Goal: Task Accomplishment & Management: Use online tool/utility

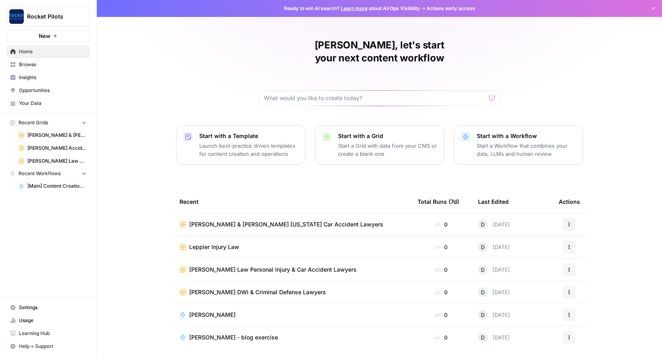
click at [255, 220] on span "[PERSON_NAME] & [PERSON_NAME] [US_STATE] Car Accident Lawyers" at bounding box center [286, 224] width 194 height 8
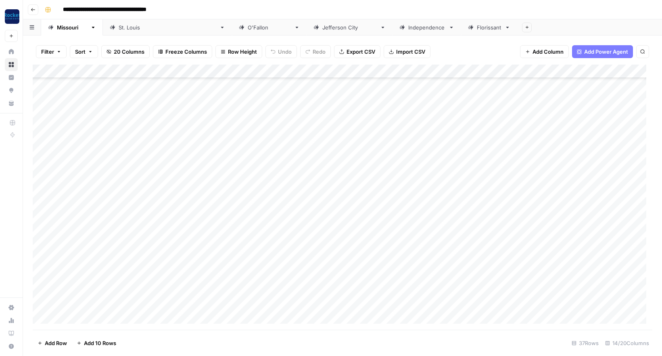
scroll to position [91, 0]
click at [398, 226] on div "Add Column" at bounding box center [343, 197] width 620 height 265
type textarea "*"
click at [258, 291] on div "Add Column" at bounding box center [343, 197] width 620 height 265
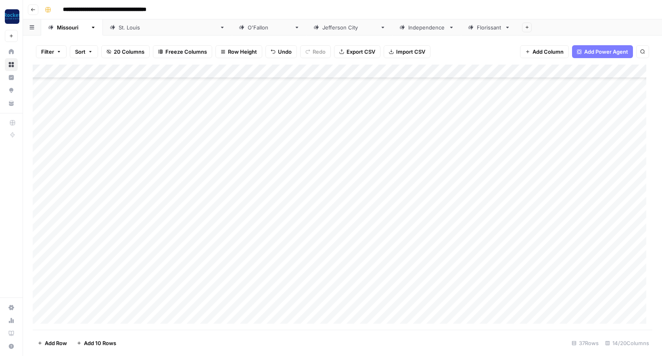
scroll to position [275, 0]
click at [113, 304] on div "Add Column" at bounding box center [343, 197] width 620 height 265
type textarea "*"
click at [147, 289] on div "Add Column" at bounding box center [343, 197] width 620 height 265
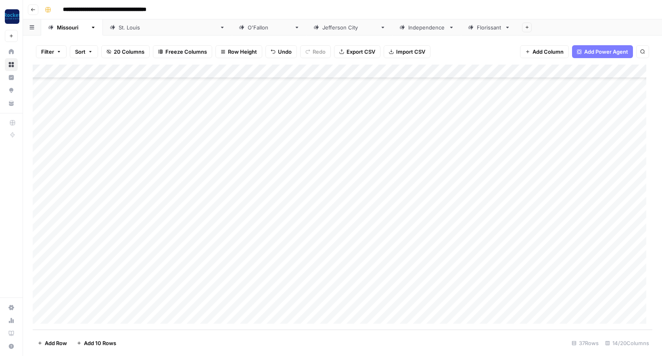
click at [147, 289] on div "Add Column" at bounding box center [343, 197] width 620 height 265
click at [140, 276] on div "Add Column" at bounding box center [343, 197] width 620 height 265
click at [135, 261] on div "Add Column" at bounding box center [343, 197] width 620 height 265
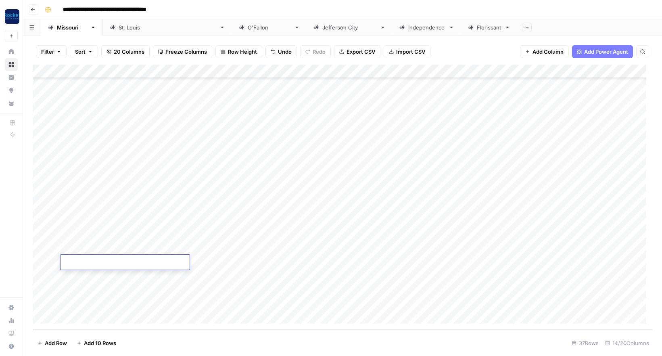
click at [129, 247] on div "Add Column" at bounding box center [343, 197] width 620 height 265
click at [131, 234] on div "Add Column" at bounding box center [343, 197] width 620 height 265
click at [129, 219] on div "Add Column" at bounding box center [343, 197] width 620 height 265
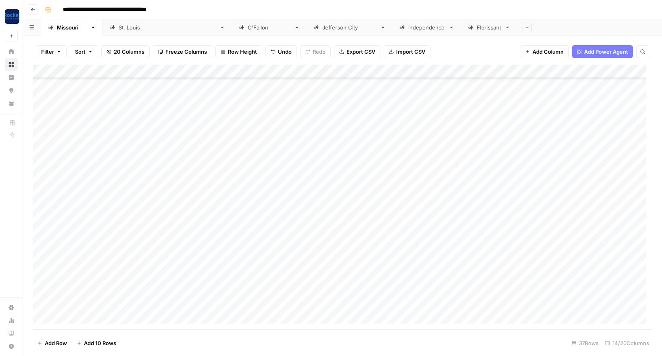
click at [129, 219] on div "Add Column" at bounding box center [343, 197] width 620 height 265
click at [124, 205] on div "Add Column" at bounding box center [343, 197] width 620 height 265
click at [125, 193] on div "Add Column" at bounding box center [343, 197] width 620 height 265
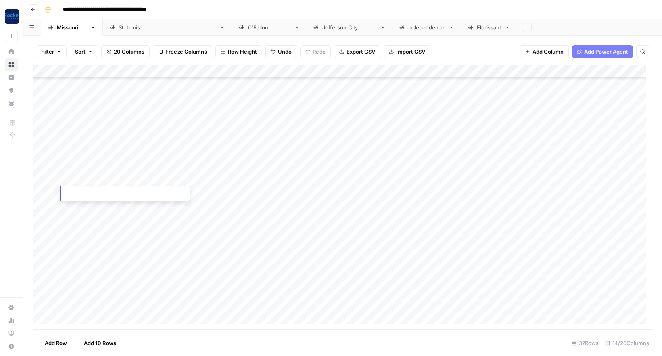
click at [124, 179] on div "Add Column" at bounding box center [343, 197] width 620 height 265
click at [130, 165] on div "Add Column" at bounding box center [343, 197] width 620 height 265
click at [125, 149] on div "Add Column" at bounding box center [343, 197] width 620 height 265
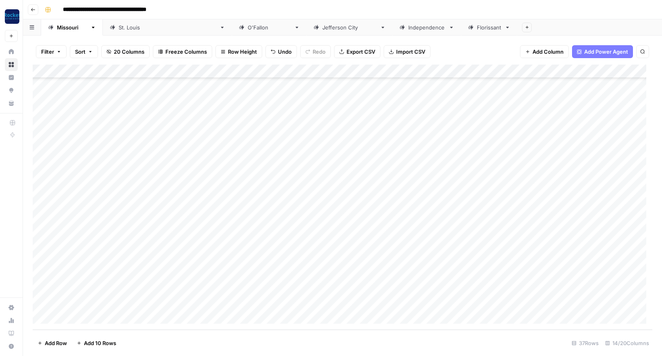
click at [125, 149] on div "Add Column" at bounding box center [343, 197] width 620 height 265
click at [124, 138] on div "Add Column" at bounding box center [343, 197] width 620 height 265
click at [115, 122] on div "Add Column" at bounding box center [343, 197] width 620 height 265
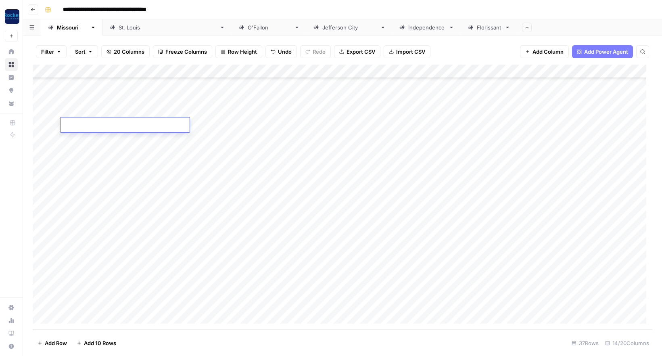
click at [115, 111] on div "Add Column" at bounding box center [343, 197] width 620 height 265
click at [113, 96] on div "Add Column" at bounding box center [343, 197] width 620 height 265
click at [130, 111] on div "Add Column" at bounding box center [343, 197] width 620 height 265
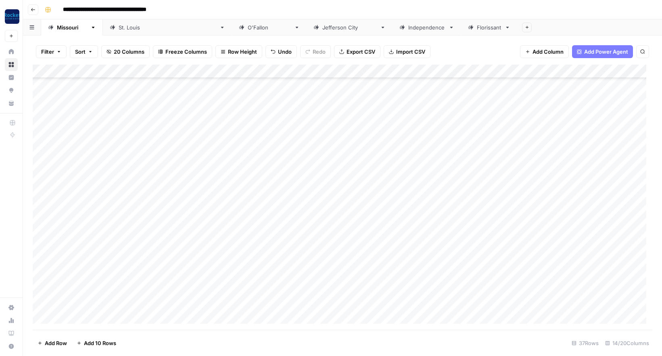
scroll to position [106, 0]
click at [140, 251] on div "Add Column" at bounding box center [343, 197] width 620 height 265
click at [125, 236] on div "Add Column" at bounding box center [343, 197] width 620 height 265
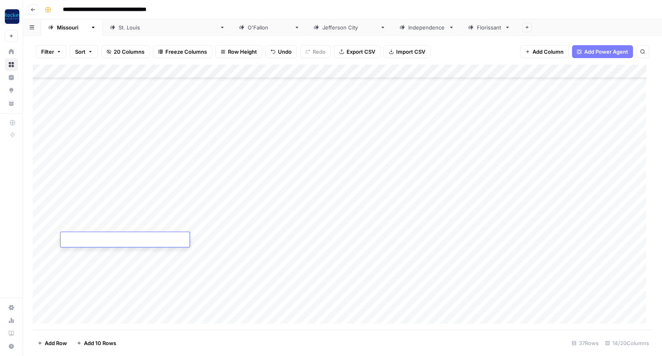
click at [121, 223] on div "Add Column" at bounding box center [343, 197] width 620 height 265
click at [123, 211] on div "Add Column" at bounding box center [343, 197] width 620 height 265
click at [112, 196] on div "Add Column" at bounding box center [343, 197] width 620 height 265
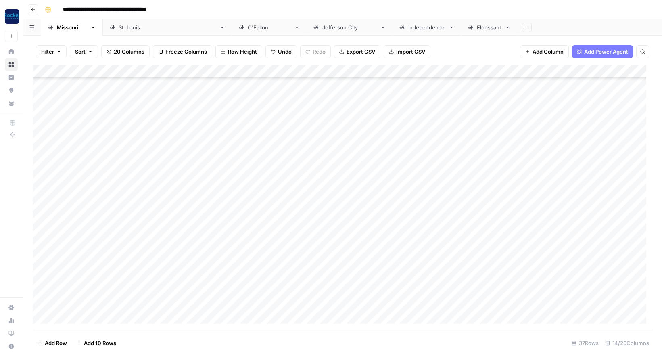
click at [112, 196] on div "Add Column" at bounding box center [343, 197] width 620 height 265
click at [115, 182] on div "Add Column" at bounding box center [343, 197] width 620 height 265
click at [115, 170] on div "Add Column" at bounding box center [343, 197] width 620 height 265
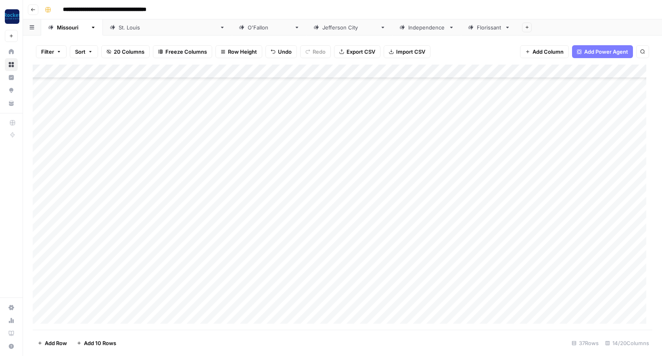
click at [113, 153] on div "Add Column" at bounding box center [343, 197] width 620 height 265
click at [116, 143] on div "Add Column" at bounding box center [343, 197] width 620 height 265
click at [118, 130] on div "Add Column" at bounding box center [343, 197] width 620 height 265
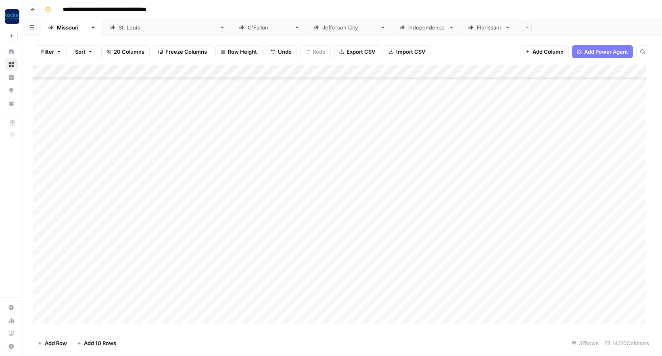
click at [118, 130] on div "Add Column" at bounding box center [343, 197] width 620 height 265
click at [107, 115] on div "Add Column" at bounding box center [343, 197] width 620 height 265
click at [108, 100] on div "Add Column" at bounding box center [343, 197] width 620 height 265
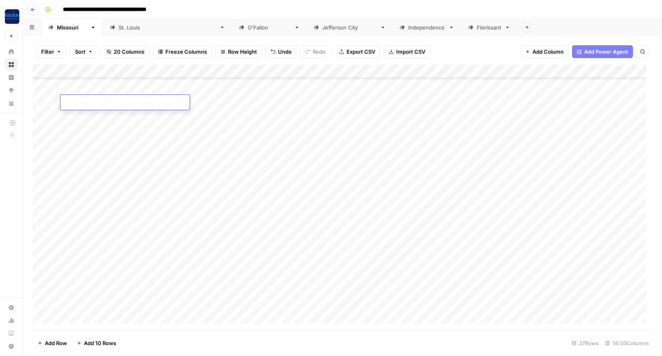
click at [119, 89] on div "Add Column" at bounding box center [343, 197] width 620 height 265
click at [130, 104] on div "Add Column" at bounding box center [343, 197] width 620 height 265
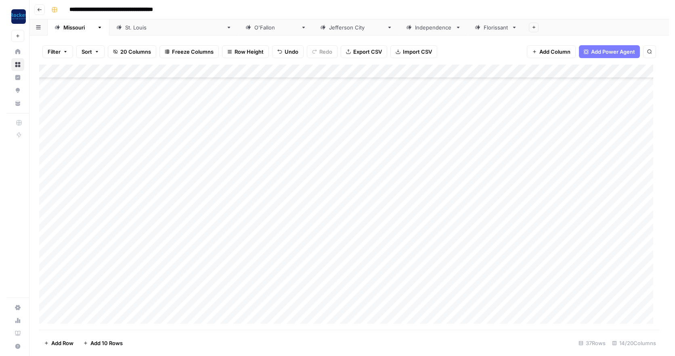
scroll to position [0, 0]
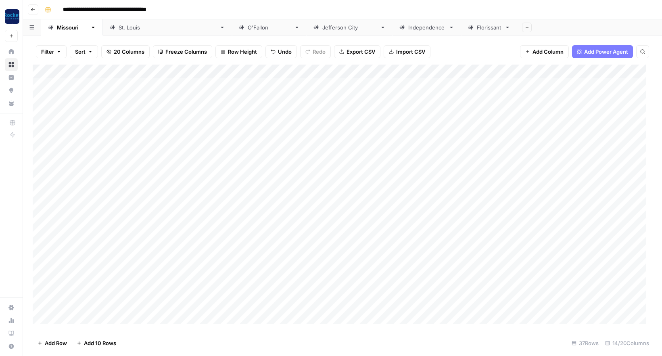
click at [145, 179] on div "Add Column" at bounding box center [343, 197] width 620 height 265
click at [141, 168] on div "Add Column" at bounding box center [343, 197] width 620 height 265
click at [126, 155] on div "Add Column" at bounding box center [343, 197] width 620 height 265
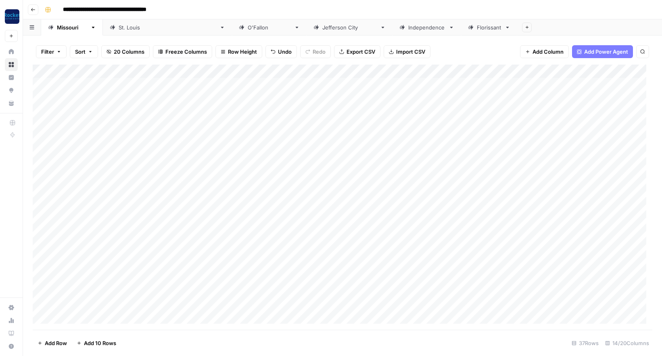
click at [126, 155] on div "Add Column" at bounding box center [343, 197] width 620 height 265
click at [129, 141] on div "Add Column" at bounding box center [343, 197] width 620 height 265
click at [128, 125] on div "Add Column" at bounding box center [343, 197] width 620 height 265
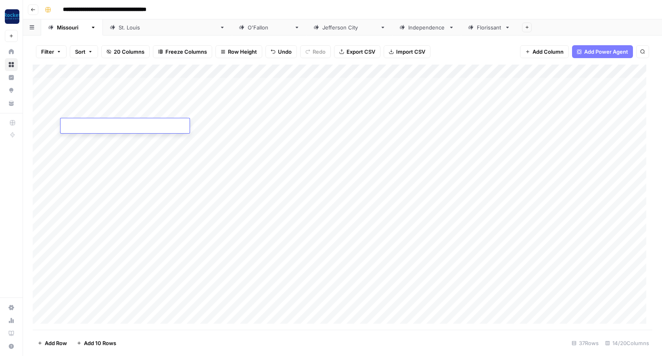
click at [120, 111] on div "Add Column" at bounding box center [343, 197] width 620 height 265
click at [122, 96] on div "Add Column" at bounding box center [343, 197] width 620 height 265
click at [124, 84] on div "Add Column" at bounding box center [343, 197] width 620 height 265
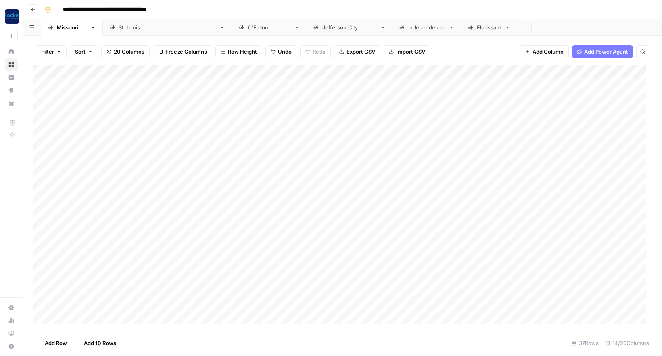
click at [124, 84] on div "Add Column" at bounding box center [343, 197] width 620 height 265
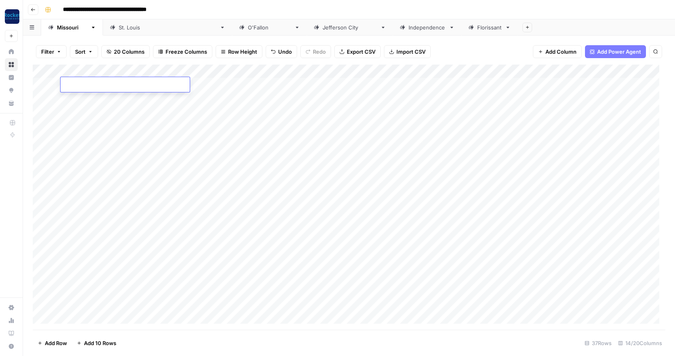
click at [334, 84] on div "Add Column" at bounding box center [349, 197] width 633 height 265
click at [81, 86] on div "Add Column" at bounding box center [349, 197] width 633 height 265
click at [121, 103] on div "Add Column" at bounding box center [349, 197] width 633 height 265
click at [34, 9] on icon "button" at bounding box center [33, 9] width 5 height 5
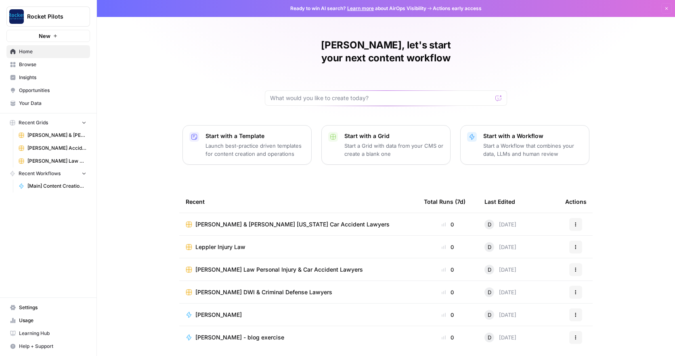
click at [32, 104] on span "Your Data" at bounding box center [52, 103] width 67 height 7
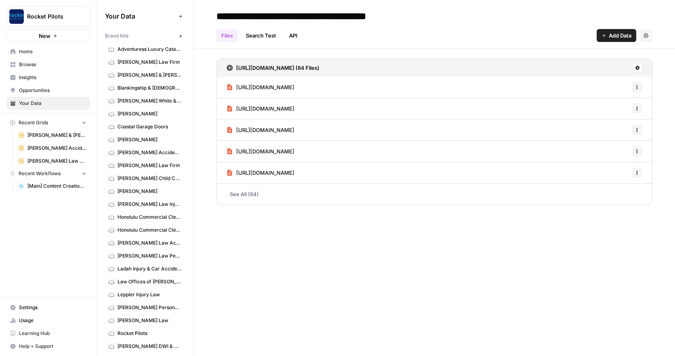
click at [149, 74] on span "[PERSON_NAME] & [PERSON_NAME] [US_STATE] Car Accident Lawyers" at bounding box center [149, 74] width 64 height 7
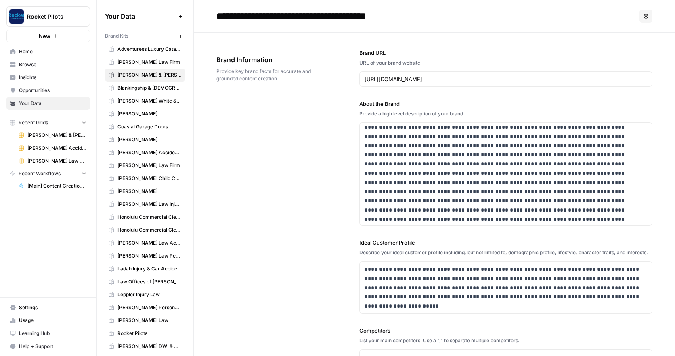
scroll to position [5, 0]
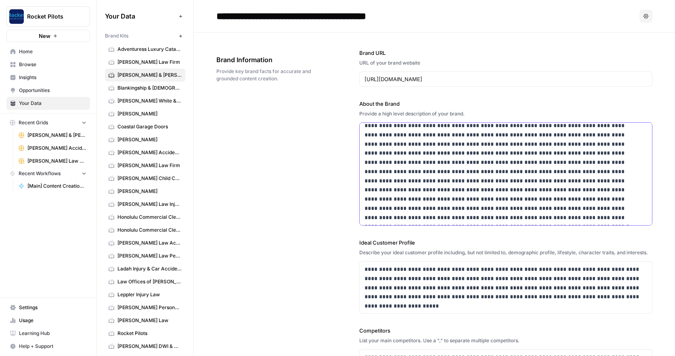
click at [395, 207] on p at bounding box center [501, 171] width 272 height 101
click at [26, 64] on span "Browse" at bounding box center [52, 64] width 67 height 7
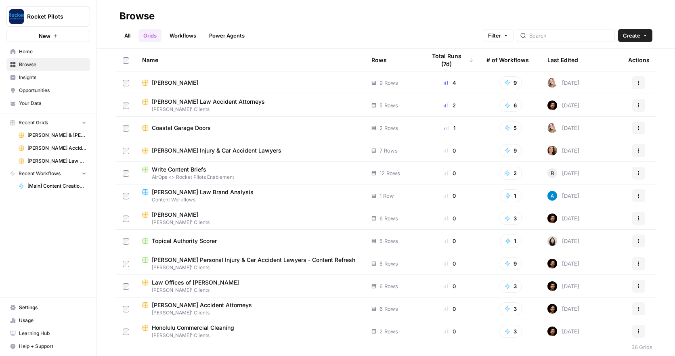
click at [33, 99] on link "Your Data" at bounding box center [48, 103] width 84 height 13
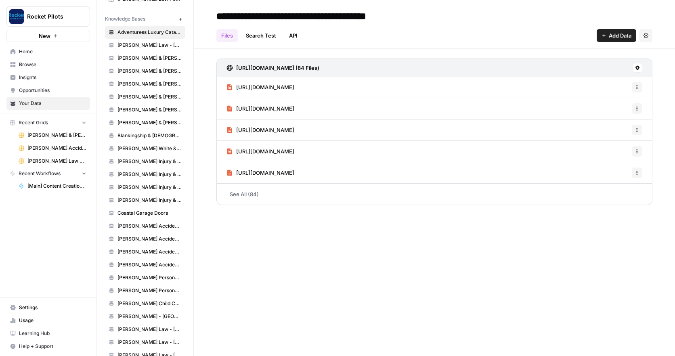
scroll to position [373, 0]
click at [151, 133] on span "[PERSON_NAME] & [PERSON_NAME] - [GEOGRAPHIC_DATA][PERSON_NAME]" at bounding box center [149, 135] width 64 height 7
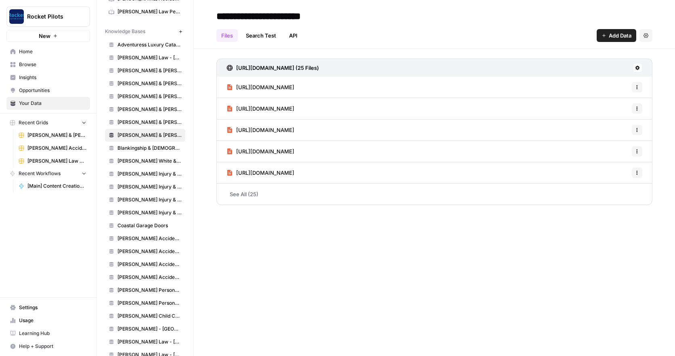
click at [249, 193] on link "See All (25)" at bounding box center [434, 194] width 436 height 21
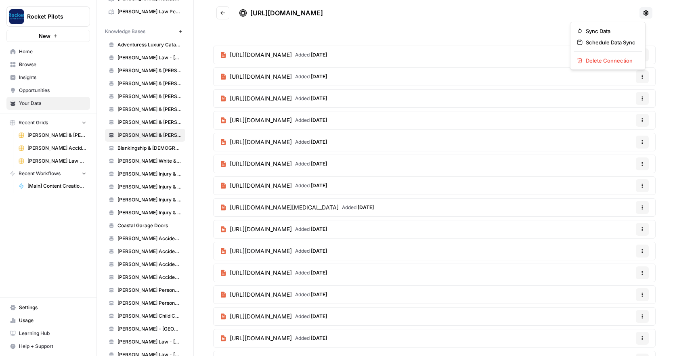
click at [643, 12] on icon at bounding box center [645, 12] width 5 height 5
click at [540, 11] on div "[URL][DOMAIN_NAME]" at bounding box center [437, 13] width 397 height 10
click at [640, 54] on icon "button" at bounding box center [642, 54] width 5 height 5
click at [621, 74] on span "Delete File" at bounding box center [619, 74] width 26 height 8
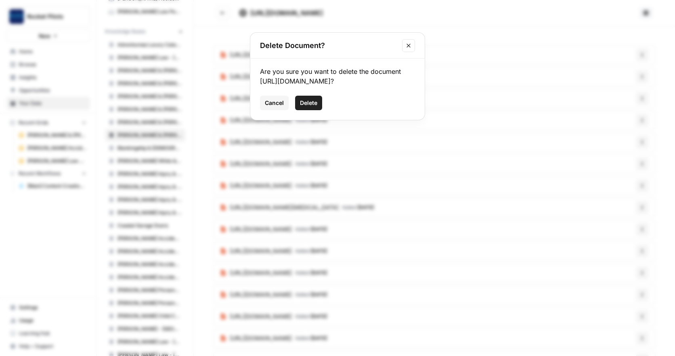
click at [636, 48] on button "Options" at bounding box center [642, 54] width 13 height 13
click at [312, 107] on span "Delete" at bounding box center [308, 103] width 17 height 8
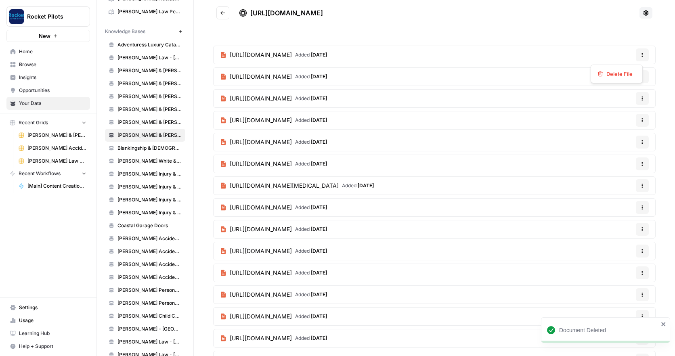
click at [640, 53] on icon "button" at bounding box center [642, 54] width 5 height 5
click at [616, 77] on span "Delete File" at bounding box center [619, 74] width 26 height 8
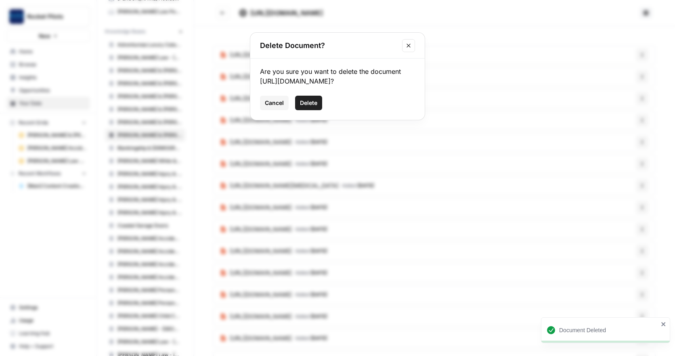
click at [311, 107] on span "Delete" at bounding box center [308, 103] width 17 height 8
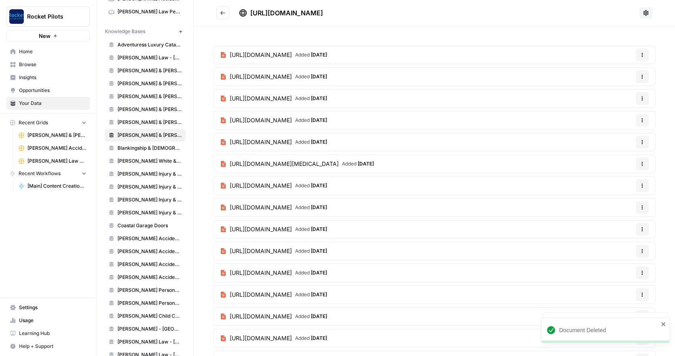
click at [642, 54] on icon "button" at bounding box center [642, 53] width 1 height 1
click at [618, 75] on span "Delete File" at bounding box center [619, 74] width 26 height 8
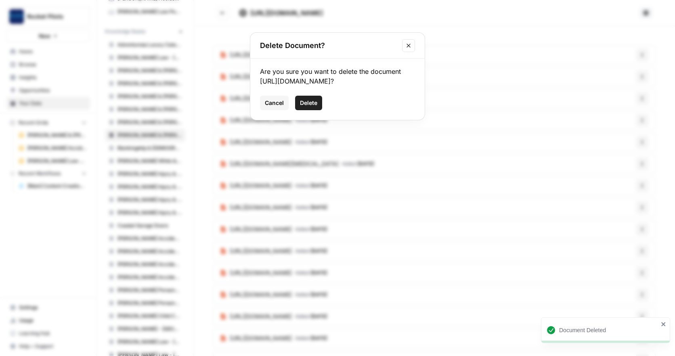
click at [314, 107] on span "Delete" at bounding box center [308, 103] width 17 height 8
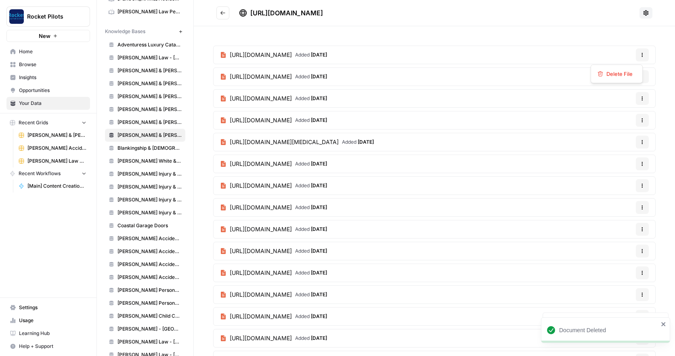
click at [640, 53] on icon "button" at bounding box center [642, 54] width 5 height 5
click at [625, 72] on span "Delete File" at bounding box center [619, 74] width 26 height 8
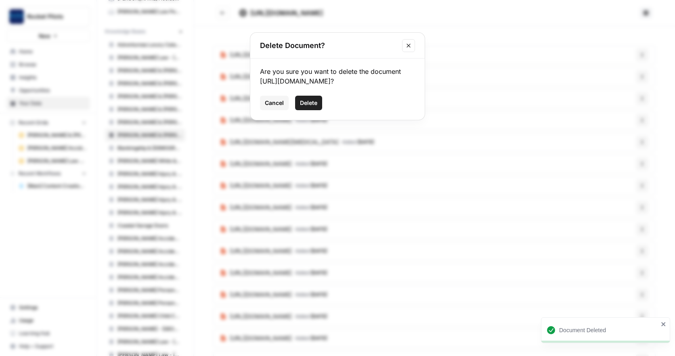
click at [314, 107] on span "Delete" at bounding box center [308, 103] width 17 height 8
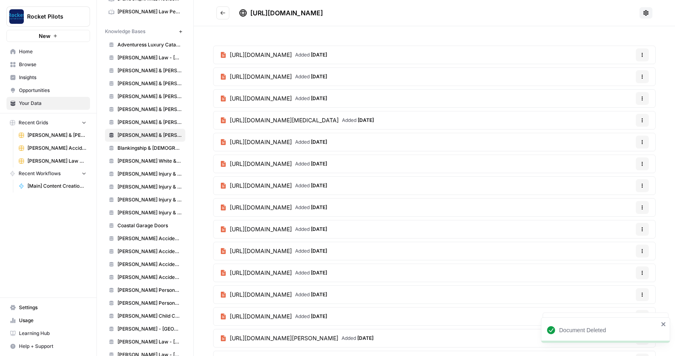
click at [640, 55] on icon "button" at bounding box center [642, 54] width 5 height 5
click at [621, 75] on span "Delete File" at bounding box center [619, 74] width 26 height 8
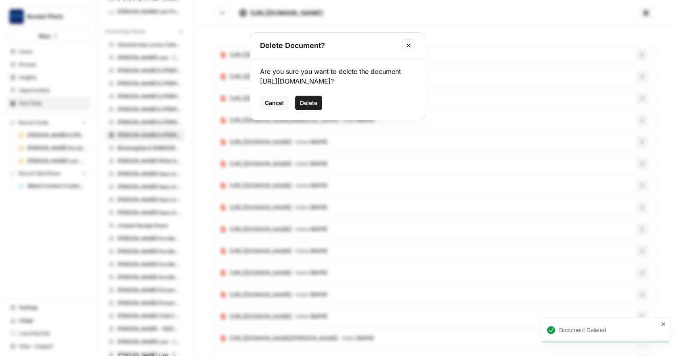
click at [310, 107] on span "Delete" at bounding box center [308, 103] width 17 height 8
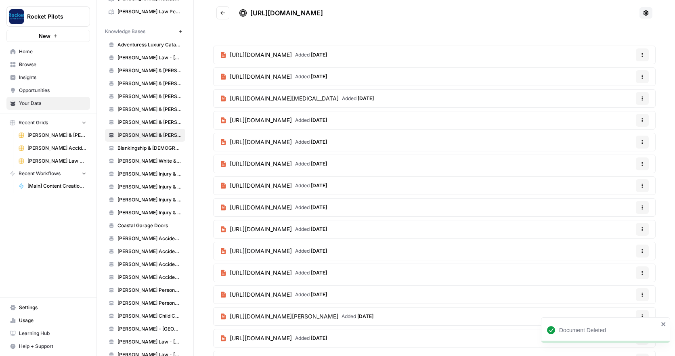
click at [640, 55] on icon "button" at bounding box center [642, 54] width 5 height 5
click at [624, 76] on span "Delete File" at bounding box center [619, 74] width 26 height 8
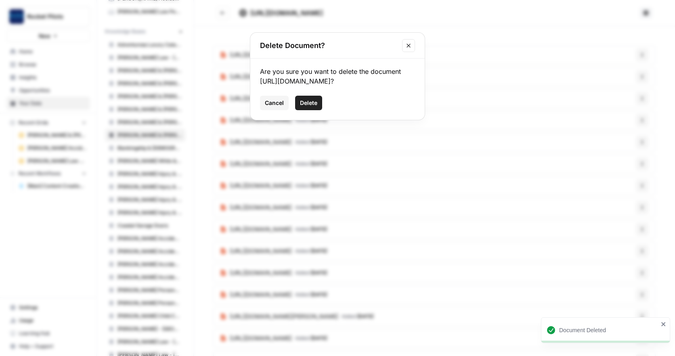
click at [310, 107] on span "Delete" at bounding box center [308, 103] width 17 height 8
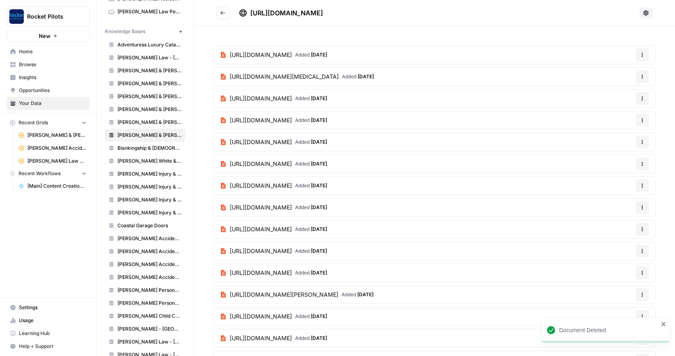
click at [640, 55] on icon "button" at bounding box center [642, 54] width 5 height 5
click at [623, 74] on span "Delete File" at bounding box center [619, 74] width 26 height 8
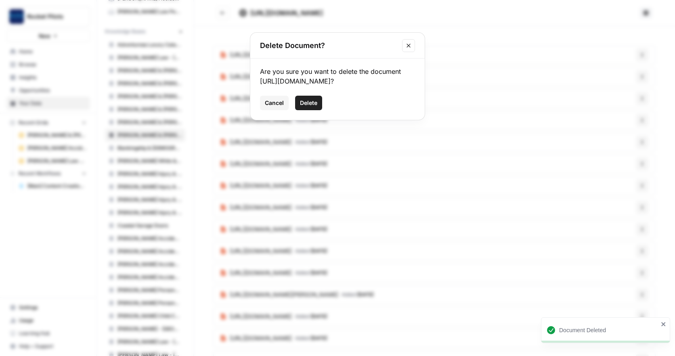
click at [311, 107] on span "Delete" at bounding box center [308, 103] width 17 height 8
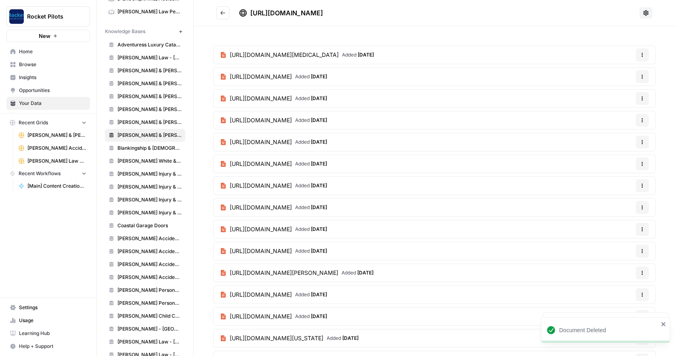
click at [640, 56] on icon "button" at bounding box center [642, 54] width 5 height 5
click at [617, 73] on span "Delete File" at bounding box center [619, 74] width 26 height 8
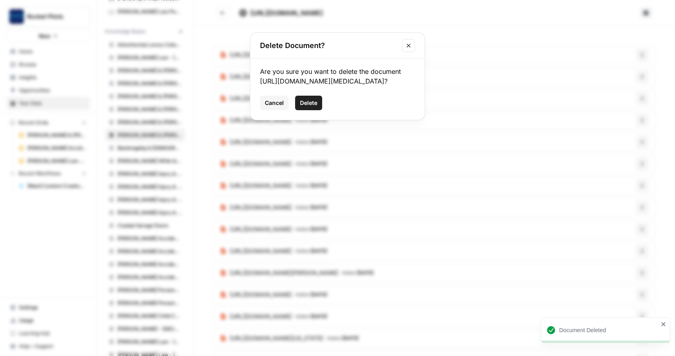
click at [303, 107] on span "Delete" at bounding box center [308, 103] width 17 height 8
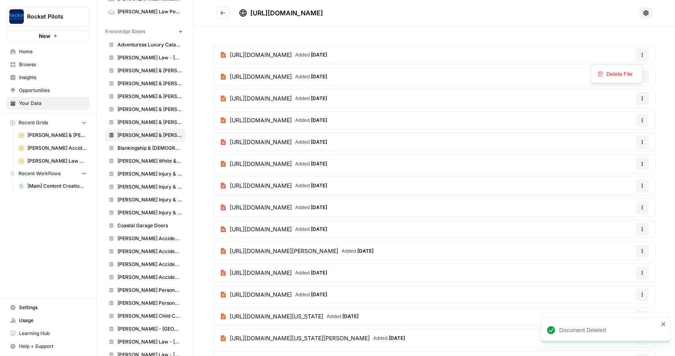
click at [642, 55] on icon "button" at bounding box center [642, 54] width 1 height 1
click at [623, 74] on span "Delete File" at bounding box center [619, 74] width 26 height 8
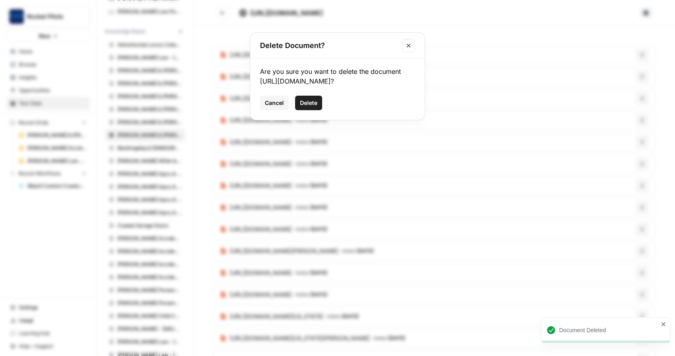
click at [310, 107] on span "Delete" at bounding box center [308, 103] width 17 height 8
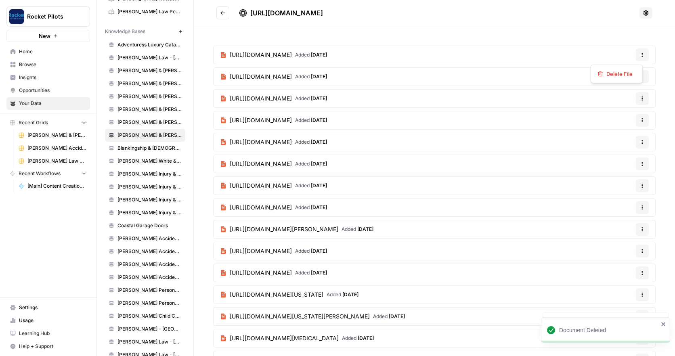
click at [640, 56] on icon "button" at bounding box center [642, 54] width 5 height 5
click at [624, 75] on span "Delete File" at bounding box center [619, 74] width 26 height 8
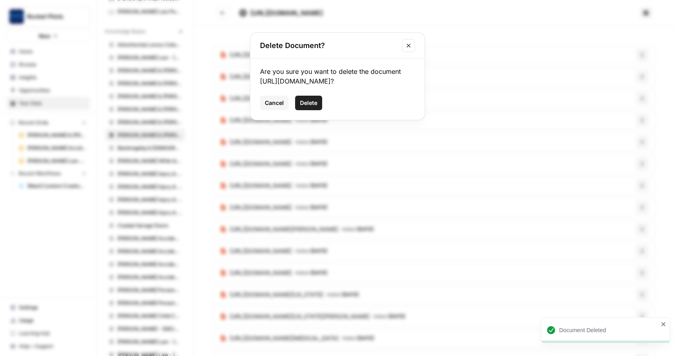
click at [309, 107] on span "Delete" at bounding box center [308, 103] width 17 height 8
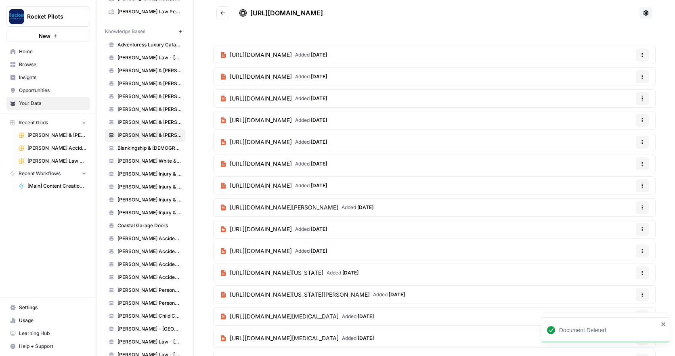
click at [640, 54] on icon "button" at bounding box center [642, 54] width 5 height 5
click at [616, 74] on span "Delete File" at bounding box center [619, 74] width 26 height 8
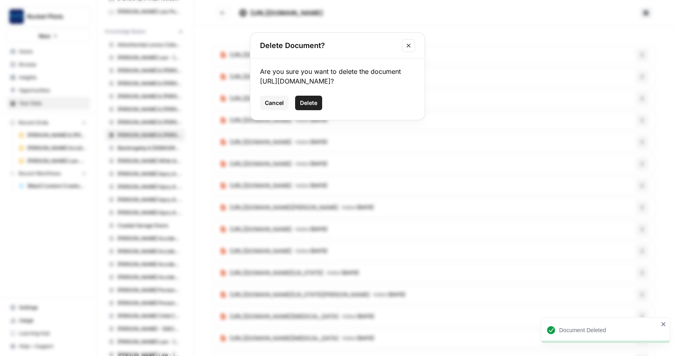
click at [312, 107] on span "Delete" at bounding box center [308, 103] width 17 height 8
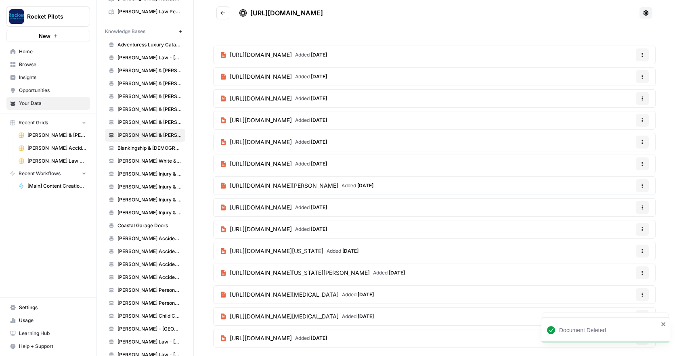
click at [642, 53] on icon "button" at bounding box center [642, 53] width 1 height 1
click at [621, 73] on span "Delete File" at bounding box center [619, 74] width 26 height 8
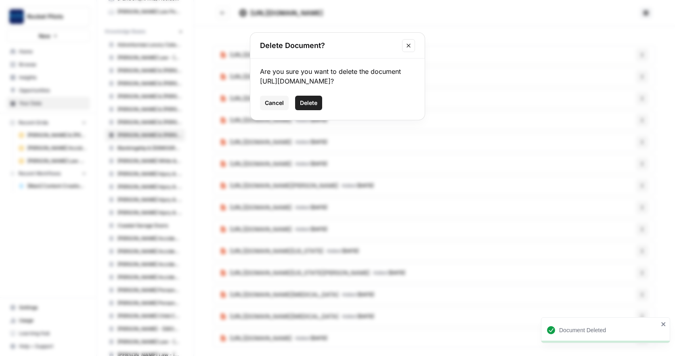
click at [312, 107] on span "Delete" at bounding box center [308, 103] width 17 height 8
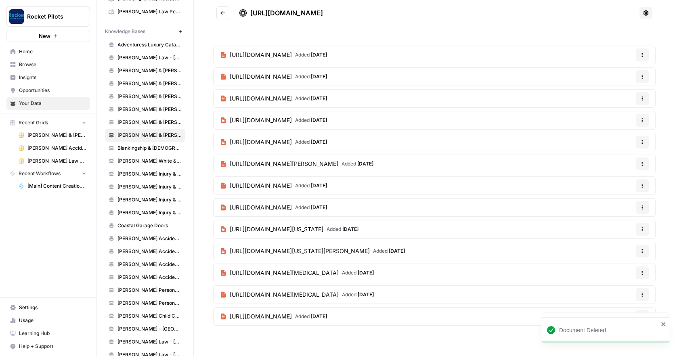
click at [641, 55] on icon "button" at bounding box center [642, 54] width 5 height 5
click at [620, 75] on span "Delete File" at bounding box center [625, 74] width 26 height 8
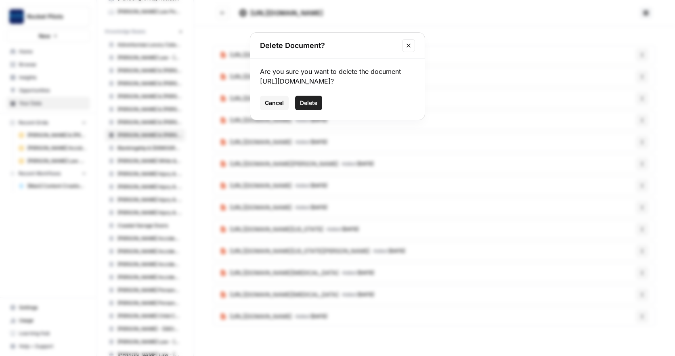
click at [279, 100] on span "Cancel" at bounding box center [274, 103] width 19 height 8
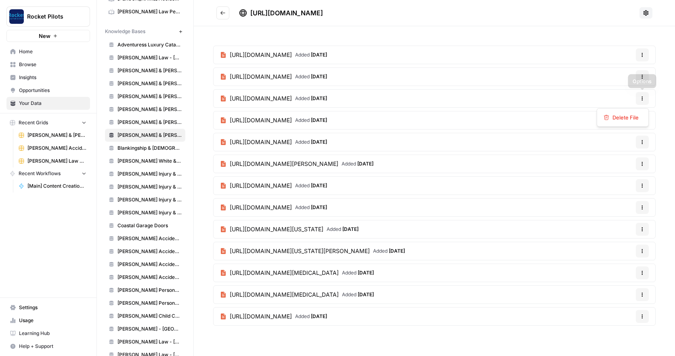
click at [642, 99] on icon "button" at bounding box center [642, 98] width 5 height 5
click at [625, 120] on span "Delete File" at bounding box center [625, 117] width 26 height 8
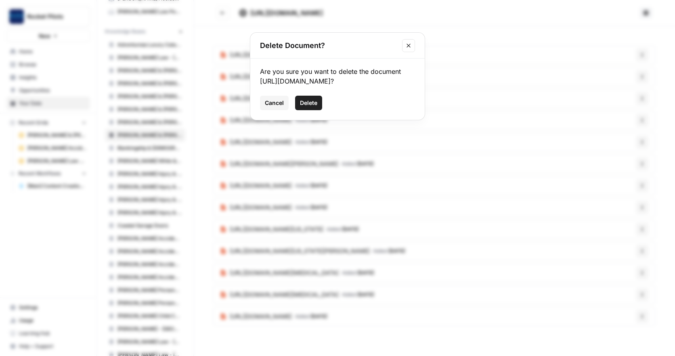
click at [309, 107] on span "Delete" at bounding box center [308, 103] width 17 height 8
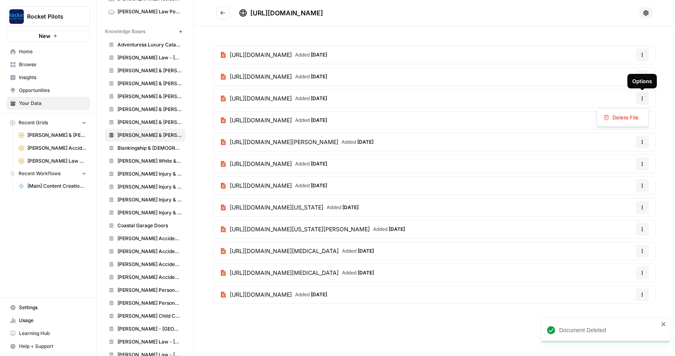
click at [640, 98] on icon "button" at bounding box center [642, 98] width 5 height 5
click at [625, 118] on span "Delete File" at bounding box center [625, 117] width 26 height 8
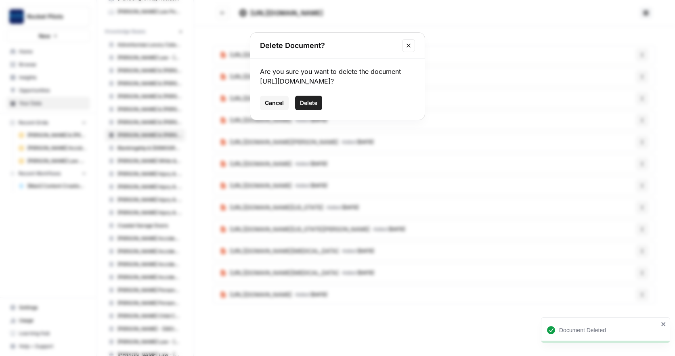
click at [308, 107] on span "Delete" at bounding box center [308, 103] width 17 height 8
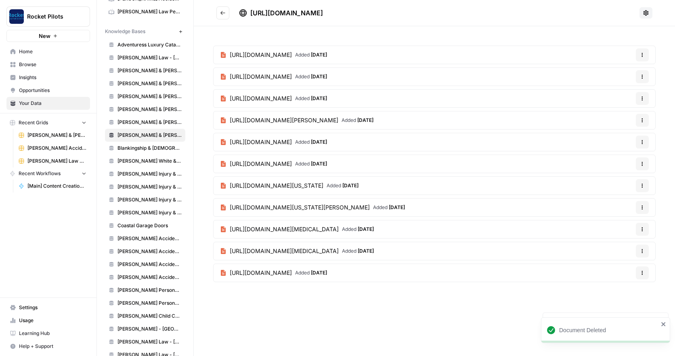
click at [641, 100] on icon "button" at bounding box center [642, 98] width 5 height 5
click at [622, 119] on span "Delete File" at bounding box center [625, 117] width 26 height 8
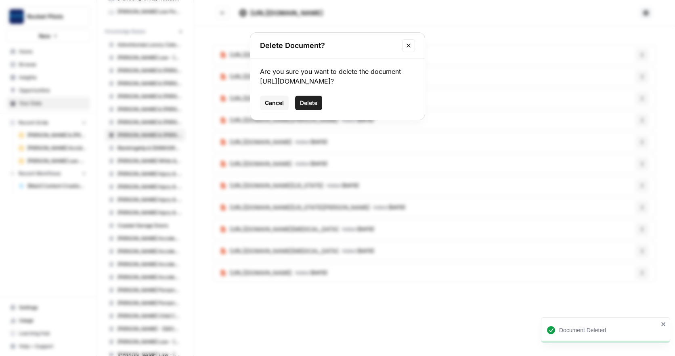
click at [314, 107] on span "Delete" at bounding box center [308, 103] width 17 height 8
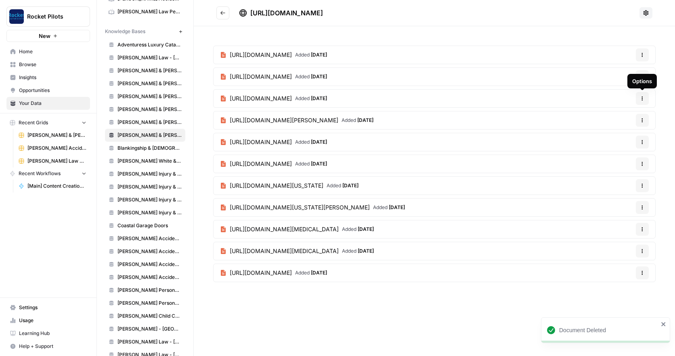
click at [641, 97] on icon "button" at bounding box center [642, 98] width 5 height 5
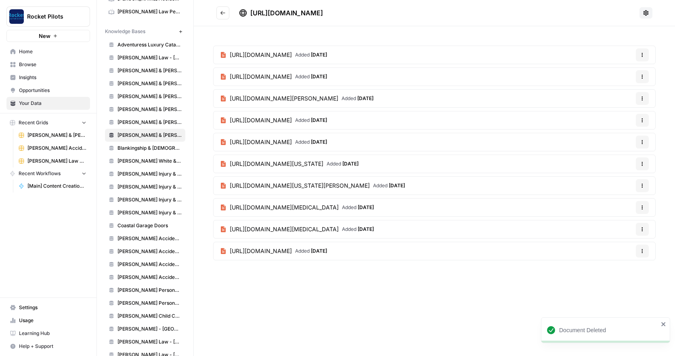
click at [643, 98] on icon "button" at bounding box center [642, 98] width 5 height 5
click at [629, 116] on span "Delete File" at bounding box center [625, 117] width 26 height 8
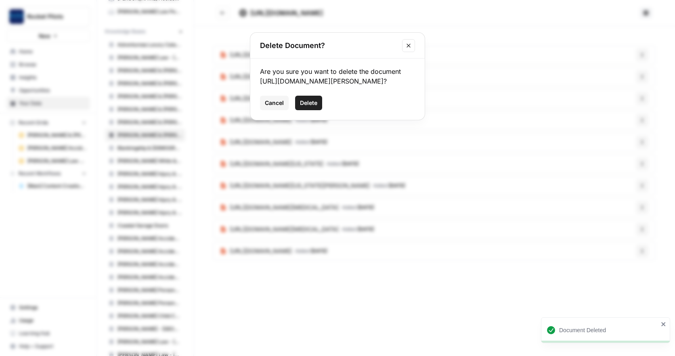
click at [310, 107] on span "Delete" at bounding box center [308, 103] width 17 height 8
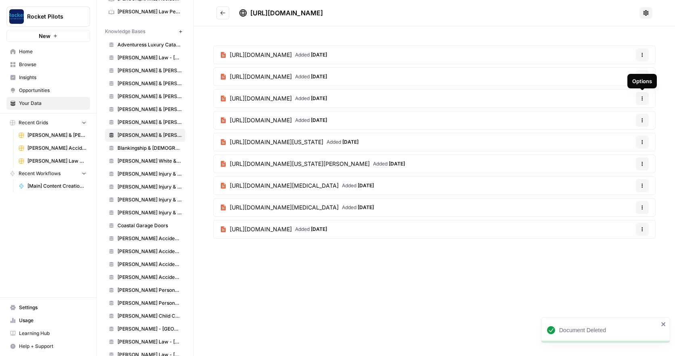
click at [643, 97] on icon "button" at bounding box center [642, 98] width 5 height 5
click at [628, 117] on span "Delete File" at bounding box center [625, 117] width 26 height 8
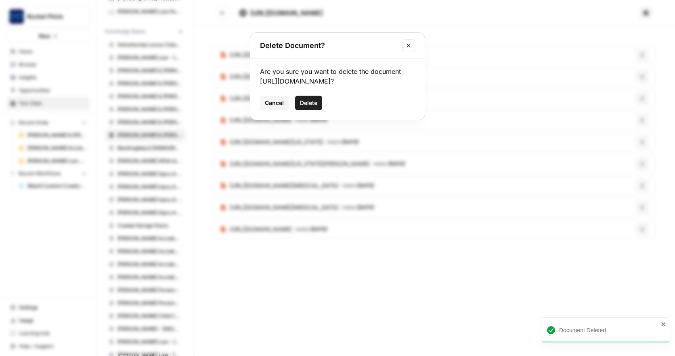
click at [310, 107] on span "Delete" at bounding box center [308, 103] width 17 height 8
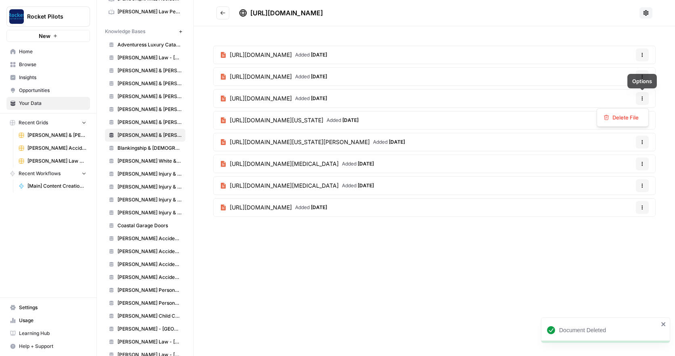
click at [642, 98] on icon "button" at bounding box center [642, 98] width 5 height 5
click at [624, 116] on span "Delete File" at bounding box center [625, 117] width 26 height 8
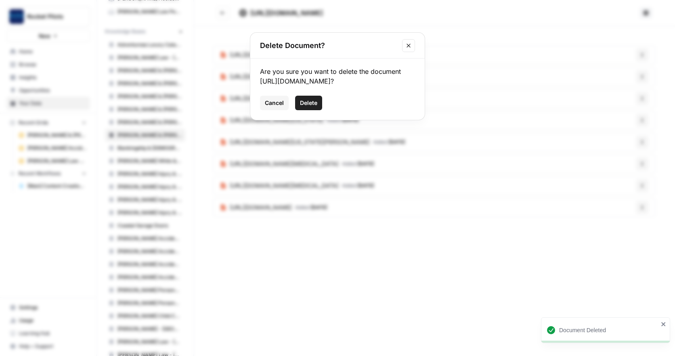
click at [305, 107] on span "Delete" at bounding box center [308, 103] width 17 height 8
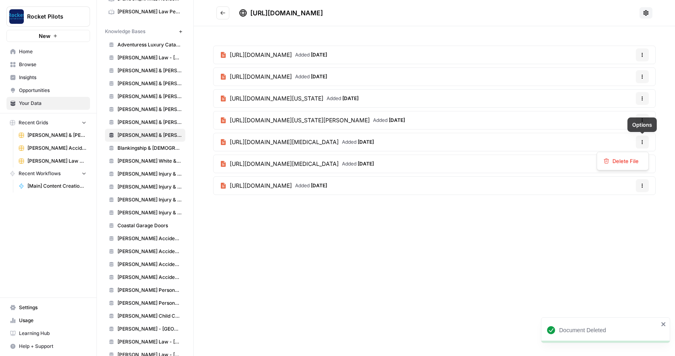
click at [642, 141] on icon "button" at bounding box center [642, 142] width 5 height 5
click at [629, 161] on span "Delete File" at bounding box center [625, 161] width 26 height 8
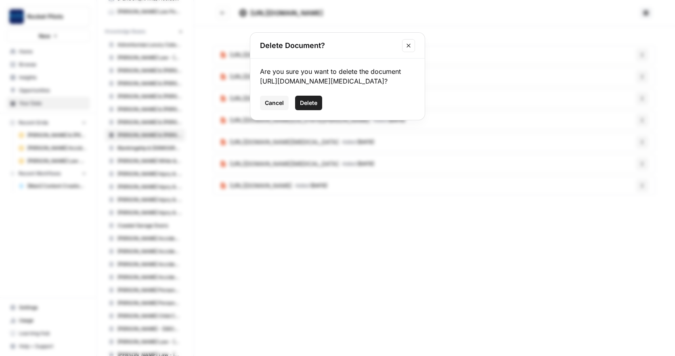
click at [308, 107] on span "Delete" at bounding box center [308, 103] width 17 height 8
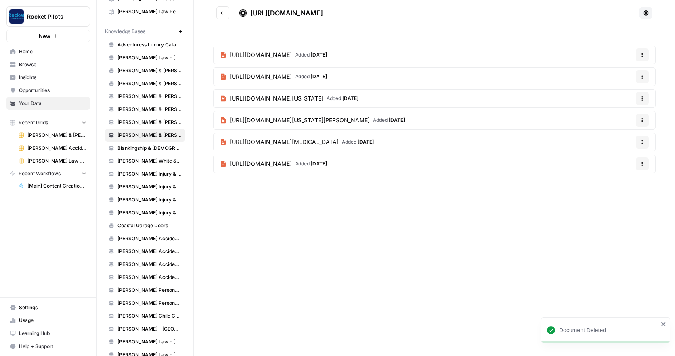
click at [640, 142] on icon "button" at bounding box center [642, 142] width 5 height 5
click at [624, 160] on span "Delete File" at bounding box center [625, 161] width 26 height 8
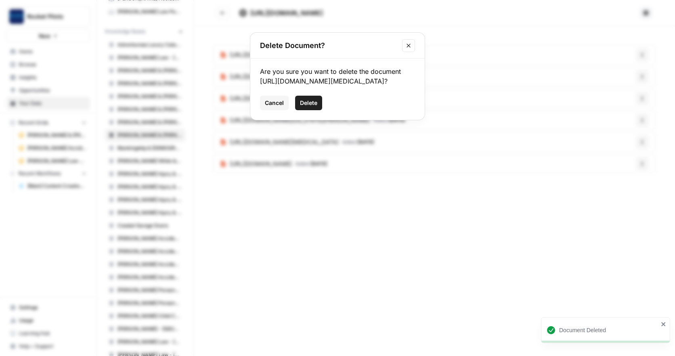
click at [313, 107] on span "Delete" at bounding box center [308, 103] width 17 height 8
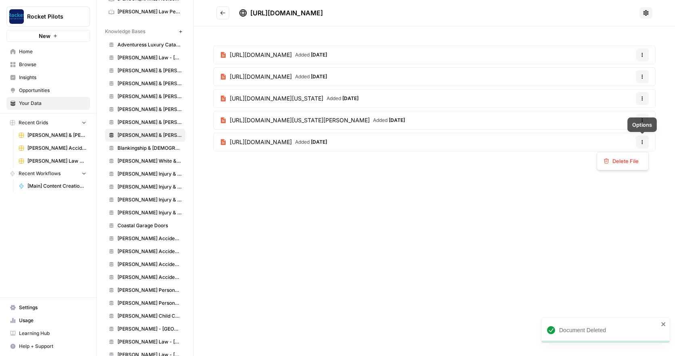
click at [642, 141] on icon "button" at bounding box center [642, 142] width 5 height 5
click at [625, 161] on span "Delete File" at bounding box center [625, 161] width 26 height 8
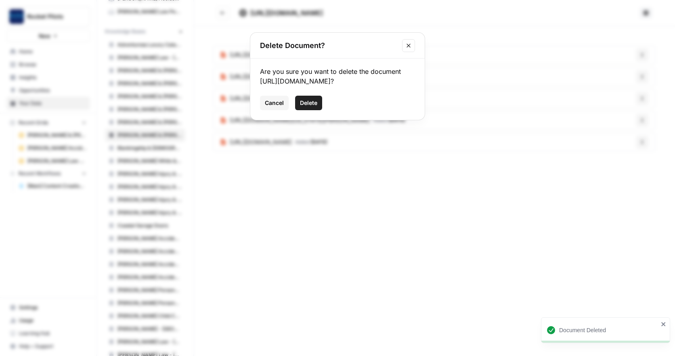
click at [306, 107] on span "Delete" at bounding box center [308, 103] width 17 height 8
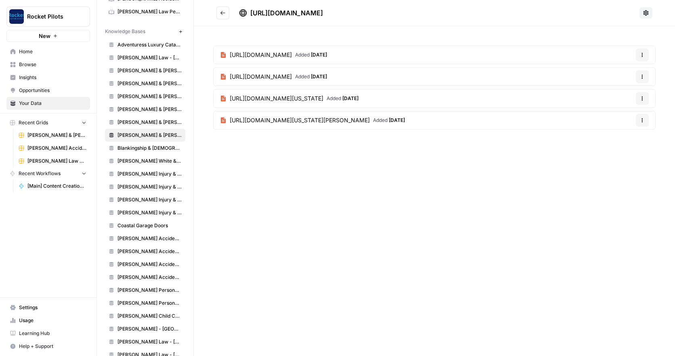
click at [645, 14] on icon at bounding box center [646, 13] width 6 height 6
click at [518, 6] on header "[URL][DOMAIN_NAME]" at bounding box center [434, 13] width 481 height 26
click at [648, 13] on icon at bounding box center [645, 12] width 5 height 5
click at [407, 21] on header "[URL][DOMAIN_NAME]" at bounding box center [434, 13] width 481 height 26
click at [219, 11] on button "Go back" at bounding box center [222, 12] width 13 height 13
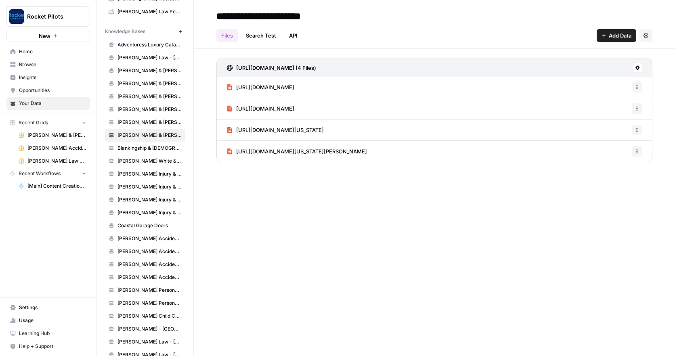
click at [637, 67] on icon at bounding box center [637, 68] width 4 height 4
click at [581, 86] on div "Sync Data" at bounding box center [604, 85] width 62 height 8
click at [247, 193] on link "See All (35)" at bounding box center [434, 194] width 436 height 21
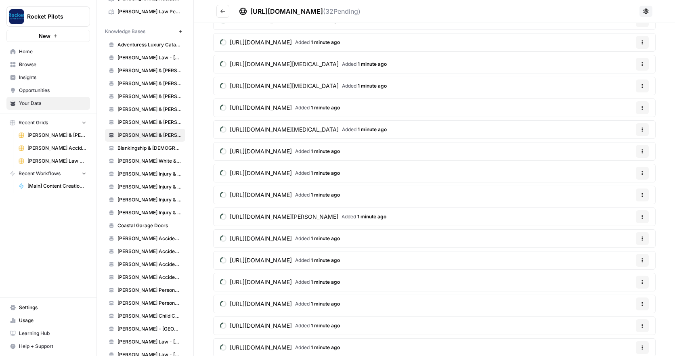
scroll to position [230, 0]
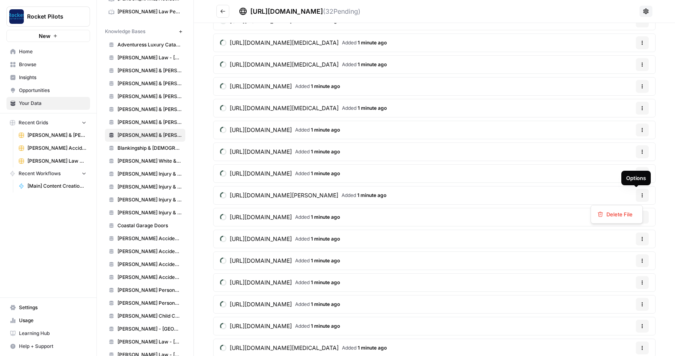
click at [640, 195] on icon "button" at bounding box center [642, 195] width 5 height 5
click at [620, 215] on span "Delete File" at bounding box center [619, 214] width 26 height 8
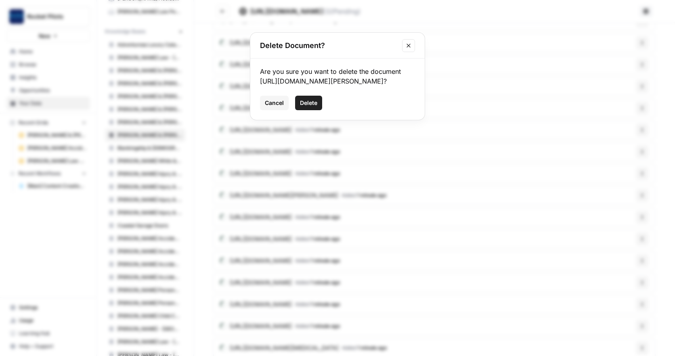
click at [311, 107] on span "Delete" at bounding box center [308, 103] width 17 height 8
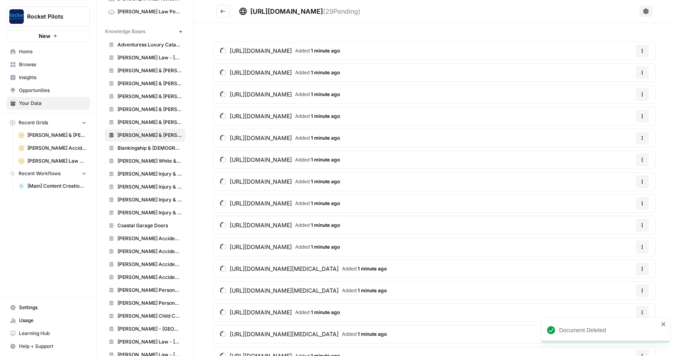
scroll to position [0, 0]
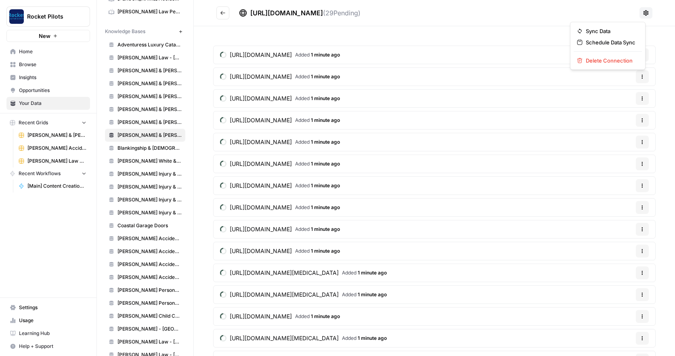
click at [643, 14] on icon at bounding box center [646, 13] width 6 height 6
click at [553, 5] on header "[URL][DOMAIN_NAME] ( 29 Pending)" at bounding box center [434, 13] width 481 height 26
click at [221, 10] on icon "Go back" at bounding box center [223, 13] width 6 height 6
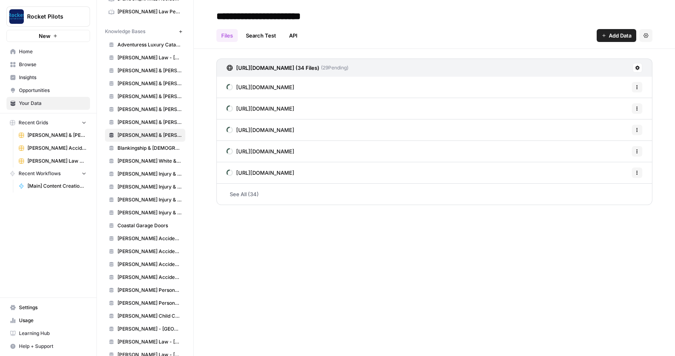
click at [618, 35] on span "Add Data" at bounding box center [620, 35] width 23 height 8
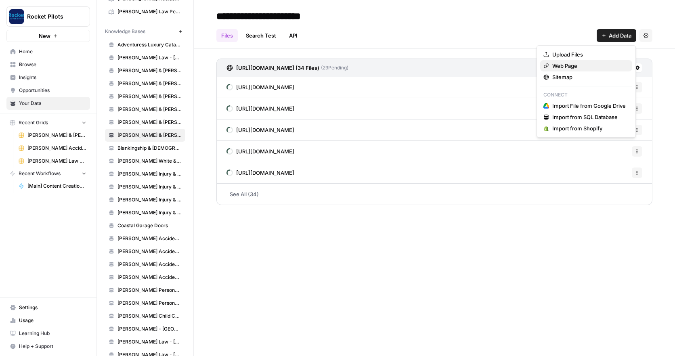
click at [568, 65] on span "Web Page" at bounding box center [588, 66] width 73 height 8
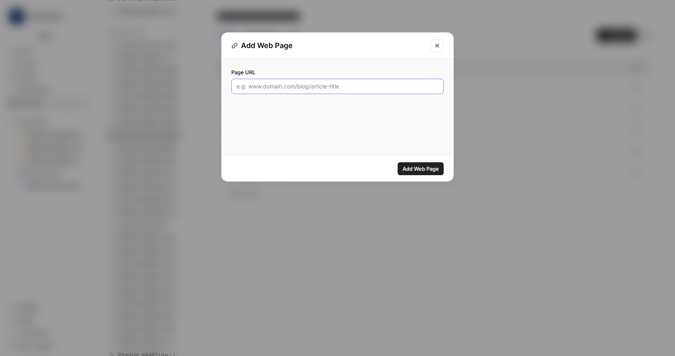
click at [329, 88] on input "Page URL" at bounding box center [338, 86] width 202 height 8
paste input "[URL][DOMAIN_NAME][PERSON_NAME]"
type input "[URL][DOMAIN_NAME][PERSON_NAME]"
click at [413, 169] on span "Add Web Page" at bounding box center [420, 169] width 36 height 8
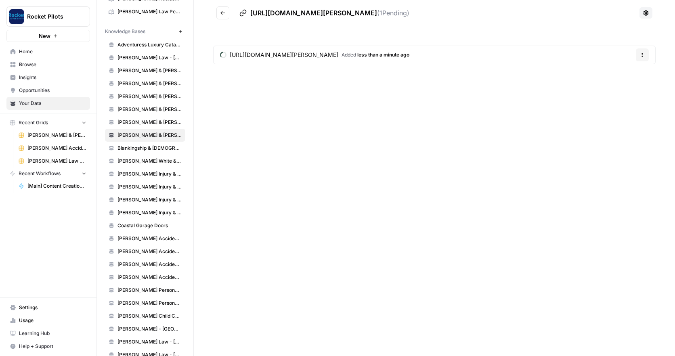
click at [222, 13] on icon "Go back" at bounding box center [223, 13] width 6 height 6
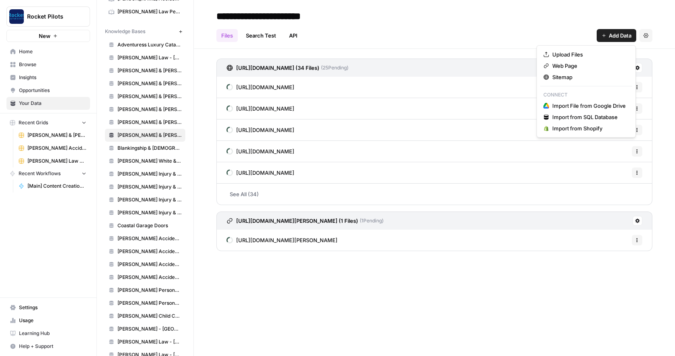
click at [614, 36] on span "Add Data" at bounding box center [620, 35] width 23 height 8
click at [560, 78] on span "Sitemap" at bounding box center [588, 77] width 73 height 8
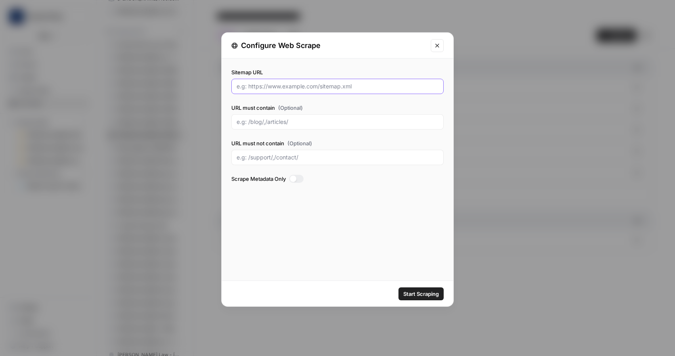
click at [314, 84] on input "Sitemap URL" at bounding box center [338, 86] width 202 height 8
paste input "[URL][DOMAIN_NAME]"
click at [300, 178] on div at bounding box center [296, 179] width 15 height 8
click at [417, 292] on span "Start Scraping" at bounding box center [421, 294] width 36 height 8
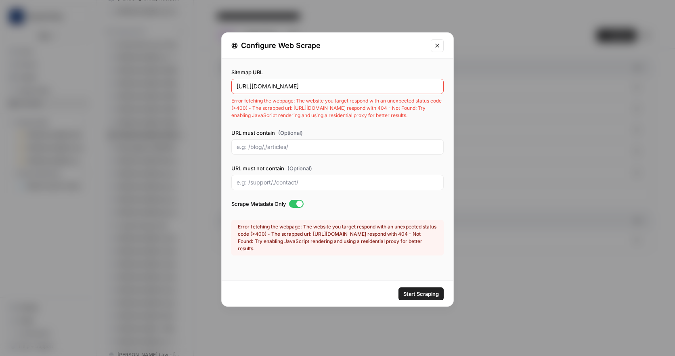
drag, startPoint x: 365, startPoint y: 86, endPoint x: 198, endPoint y: 81, distance: 166.4
click at [198, 81] on div "Configure Web Scrape Sitemap URL [URL][DOMAIN_NAME] Error fetching the webpage:…" at bounding box center [337, 178] width 675 height 356
paste input "text"
type input "[URL][DOMAIN_NAME]"
click at [411, 292] on span "Start Scraping" at bounding box center [421, 294] width 36 height 8
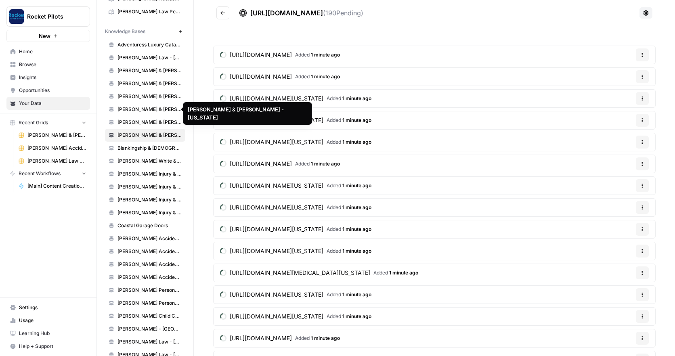
click at [149, 111] on span "[PERSON_NAME] & [PERSON_NAME] - [US_STATE]" at bounding box center [149, 109] width 64 height 7
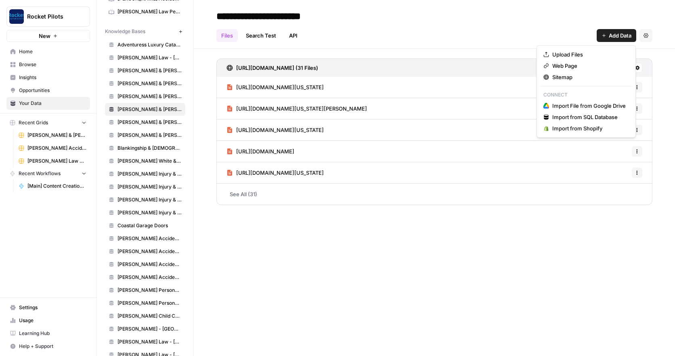
click at [614, 36] on span "Add Data" at bounding box center [620, 35] width 23 height 8
click at [566, 77] on span "Sitemap" at bounding box center [588, 77] width 73 height 8
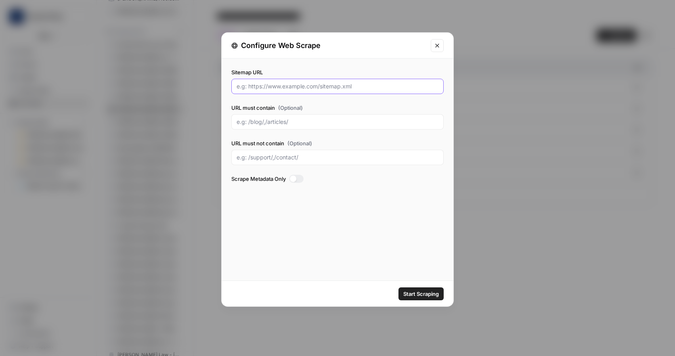
click at [335, 86] on input "Sitemap URL" at bounding box center [338, 86] width 202 height 8
paste input "[URL][DOMAIN_NAME]"
type input "[URL][DOMAIN_NAME]"
click at [301, 179] on div at bounding box center [296, 179] width 15 height 8
click at [421, 292] on span "Start Scraping" at bounding box center [421, 294] width 36 height 8
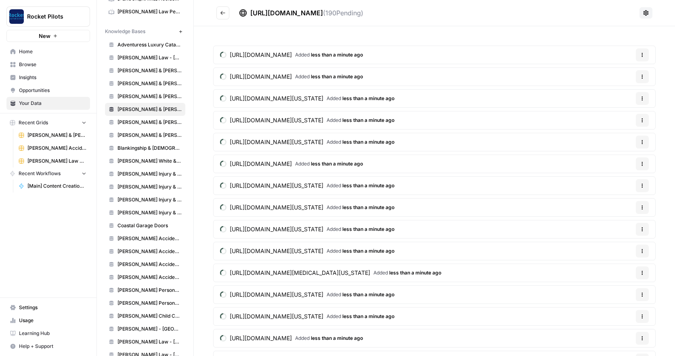
click at [152, 124] on span "[PERSON_NAME] & [PERSON_NAME]" at bounding box center [149, 122] width 64 height 7
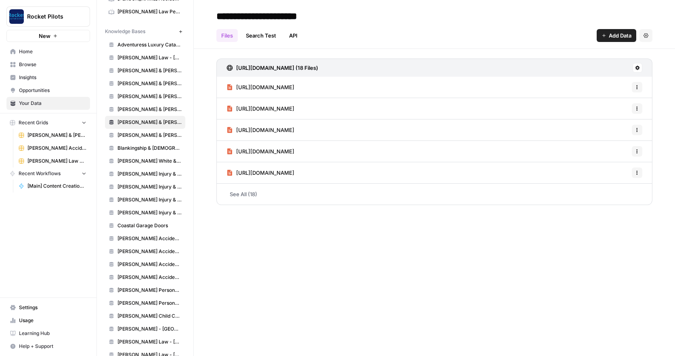
click at [635, 67] on icon at bounding box center [637, 67] width 5 height 5
click at [594, 84] on span "Sync Data" at bounding box center [607, 85] width 50 height 8
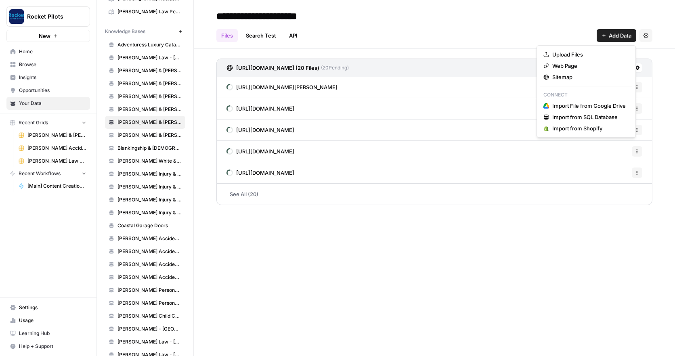
click at [618, 33] on span "Add Data" at bounding box center [620, 35] width 23 height 8
click at [565, 78] on span "Sitemap" at bounding box center [588, 77] width 73 height 8
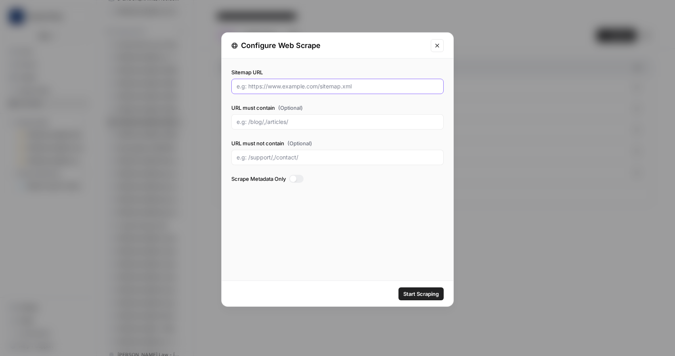
click at [326, 89] on input "Sitemap URL" at bounding box center [338, 86] width 202 height 8
paste input "[URL][DOMAIN_NAME]"
type input "[URL][DOMAIN_NAME]"
click at [300, 180] on div at bounding box center [296, 179] width 15 height 8
click at [420, 291] on span "Start Scraping" at bounding box center [421, 294] width 36 height 8
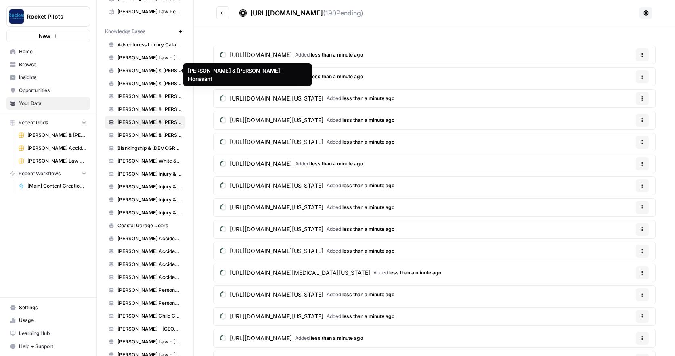
click at [146, 71] on span "[PERSON_NAME] & [PERSON_NAME] - Florissant" at bounding box center [149, 70] width 64 height 7
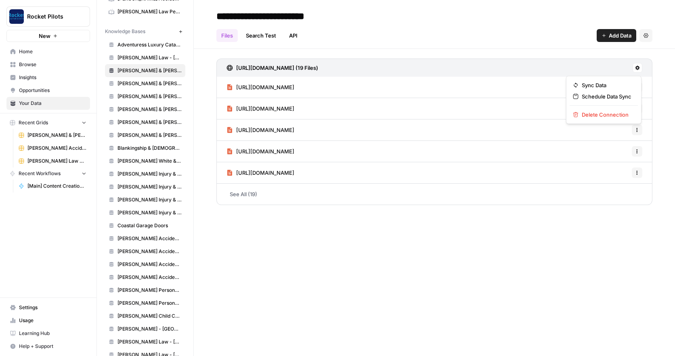
click at [638, 67] on icon at bounding box center [637, 68] width 4 height 4
click at [592, 83] on span "Sync Data" at bounding box center [607, 85] width 50 height 8
click at [617, 35] on span "Add Data" at bounding box center [620, 35] width 23 height 8
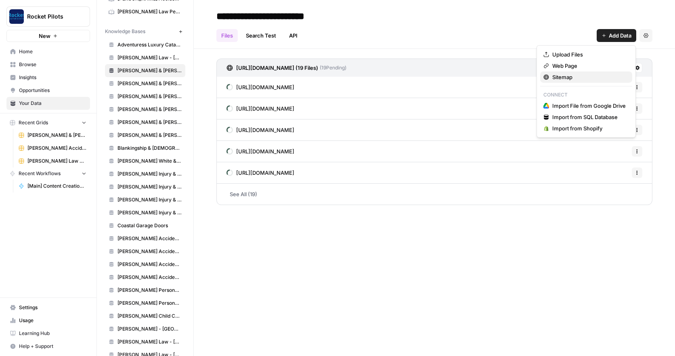
click at [573, 77] on span "Sitemap" at bounding box center [588, 77] width 73 height 8
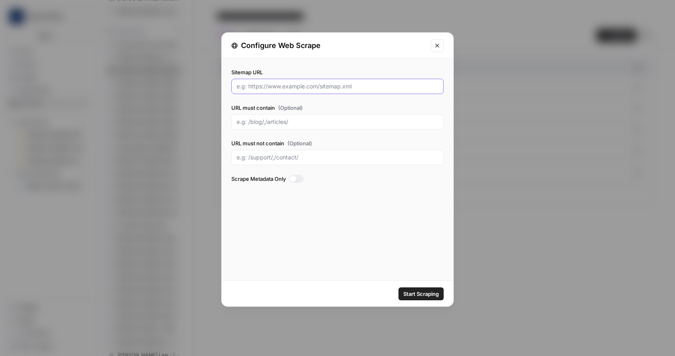
click at [335, 89] on input "Sitemap URL" at bounding box center [338, 86] width 202 height 8
paste input "[URL][DOMAIN_NAME]"
type input "[URL][DOMAIN_NAME]"
click at [301, 180] on div at bounding box center [296, 179] width 15 height 8
click at [418, 295] on span "Start Scraping" at bounding box center [421, 294] width 36 height 8
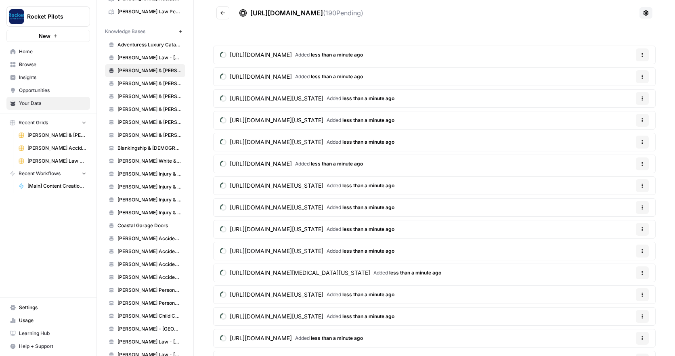
click at [156, 84] on span "[PERSON_NAME] & [PERSON_NAME] - Independence" at bounding box center [149, 83] width 64 height 7
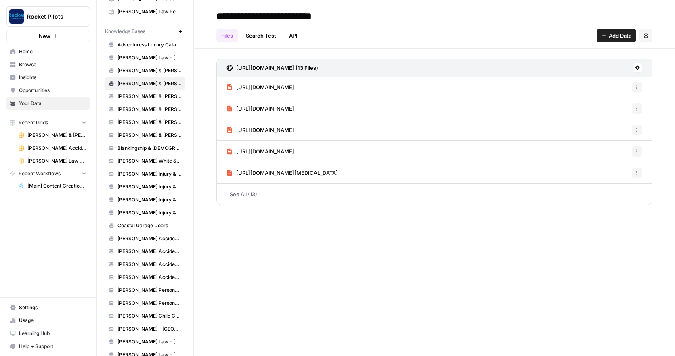
click at [637, 66] on icon at bounding box center [637, 68] width 4 height 4
click at [595, 84] on span "Sync Data" at bounding box center [607, 85] width 50 height 8
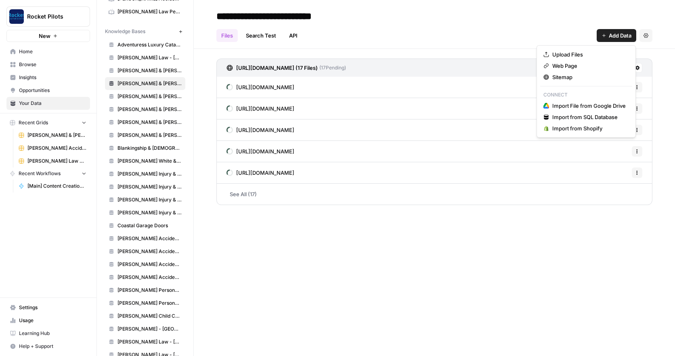
click at [619, 32] on span "Add Data" at bounding box center [620, 35] width 23 height 8
click at [565, 76] on span "Sitemap" at bounding box center [588, 77] width 73 height 8
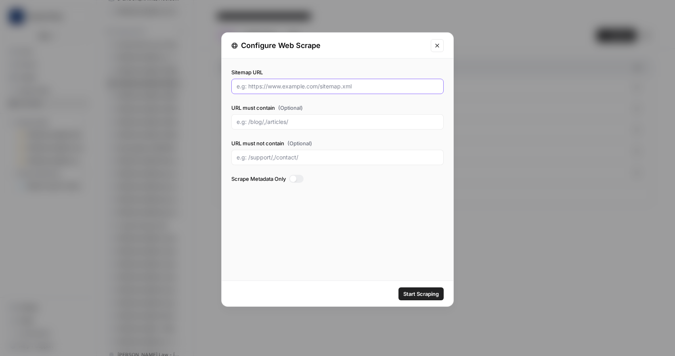
click at [310, 87] on input "Sitemap URL" at bounding box center [338, 86] width 202 height 8
paste input "[URL][DOMAIN_NAME]"
type input "[URL][DOMAIN_NAME]"
click at [300, 176] on div at bounding box center [296, 179] width 15 height 8
click at [431, 290] on span "Start Scraping" at bounding box center [421, 294] width 36 height 8
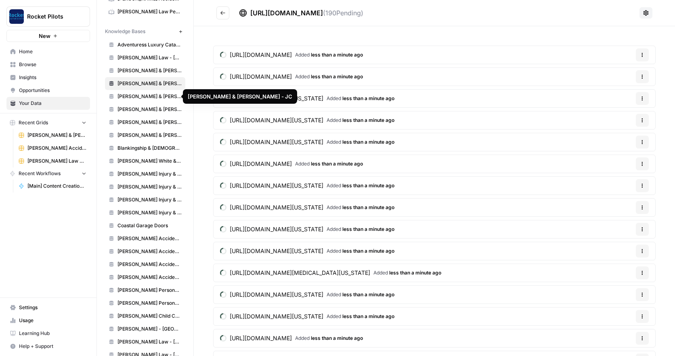
click at [145, 96] on span "[PERSON_NAME] & [PERSON_NAME] - JC" at bounding box center [149, 96] width 64 height 7
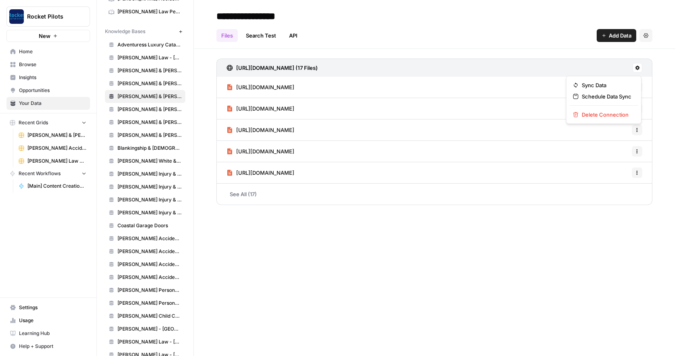
click at [635, 66] on icon at bounding box center [637, 67] width 5 height 5
click at [599, 86] on span "Sync Data" at bounding box center [607, 85] width 50 height 8
click at [623, 35] on span "Add Data" at bounding box center [620, 35] width 23 height 8
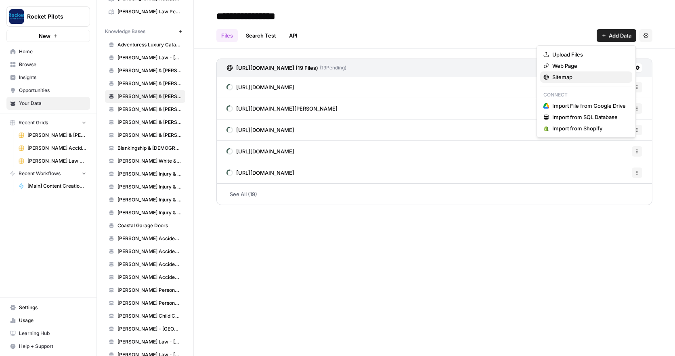
click at [566, 78] on span "Sitemap" at bounding box center [588, 77] width 73 height 8
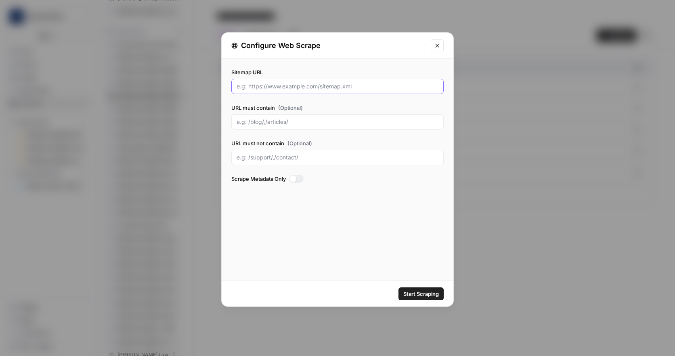
click at [266, 87] on input "Sitemap URL" at bounding box center [338, 86] width 202 height 8
paste input "[URL][DOMAIN_NAME]"
type input "[URL][DOMAIN_NAME]"
click at [302, 178] on div at bounding box center [296, 179] width 15 height 8
click at [422, 293] on span "Start Scraping" at bounding box center [421, 294] width 36 height 8
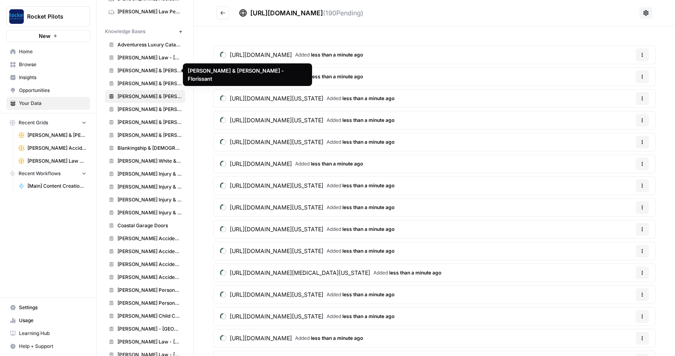
click at [143, 72] on span "[PERSON_NAME] & [PERSON_NAME] - Florissant" at bounding box center [149, 70] width 64 height 7
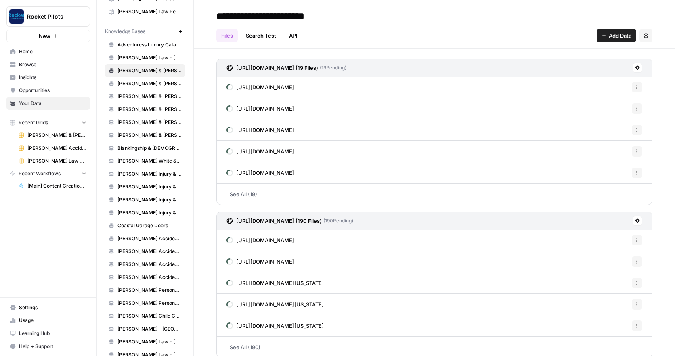
click at [643, 34] on icon "button" at bounding box center [645, 35] width 5 height 5
click at [525, 22] on div "**********" at bounding box center [434, 16] width 436 height 13
click at [178, 32] on icon "button" at bounding box center [180, 31] width 4 height 4
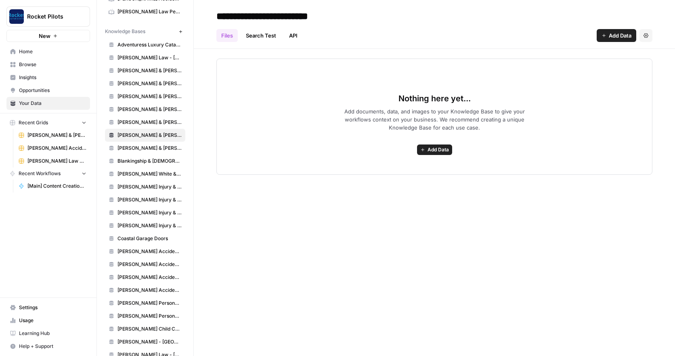
type input "**********"
click at [614, 36] on span "Add Data" at bounding box center [620, 35] width 23 height 8
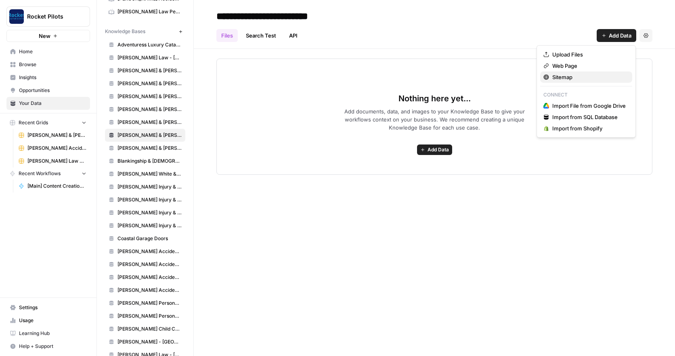
click at [567, 74] on span "Sitemap" at bounding box center [588, 77] width 73 height 8
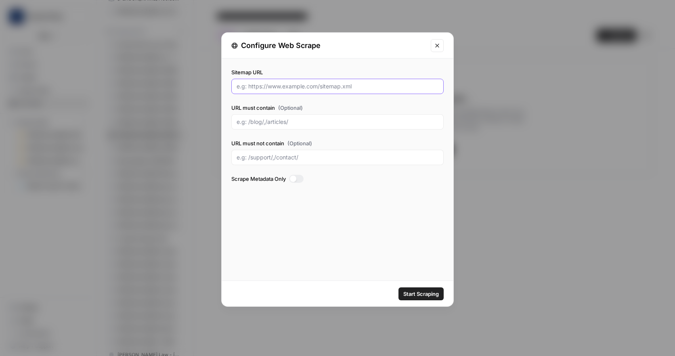
click at [305, 83] on input "Sitemap URL" at bounding box center [338, 86] width 202 height 8
paste input "[URL][DOMAIN_NAME]"
type input "[URL][DOMAIN_NAME]"
click at [301, 178] on div at bounding box center [296, 179] width 15 height 8
click at [266, 122] on input "URL must contain (Optional)" at bounding box center [338, 122] width 202 height 8
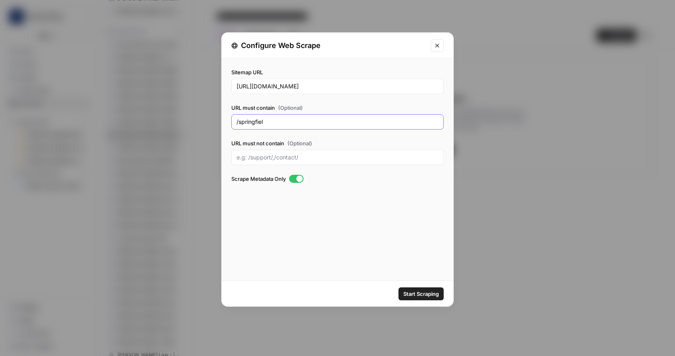
type input "/[GEOGRAPHIC_DATA]"
drag, startPoint x: 275, startPoint y: 120, endPoint x: 207, endPoint y: 113, distance: 67.4
click at [207, 113] on div "Configure Web Scrape Sitemap URL [URL][DOMAIN_NAME] URL must contain (Optional)…" at bounding box center [337, 178] width 675 height 356
click at [422, 295] on span "Start Scraping" at bounding box center [421, 294] width 36 height 8
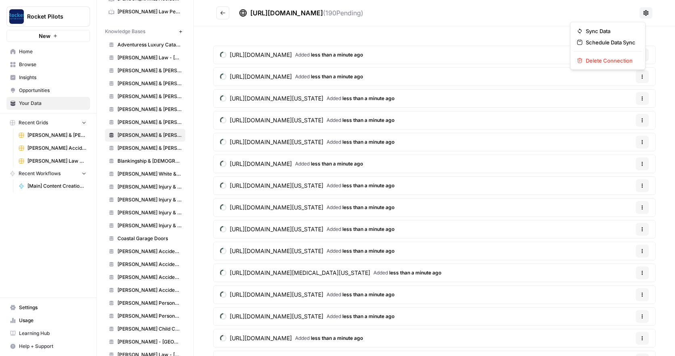
click at [643, 10] on icon at bounding box center [646, 13] width 6 height 6
click at [560, 10] on div "[URL][DOMAIN_NAME] ( 190 Pending)" at bounding box center [437, 13] width 397 height 10
click at [222, 13] on icon "Go back" at bounding box center [223, 13] width 6 height 6
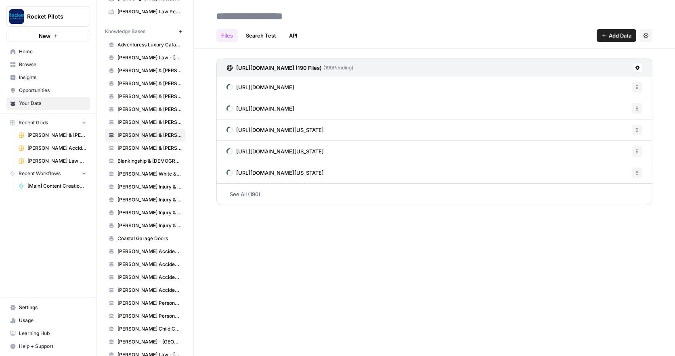
click at [616, 31] on span "Add Data" at bounding box center [620, 35] width 23 height 8
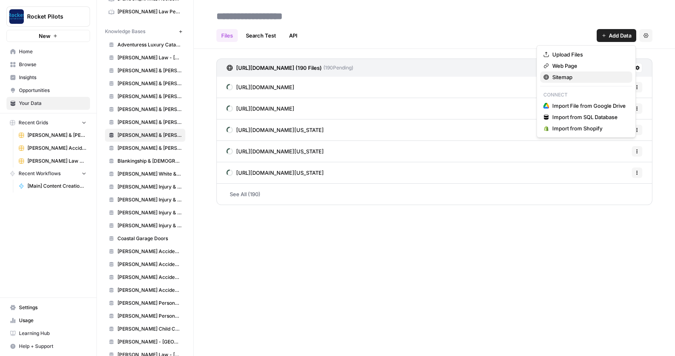
click at [563, 75] on span "Sitemap" at bounding box center [588, 77] width 73 height 8
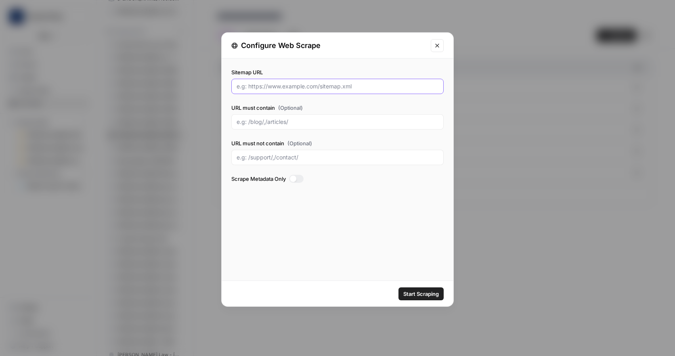
click at [279, 87] on input "Sitemap URL" at bounding box center [338, 86] width 202 height 8
paste input "[URL][DOMAIN_NAME]"
click at [312, 87] on input "[URL][DOMAIN_NAME]" at bounding box center [338, 86] width 202 height 8
type input "[URL][DOMAIN_NAME]"
click at [260, 123] on input "URL must contain (Optional)" at bounding box center [338, 122] width 202 height 8
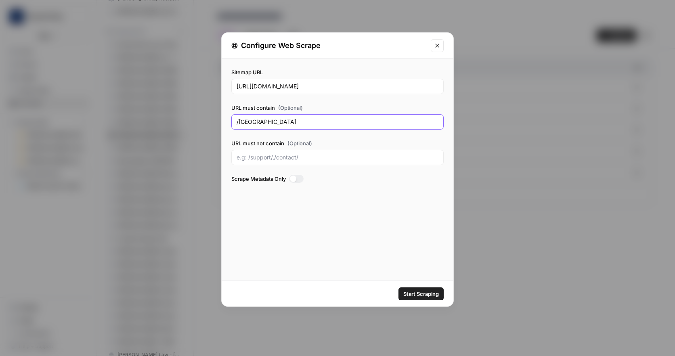
type input "/[GEOGRAPHIC_DATA]"
click at [302, 177] on div at bounding box center [296, 179] width 15 height 8
click at [427, 292] on span "Start Scraping" at bounding box center [421, 294] width 36 height 8
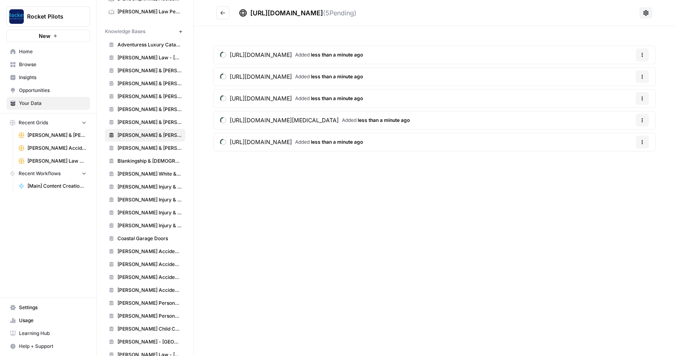
click at [219, 12] on button "Go back" at bounding box center [222, 12] width 13 height 13
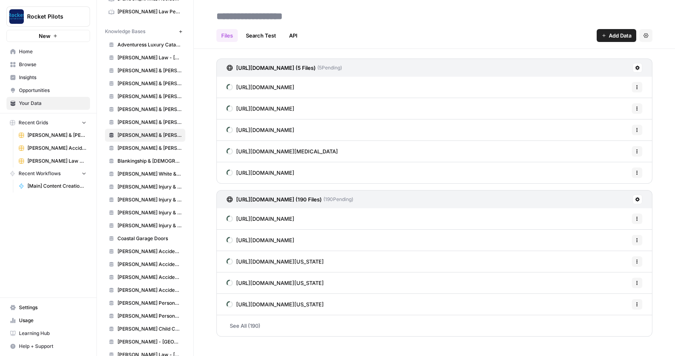
click at [614, 35] on span "Add Data" at bounding box center [620, 35] width 23 height 8
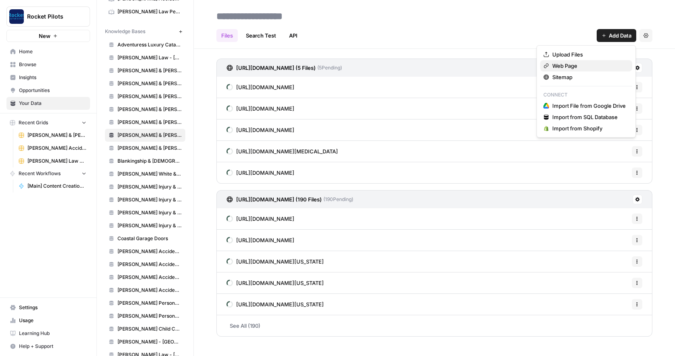
click at [572, 64] on span "Web Page" at bounding box center [588, 66] width 73 height 8
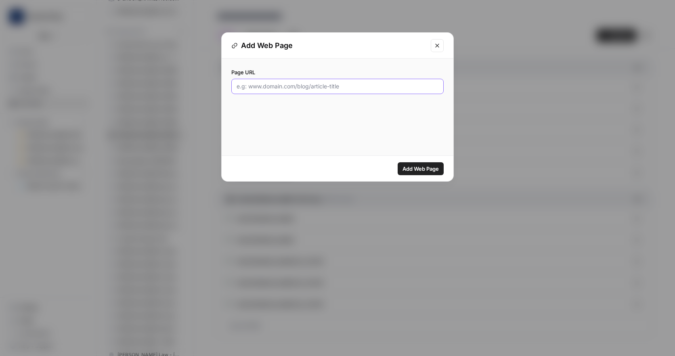
click at [285, 89] on input "Page URL" at bounding box center [338, 86] width 202 height 8
paste input "[URL][DOMAIN_NAME]"
type input "[URL][DOMAIN_NAME]"
click at [422, 167] on span "Add Web Page" at bounding box center [420, 169] width 36 height 8
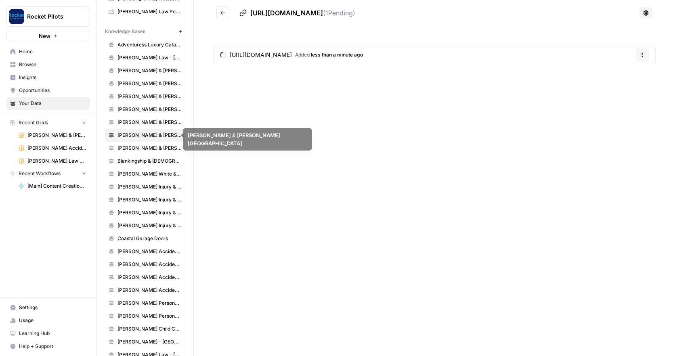
click at [150, 149] on span "[PERSON_NAME] & [PERSON_NAME] - [GEOGRAPHIC_DATA][PERSON_NAME]" at bounding box center [149, 148] width 64 height 7
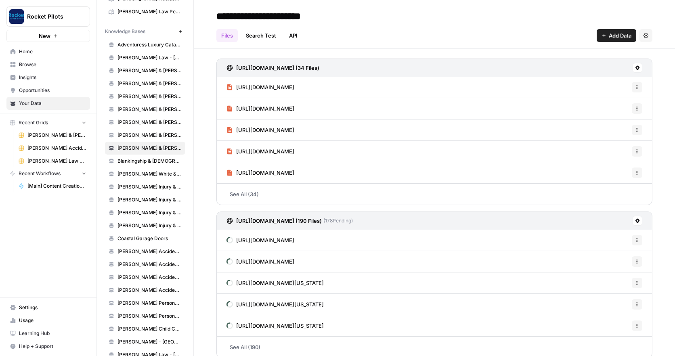
click at [146, 122] on span "[PERSON_NAME] & [PERSON_NAME]" at bounding box center [149, 122] width 64 height 7
click at [609, 33] on span "Add Data" at bounding box center [620, 35] width 23 height 8
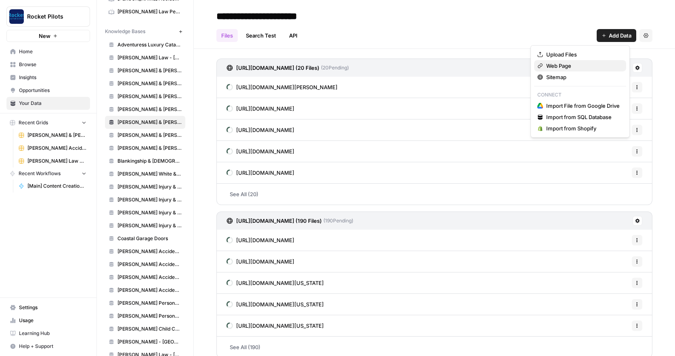
click at [566, 66] on span "Web Page" at bounding box center [582, 66] width 73 height 8
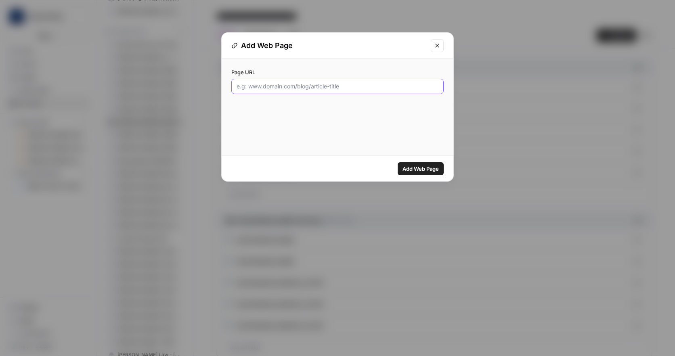
click at [328, 86] on input "Page URL" at bounding box center [338, 86] width 202 height 8
paste input "[URL][DOMAIN_NAME]"
type input "[URL][DOMAIN_NAME]"
click at [421, 167] on span "Add Web Page" at bounding box center [420, 169] width 36 height 8
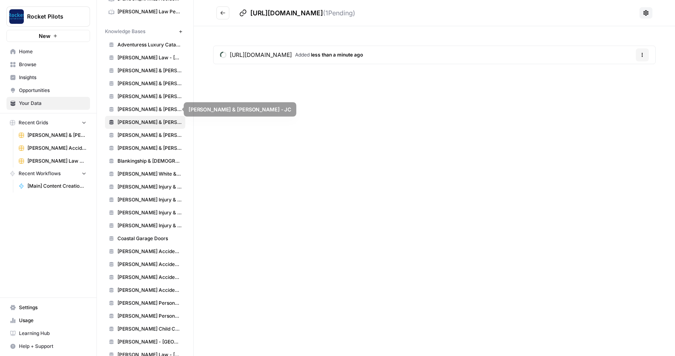
click at [136, 109] on span "[PERSON_NAME] & [PERSON_NAME] - JC" at bounding box center [149, 109] width 64 height 7
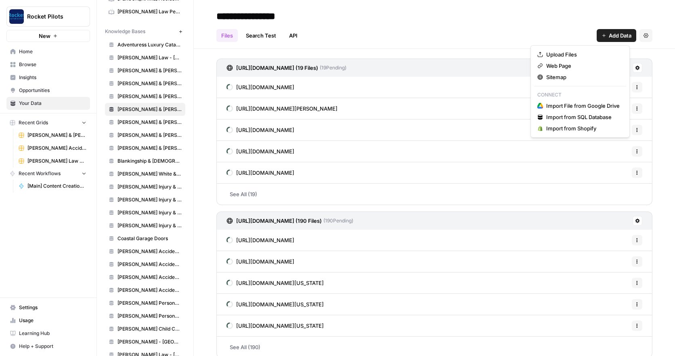
click at [609, 32] on span "Add Data" at bounding box center [620, 35] width 23 height 8
click at [568, 64] on span "Web Page" at bounding box center [582, 66] width 73 height 8
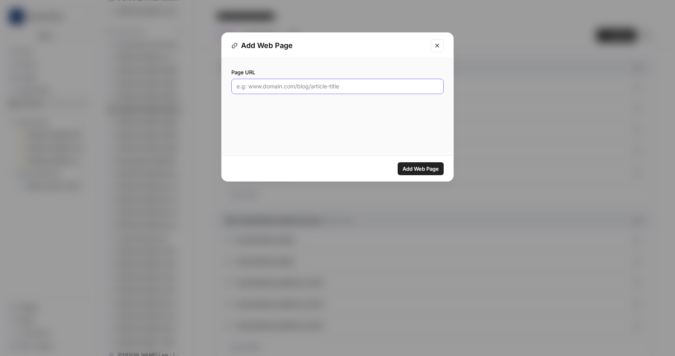
click at [354, 84] on input "Page URL" at bounding box center [338, 86] width 202 height 8
paste input "[URL][DOMAIN_NAME]"
type input "[URL][DOMAIN_NAME]"
click at [420, 167] on span "Add Web Page" at bounding box center [420, 169] width 36 height 8
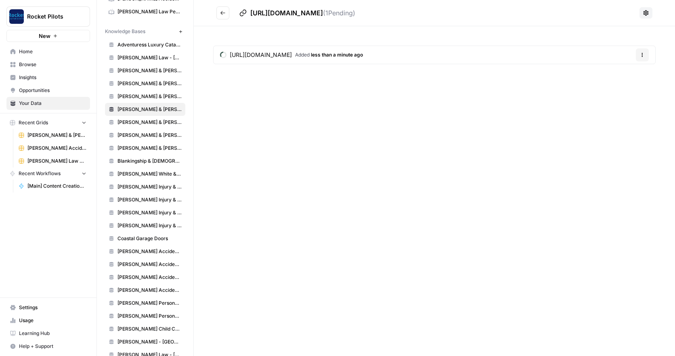
click at [149, 95] on span "[PERSON_NAME] & [PERSON_NAME] - Independence" at bounding box center [149, 96] width 64 height 7
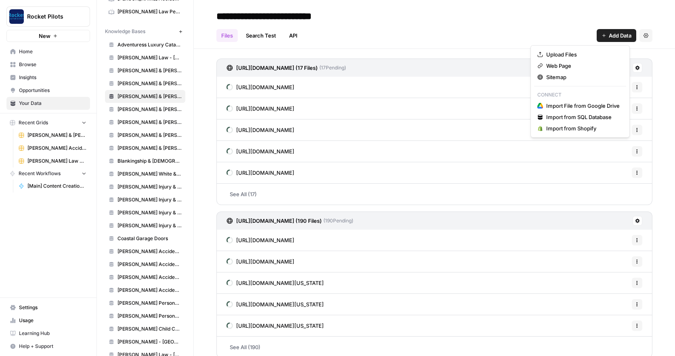
click at [609, 36] on span "Add Data" at bounding box center [620, 35] width 23 height 8
click at [564, 67] on span "Web Page" at bounding box center [582, 66] width 73 height 8
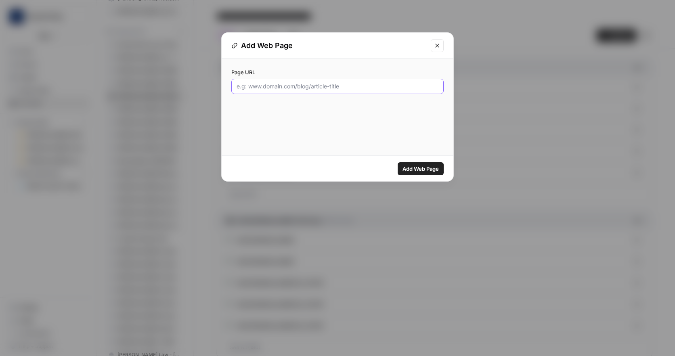
click at [354, 84] on input "Page URL" at bounding box center [338, 86] width 202 height 8
paste input "[URL][DOMAIN_NAME]"
type input "[URL][DOMAIN_NAME]"
click at [420, 168] on span "Add Web Page" at bounding box center [420, 169] width 36 height 8
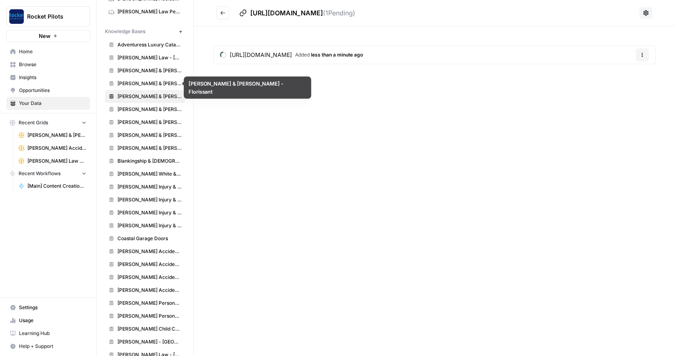
click at [153, 85] on span "[PERSON_NAME] & [PERSON_NAME] - Florissant" at bounding box center [149, 83] width 64 height 7
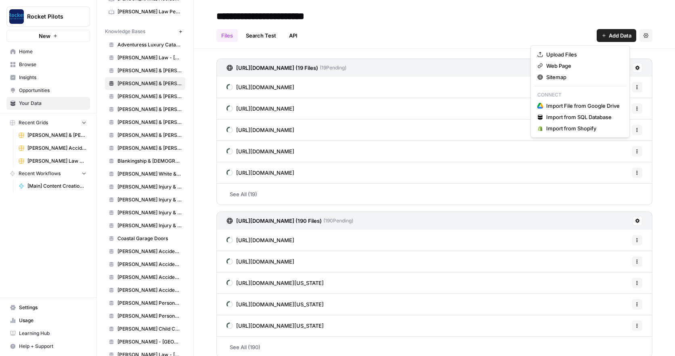
click at [609, 36] on span "Add Data" at bounding box center [620, 35] width 23 height 8
click at [551, 66] on span "Web Page" at bounding box center [582, 66] width 73 height 8
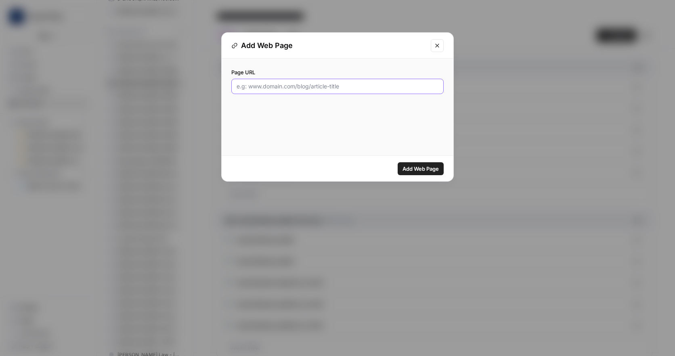
click at [344, 88] on input "Page URL" at bounding box center [338, 86] width 202 height 8
paste input "[URL][DOMAIN_NAME]"
type input "[URL][DOMAIN_NAME]"
click at [425, 168] on span "Add Web Page" at bounding box center [420, 169] width 36 height 8
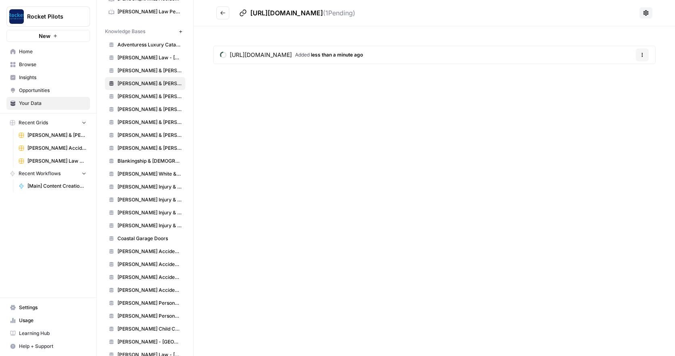
click at [140, 70] on span "[PERSON_NAME] & [PERSON_NAME] - [US_STATE]" at bounding box center [149, 70] width 64 height 7
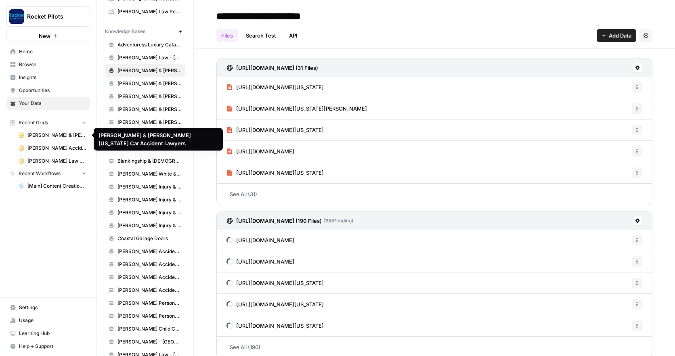
click at [56, 135] on span "[PERSON_NAME] & [PERSON_NAME] [US_STATE] Car Accident Lawyers" at bounding box center [56, 135] width 59 height 7
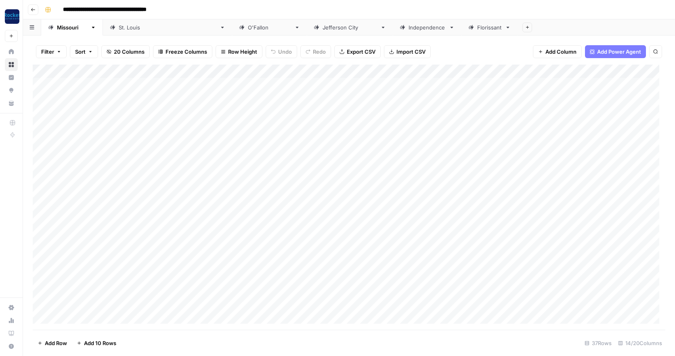
click at [119, 28] on div "[GEOGRAPHIC_DATA][PERSON_NAME]" at bounding box center [168, 27] width 98 height 8
click at [115, 83] on div "Add Column" at bounding box center [349, 160] width 633 height 191
drag, startPoint x: 93, startPoint y: 91, endPoint x: 63, endPoint y: 87, distance: 30.6
click at [63, 87] on textarea "**********" at bounding box center [141, 89] width 161 height 19
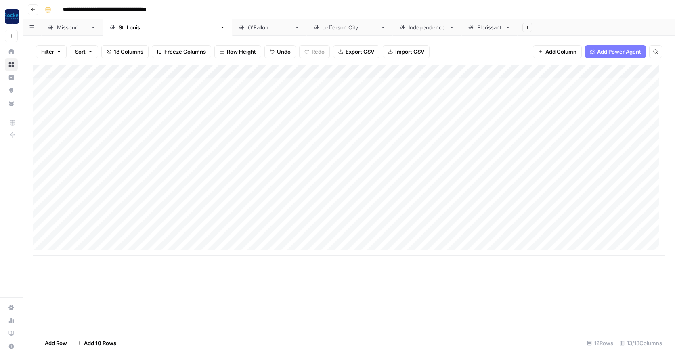
click at [99, 122] on div "Add Column" at bounding box center [349, 160] width 633 height 191
click at [99, 98] on div "Add Column" at bounding box center [349, 160] width 633 height 191
drag, startPoint x: 180, startPoint y: 99, endPoint x: 52, endPoint y: 95, distance: 128.9
click at [52, 95] on body "**********" at bounding box center [337, 178] width 675 height 356
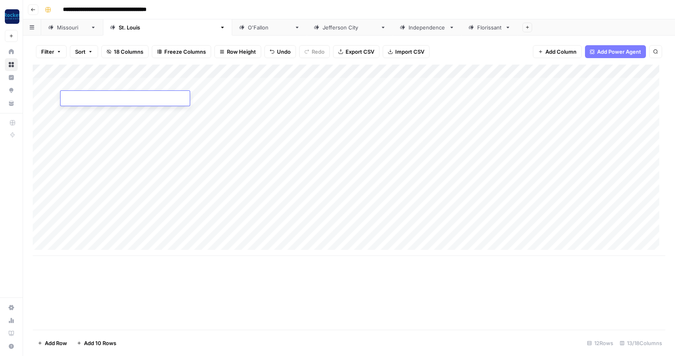
click at [111, 112] on div "Add Column" at bounding box center [349, 160] width 633 height 191
click at [398, 71] on div "Add Column" at bounding box center [349, 160] width 633 height 191
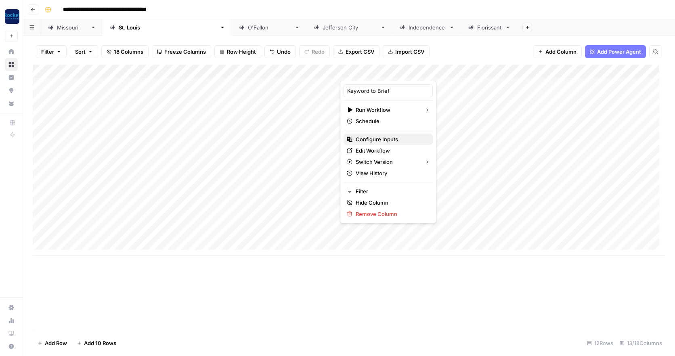
click at [379, 139] on span "Configure Inputs" at bounding box center [391, 139] width 71 height 8
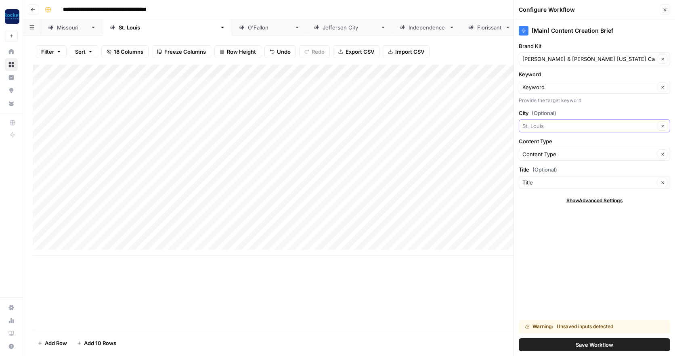
drag, startPoint x: 551, startPoint y: 125, endPoint x: 518, endPoint y: 125, distance: 33.5
click at [518, 125] on div "[Main] Content Creation Brief Brand Kit [PERSON_NAME] & [PERSON_NAME] [US_STATE…" at bounding box center [594, 187] width 161 height 337
type input "[GEOGRAPHIC_DATA][PERSON_NAME]"
click at [574, 344] on button "Save Workflow" at bounding box center [594, 344] width 151 height 13
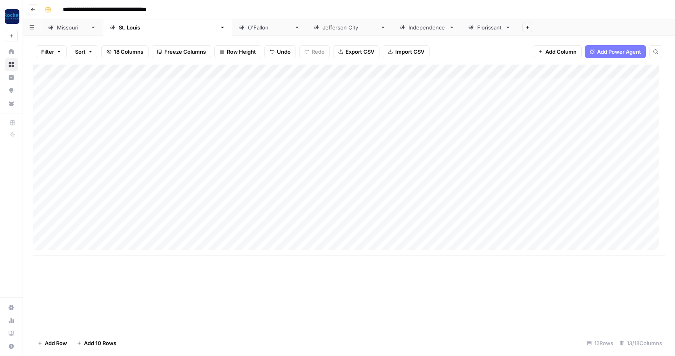
click at [82, 84] on div "Add Column" at bounding box center [349, 160] width 633 height 191
type textarea "**********"
click at [201, 86] on div "Add Column" at bounding box center [349, 160] width 633 height 191
click at [327, 94] on div "Add Column" at bounding box center [349, 160] width 633 height 191
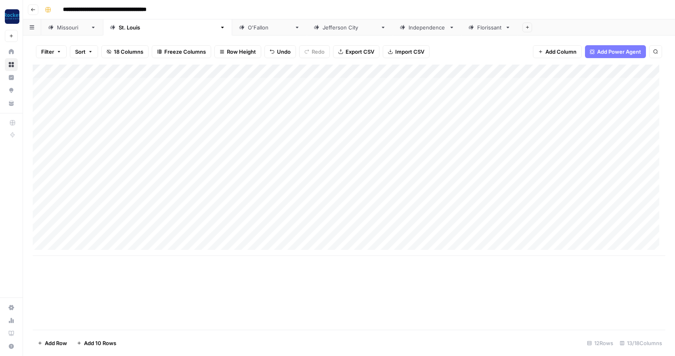
click at [327, 94] on div "Add Column" at bounding box center [349, 160] width 633 height 191
click at [232, 97] on div "Add Column" at bounding box center [349, 160] width 633 height 191
click at [407, 82] on div "Add Column" at bounding box center [349, 160] width 633 height 191
click at [72, 97] on div "Add Column" at bounding box center [349, 160] width 633 height 191
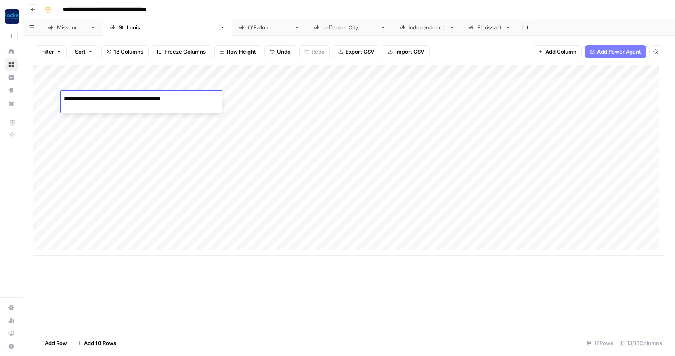
type textarea "**********"
click at [327, 97] on div "Add Column" at bounding box center [349, 160] width 633 height 191
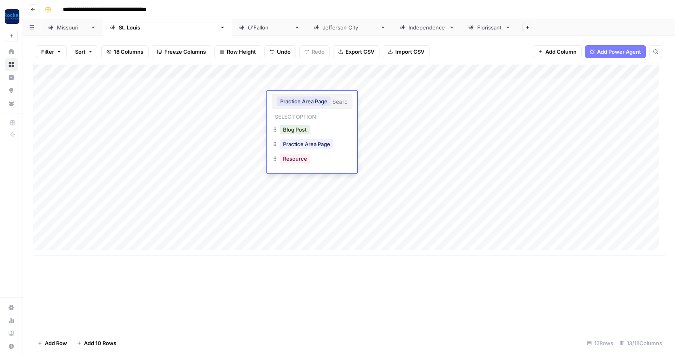
click at [327, 97] on button "Practice Area Page" at bounding box center [304, 101] width 54 height 10
click at [294, 132] on button "Blog Post" at bounding box center [295, 130] width 30 height 10
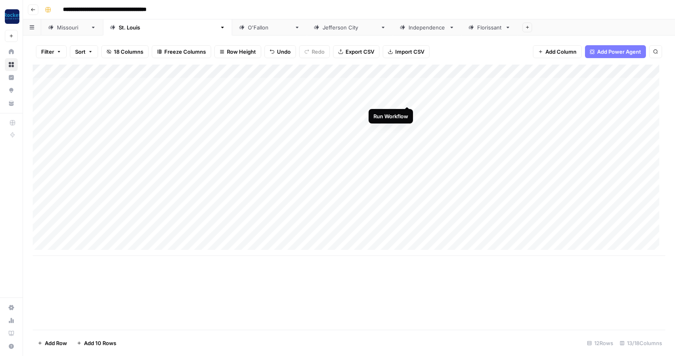
click at [407, 96] on div "Add Column" at bounding box center [349, 160] width 633 height 191
click at [63, 29] on div "[US_STATE]" at bounding box center [72, 27] width 30 height 8
click at [85, 86] on div "Add Column" at bounding box center [349, 197] width 633 height 265
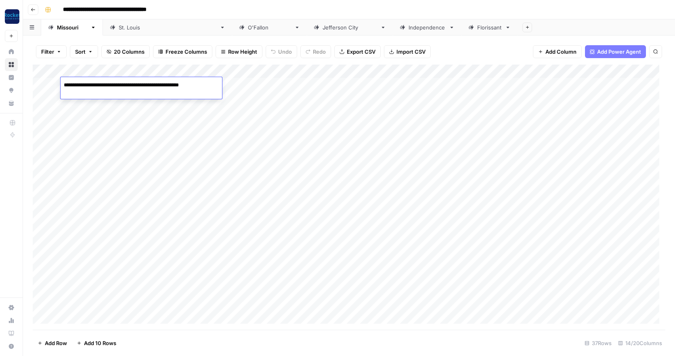
type textarea "**********"
click at [226, 84] on div "Add Column" at bounding box center [349, 197] width 633 height 265
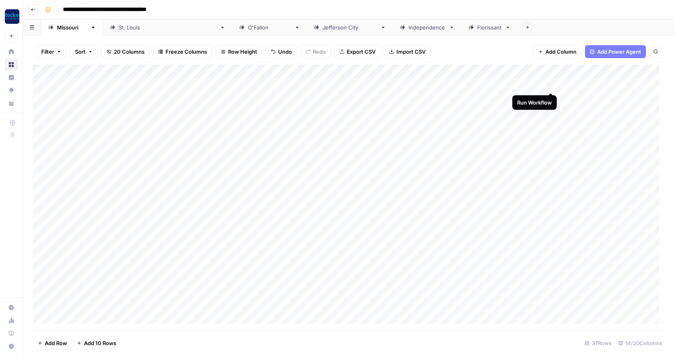
click at [550, 84] on div "Add Column" at bounding box center [349, 197] width 633 height 265
click at [108, 84] on div "Add Column" at bounding box center [349, 197] width 633 height 265
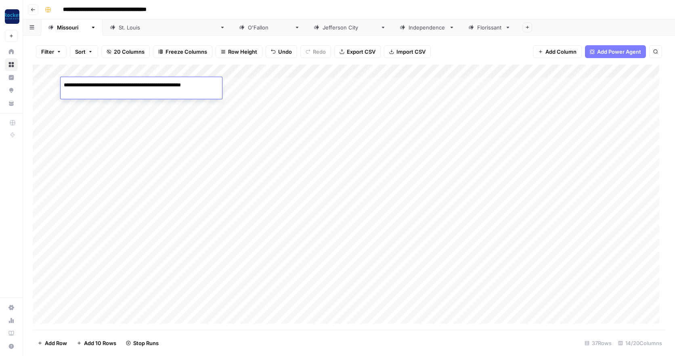
click at [83, 97] on div "Add Column" at bounding box center [349, 197] width 633 height 265
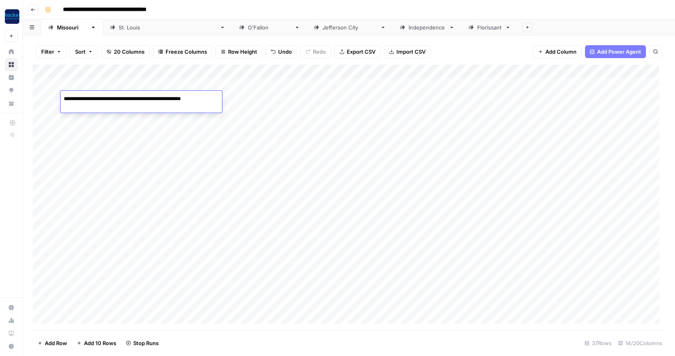
click at [87, 99] on textarea "**********" at bounding box center [140, 98] width 159 height 11
type textarea "**********"
click at [439, 98] on div "Add Column" at bounding box center [349, 197] width 633 height 265
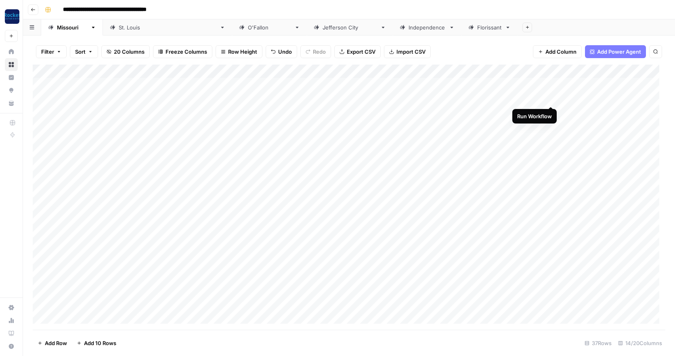
click at [551, 97] on div "Add Column" at bounding box center [349, 197] width 633 height 265
click at [124, 28] on div "[GEOGRAPHIC_DATA][PERSON_NAME]" at bounding box center [168, 27] width 98 height 8
click at [96, 95] on div "Add Column" at bounding box center [349, 160] width 633 height 191
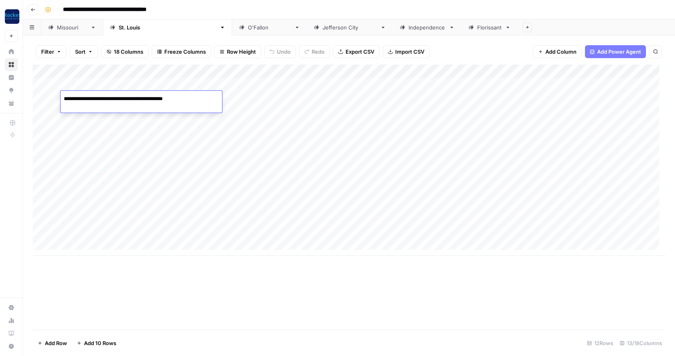
drag, startPoint x: 185, startPoint y: 99, endPoint x: 56, endPoint y: 98, distance: 128.8
click at [56, 98] on body "**********" at bounding box center [337, 178] width 675 height 356
click at [72, 110] on div "Add Column" at bounding box center [349, 160] width 633 height 191
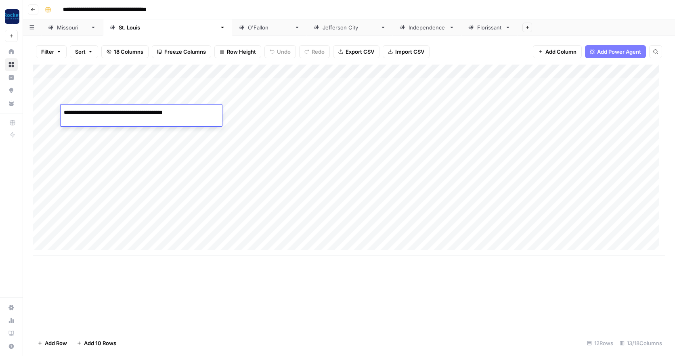
drag, startPoint x: 95, startPoint y: 113, endPoint x: 49, endPoint y: 111, distance: 46.5
click at [49, 111] on body "**********" at bounding box center [337, 178] width 675 height 356
click at [68, 113] on textarea "**********" at bounding box center [125, 112] width 129 height 11
click at [65, 113] on textarea "**********" at bounding box center [136, 112] width 151 height 11
type textarea "**********"
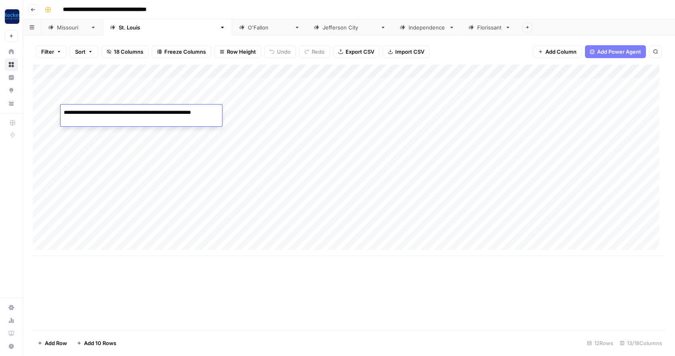
click at [306, 111] on div "Add Column" at bounding box center [349, 160] width 633 height 191
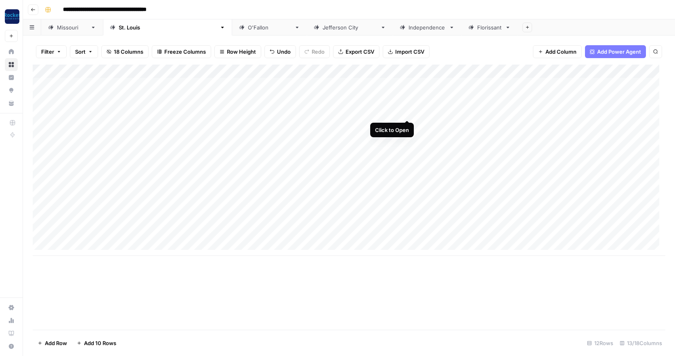
click at [408, 111] on div "Add Column" at bounding box center [349, 160] width 633 height 191
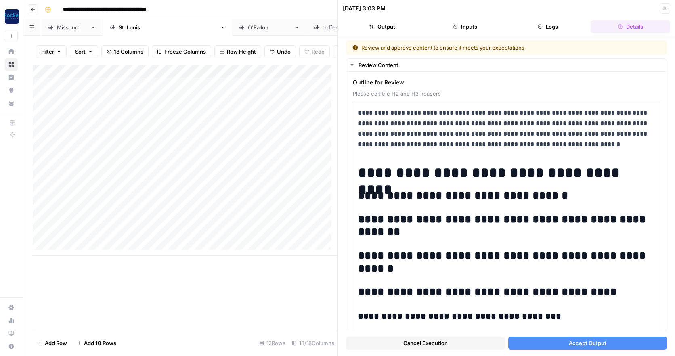
click at [443, 339] on span "Cancel Execution" at bounding box center [425, 343] width 44 height 8
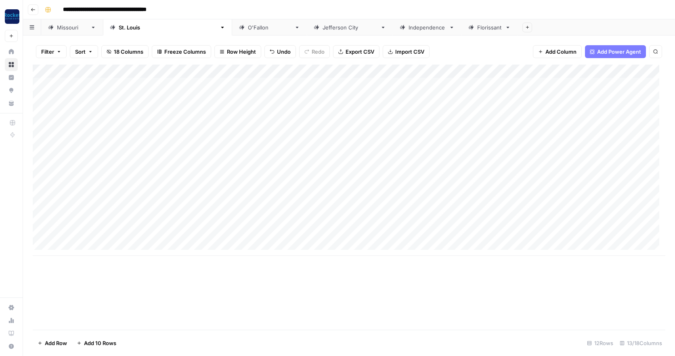
click at [316, 111] on div "Add Column" at bounding box center [349, 160] width 633 height 191
click at [408, 110] on div "Add Column" at bounding box center [349, 160] width 633 height 191
click at [300, 110] on div "Add Column" at bounding box center [349, 160] width 633 height 191
click at [299, 142] on button "Blog Post" at bounding box center [295, 143] width 30 height 10
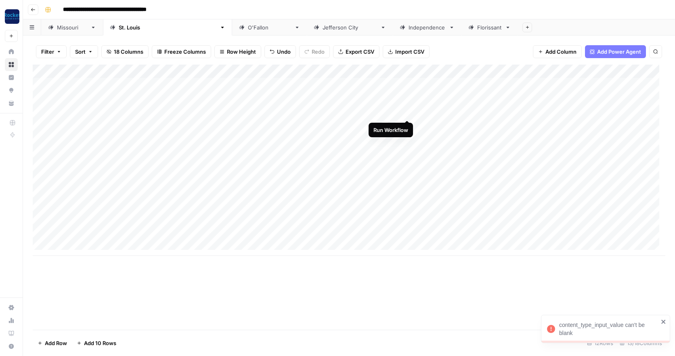
click at [406, 112] on div "Add Column" at bounding box center [349, 160] width 633 height 191
click at [119, 98] on div "Add Column" at bounding box center [349, 160] width 633 height 191
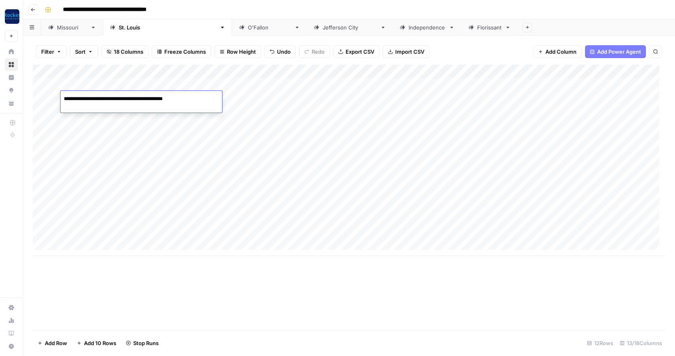
drag, startPoint x: 186, startPoint y: 99, endPoint x: 59, endPoint y: 101, distance: 126.8
click at [59, 101] on body "**********" at bounding box center [337, 178] width 675 height 356
click at [71, 122] on div "Add Column" at bounding box center [349, 160] width 633 height 191
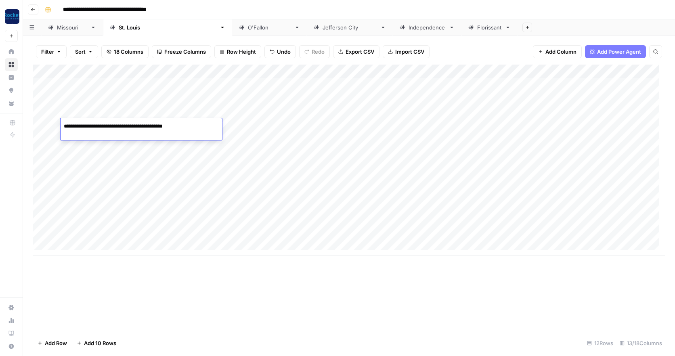
drag, startPoint x: 95, startPoint y: 127, endPoint x: 61, endPoint y: 126, distance: 33.5
click at [61, 126] on textarea "**********" at bounding box center [125, 126] width 129 height 11
type textarea "**********"
click at [294, 124] on div "Add Column" at bounding box center [349, 160] width 633 height 191
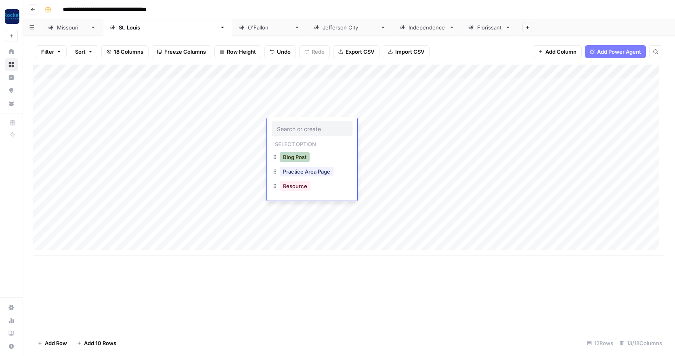
click at [293, 157] on button "Blog Post" at bounding box center [295, 157] width 30 height 10
click at [407, 125] on div "Add Column" at bounding box center [349, 160] width 633 height 191
click at [63, 27] on div "[US_STATE]" at bounding box center [72, 27] width 30 height 8
click at [551, 82] on div "Add Column" at bounding box center [349, 197] width 633 height 265
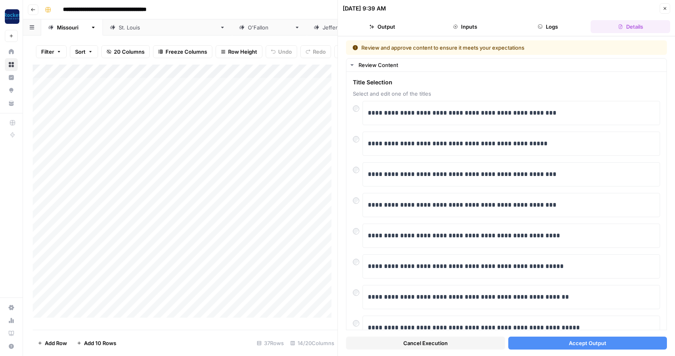
click at [549, 344] on button "Accept Output" at bounding box center [587, 343] width 159 height 13
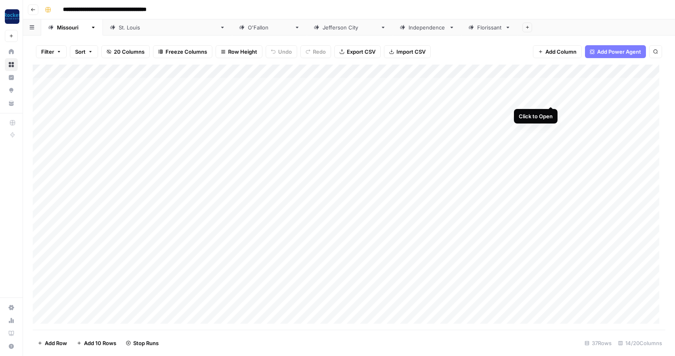
click at [551, 97] on div "Add Column" at bounding box center [349, 197] width 633 height 265
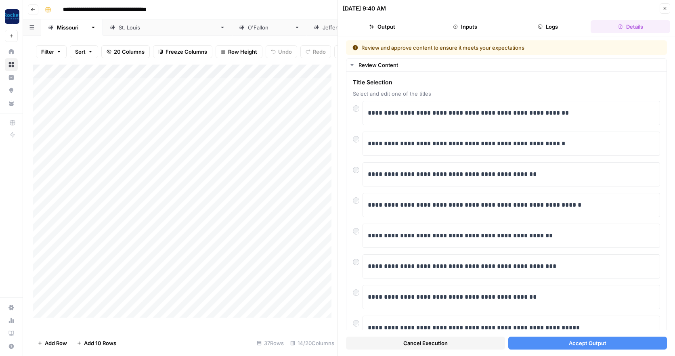
click at [578, 340] on span "Accept Output" at bounding box center [588, 343] width 38 height 8
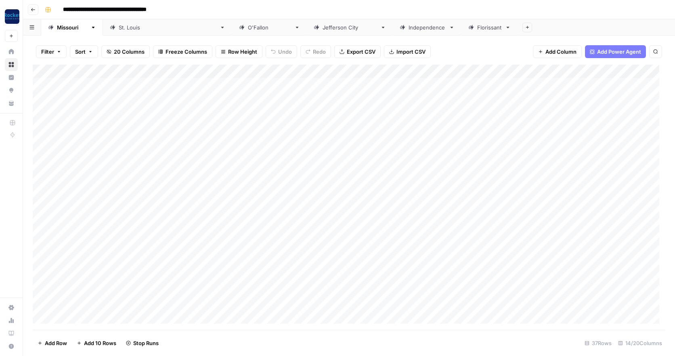
click at [119, 28] on div "[GEOGRAPHIC_DATA][PERSON_NAME]" at bounding box center [168, 27] width 98 height 8
click at [406, 83] on div "Add Column" at bounding box center [349, 160] width 633 height 191
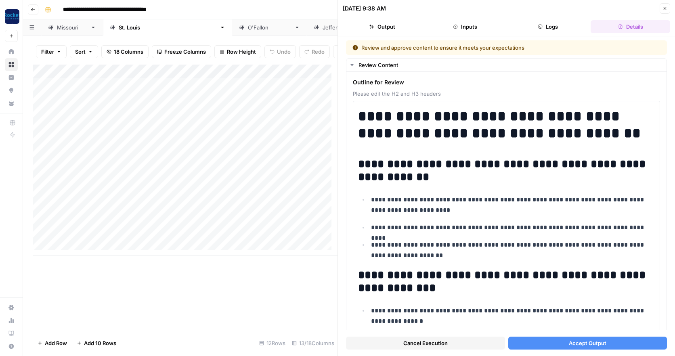
click at [404, 342] on span "Cancel Execution" at bounding box center [425, 343] width 44 height 8
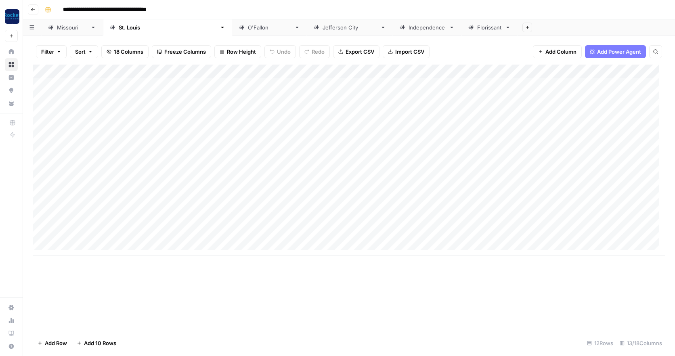
click at [327, 82] on div "Add Column" at bounding box center [349, 160] width 633 height 191
click at [408, 83] on div "Add Column" at bounding box center [349, 160] width 633 height 191
click at [63, 30] on div "[US_STATE]" at bounding box center [72, 27] width 30 height 8
click at [82, 111] on div "Add Column" at bounding box center [349, 197] width 633 height 265
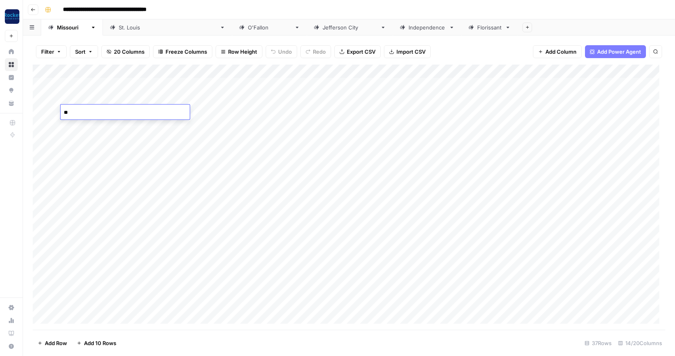
type textarea "*"
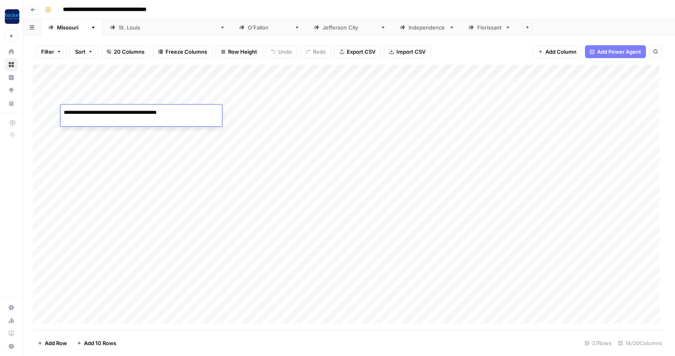
type textarea "**********"
click at [343, 112] on div "Add Column" at bounding box center [349, 197] width 633 height 265
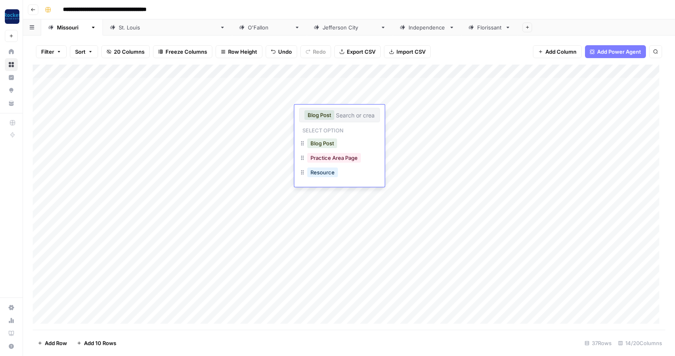
click at [343, 112] on input "text" at bounding box center [355, 114] width 39 height 7
click at [345, 158] on button "Practice Area Page" at bounding box center [334, 158] width 54 height 10
click at [114, 124] on div "Add Column" at bounding box center [349, 197] width 633 height 265
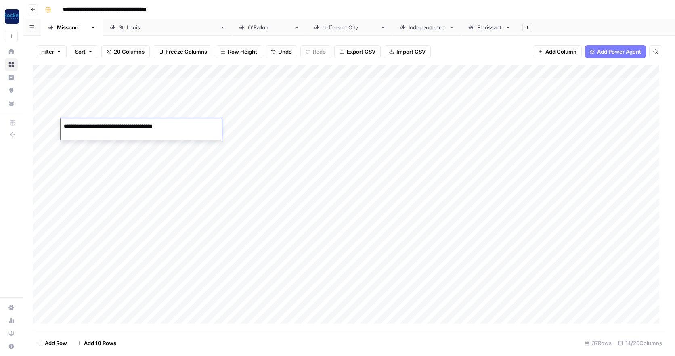
type textarea "**********"
click at [337, 125] on div "Add Column" at bounding box center [349, 197] width 633 height 265
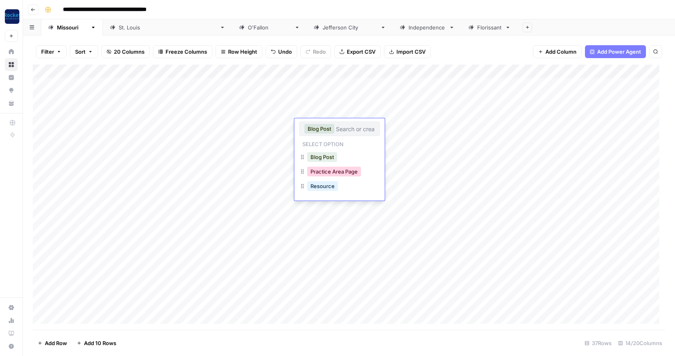
click at [336, 172] on button "Practice Area Page" at bounding box center [334, 172] width 54 height 10
click at [115, 140] on div "Add Column" at bounding box center [349, 197] width 633 height 265
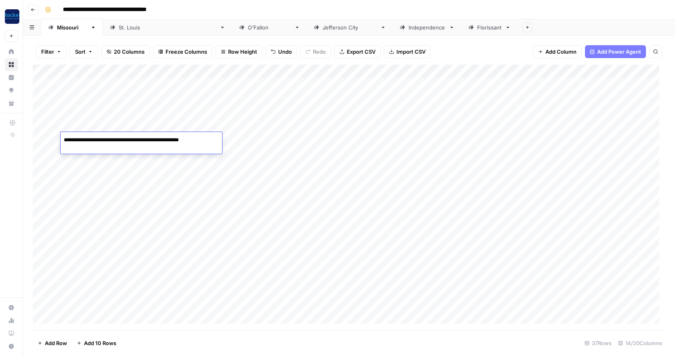
type textarea "**********"
click at [84, 153] on div "Add Column" at bounding box center [349, 197] width 633 height 265
click at [84, 153] on textarea at bounding box center [125, 153] width 129 height 11
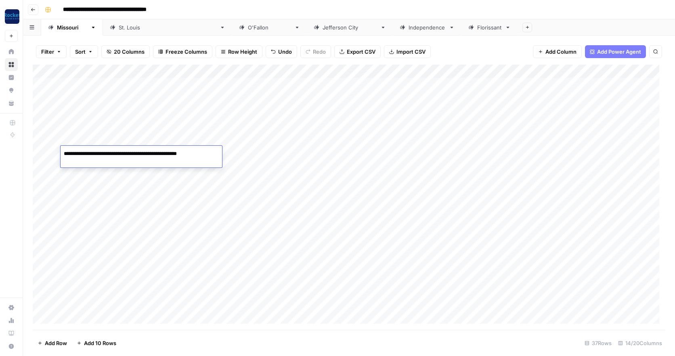
type textarea "**********"
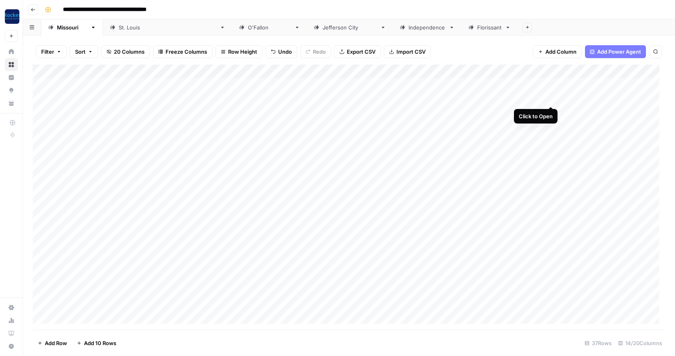
click at [551, 97] on div "Add Column" at bounding box center [349, 197] width 633 height 265
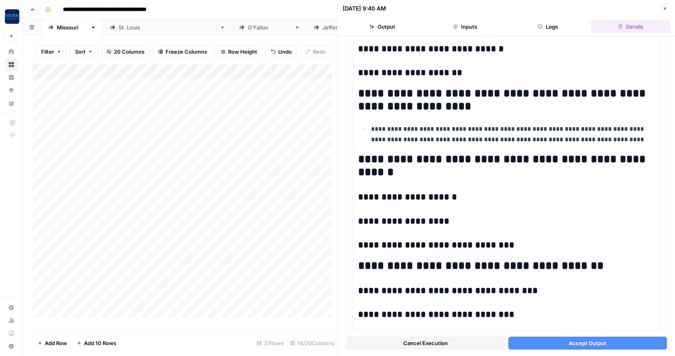
scroll to position [23, 0]
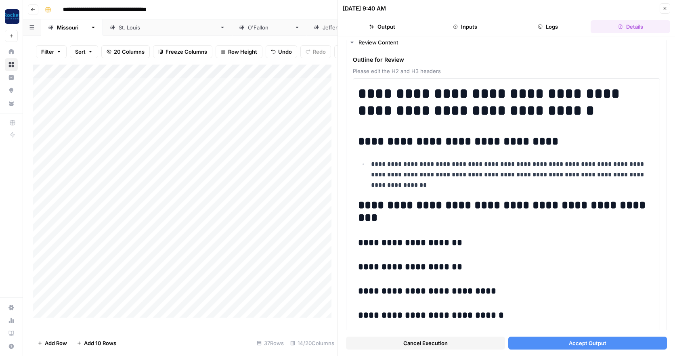
click at [579, 341] on span "Accept Output" at bounding box center [588, 343] width 38 height 8
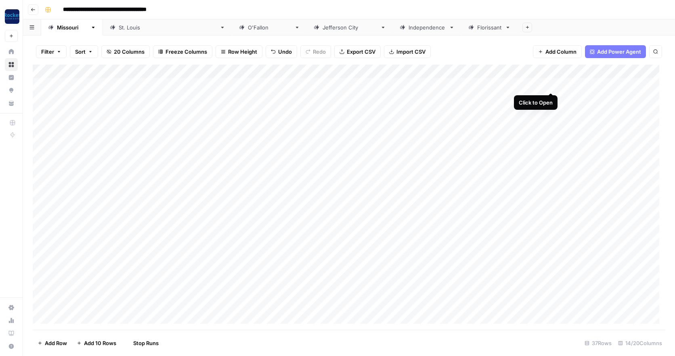
click at [551, 82] on div "Add Column" at bounding box center [349, 197] width 633 height 265
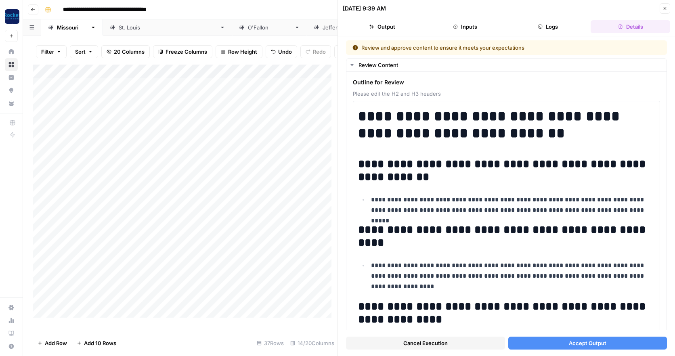
click at [591, 344] on span "Accept Output" at bounding box center [588, 343] width 38 height 8
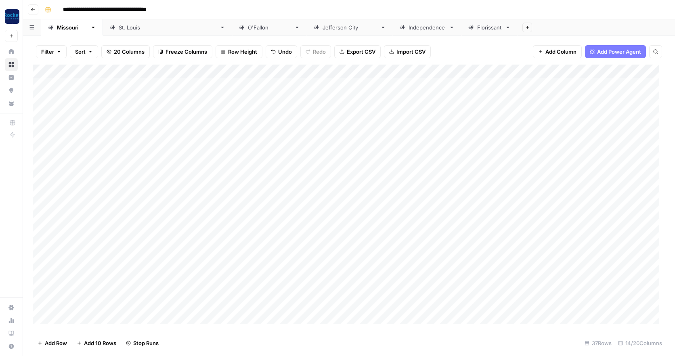
click at [119, 28] on div "[GEOGRAPHIC_DATA][PERSON_NAME]" at bounding box center [168, 27] width 98 height 8
click at [407, 97] on div "Add Column" at bounding box center [349, 160] width 633 height 191
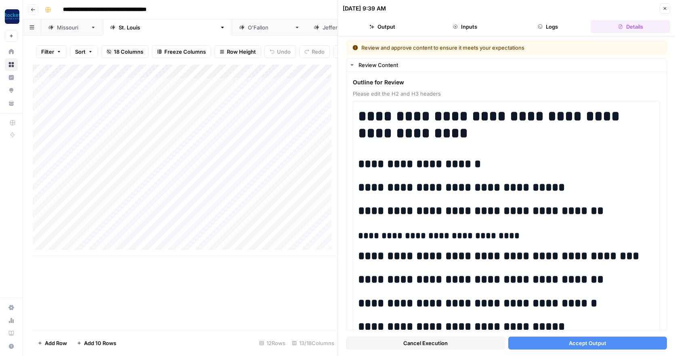
click at [403, 344] on span "Cancel Execution" at bounding box center [425, 343] width 44 height 8
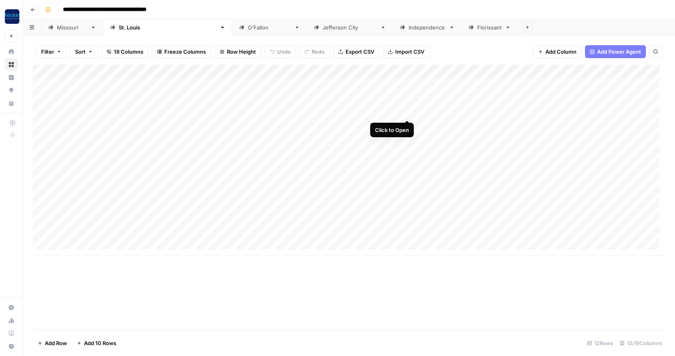
click at [406, 111] on div "Add Column" at bounding box center [349, 160] width 633 height 191
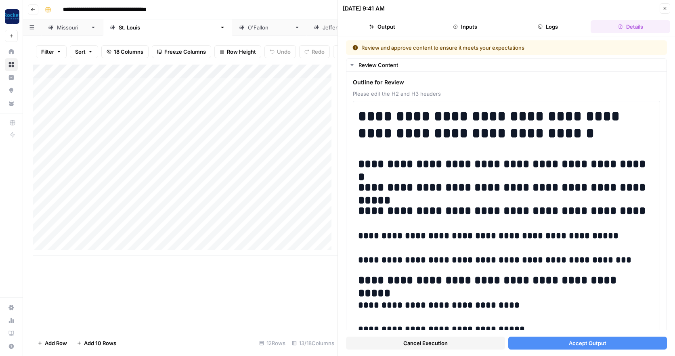
click at [529, 342] on button "Accept Output" at bounding box center [587, 343] width 159 height 13
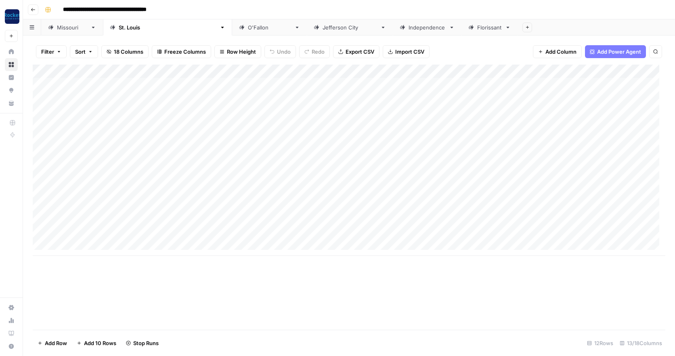
click at [90, 96] on div "Add Column" at bounding box center [349, 160] width 633 height 191
drag, startPoint x: 184, startPoint y: 99, endPoint x: 59, endPoint y: 99, distance: 125.5
click at [59, 99] on body "**********" at bounding box center [337, 178] width 675 height 356
click at [71, 137] on div "Add Column" at bounding box center [349, 160] width 633 height 191
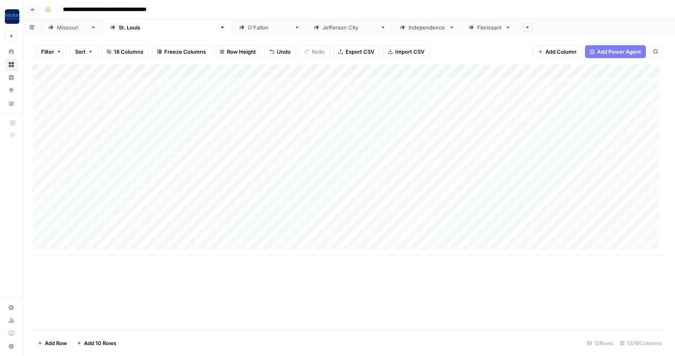
click at [71, 137] on div "Add Column" at bounding box center [349, 160] width 633 height 191
type textarea "**********"
click at [110, 149] on div "Add Column" at bounding box center [349, 160] width 633 height 191
click at [163, 154] on div "Add Column" at bounding box center [349, 160] width 633 height 191
click at [189, 96] on div "Add Column" at bounding box center [349, 160] width 633 height 191
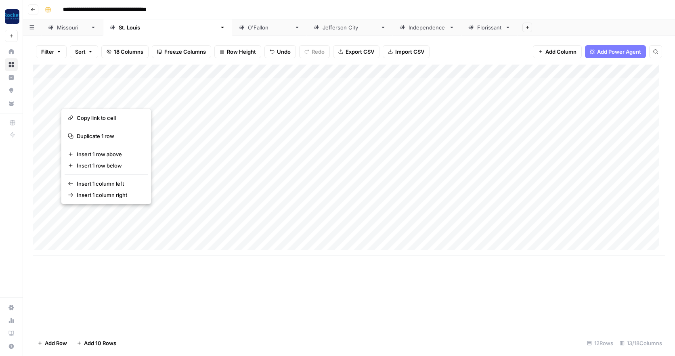
click at [186, 139] on div "Add Column" at bounding box center [349, 160] width 633 height 191
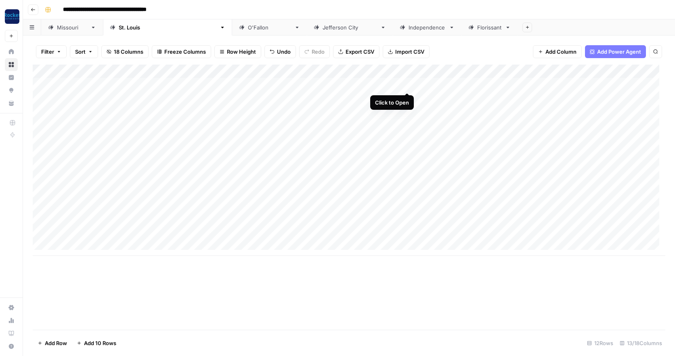
click at [408, 82] on div "Add Column" at bounding box center [349, 160] width 633 height 191
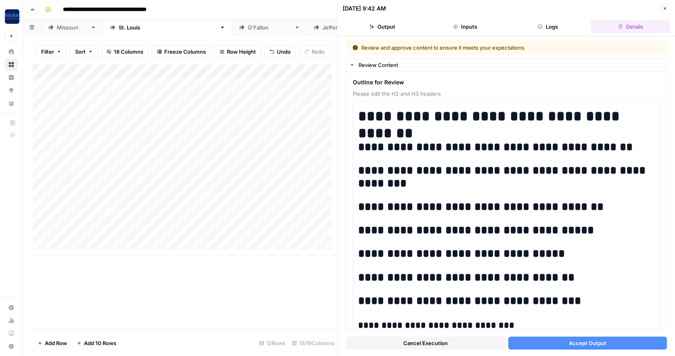
click at [562, 344] on button "Accept Output" at bounding box center [587, 343] width 159 height 13
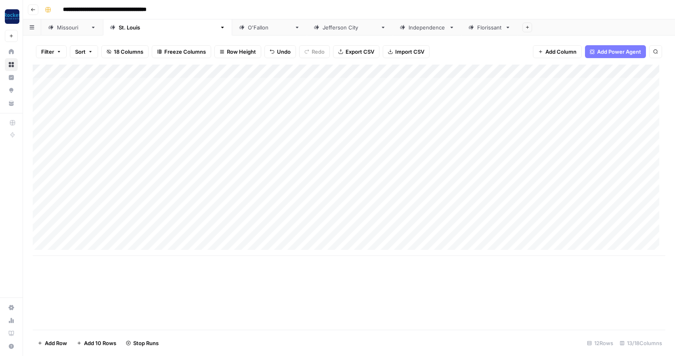
click at [112, 137] on div "Add Column" at bounding box center [349, 160] width 633 height 191
drag, startPoint x: 184, startPoint y: 141, endPoint x: 58, endPoint y: 142, distance: 125.9
click at [58, 142] on body "**********" at bounding box center [337, 178] width 675 height 356
click at [69, 98] on div "Add Column" at bounding box center [349, 160] width 633 height 191
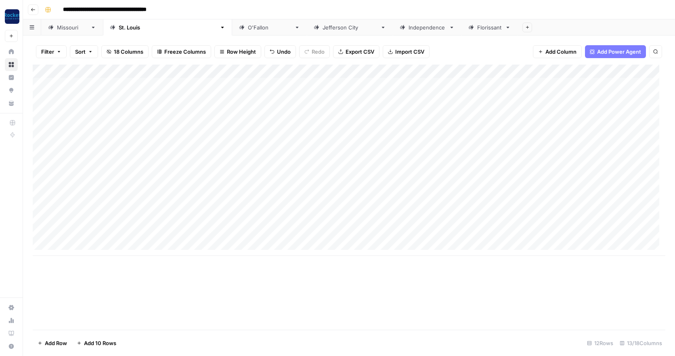
click at [69, 98] on div "Add Column" at bounding box center [349, 160] width 633 height 191
type textarea "**********"
click at [231, 97] on div "Add Column" at bounding box center [349, 160] width 633 height 191
click at [187, 82] on div "Add Column" at bounding box center [349, 160] width 633 height 191
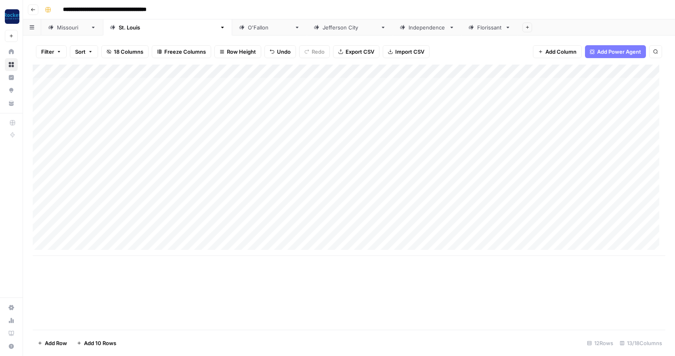
click at [191, 194] on div "Add Column" at bounding box center [349, 160] width 633 height 191
click at [184, 96] on div "Add Column" at bounding box center [349, 160] width 633 height 191
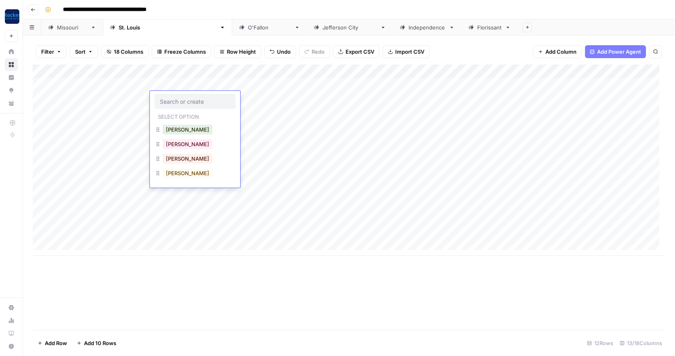
click at [189, 210] on div "Add Column" at bounding box center [349, 160] width 633 height 191
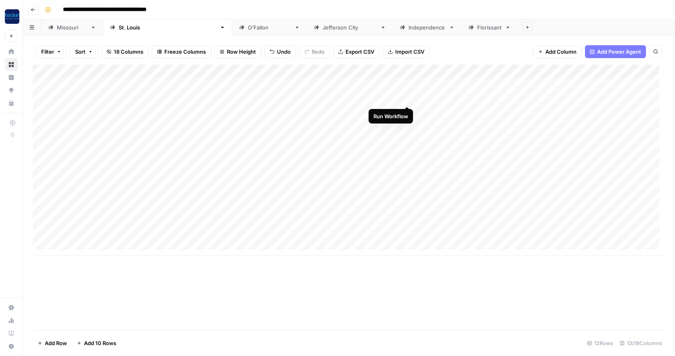
click at [408, 97] on div "Add Column" at bounding box center [349, 160] width 633 height 191
click at [408, 125] on div "Add Column" at bounding box center [349, 160] width 633 height 191
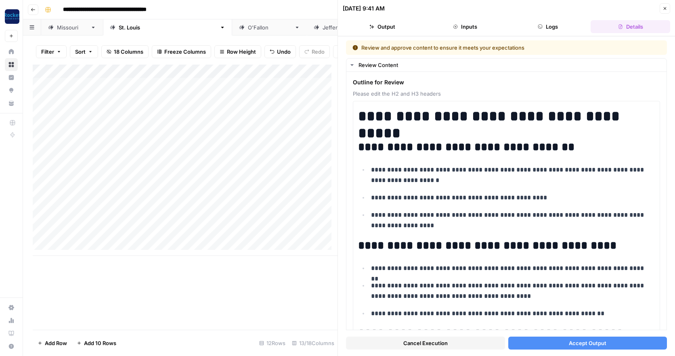
click at [591, 343] on span "Accept Output" at bounding box center [588, 343] width 38 height 8
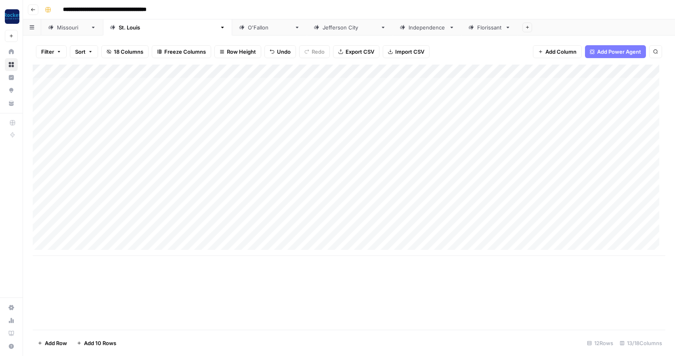
click at [65, 29] on div "[US_STATE]" at bounding box center [72, 27] width 30 height 8
click at [108, 168] on div "Add Column" at bounding box center [349, 197] width 633 height 265
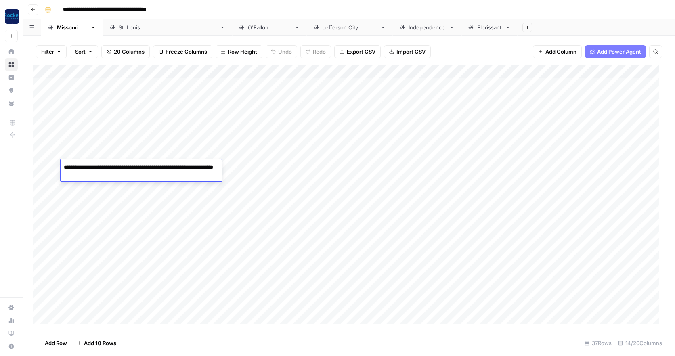
type textarea "**********"
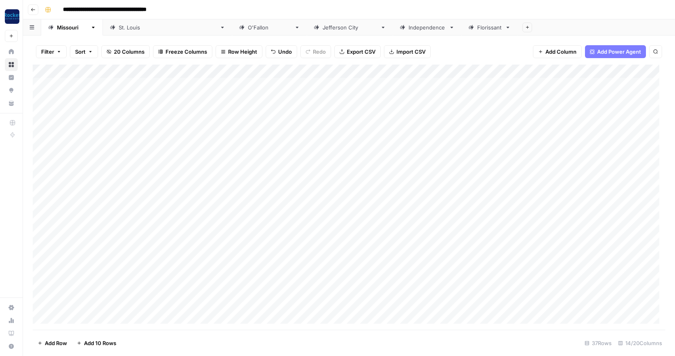
click at [354, 166] on div "Add Column" at bounding box center [349, 197] width 633 height 265
click at [326, 199] on button "Blog Post" at bounding box center [322, 198] width 30 height 10
click at [109, 179] on div "Add Column" at bounding box center [349, 197] width 633 height 265
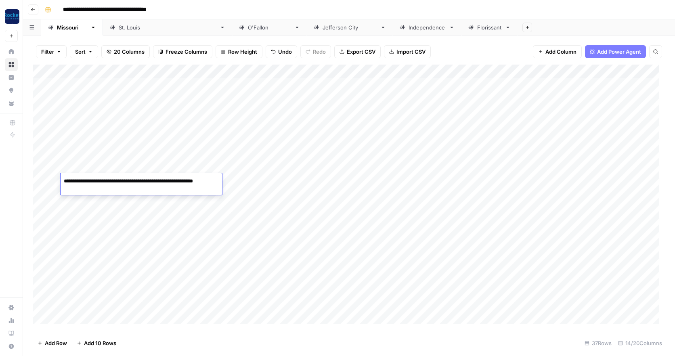
type textarea "**********"
click at [361, 179] on div "Add Column" at bounding box center [349, 197] width 633 height 265
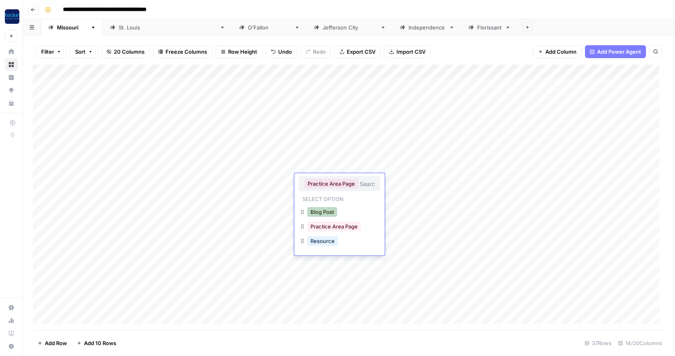
click at [330, 211] on button "Blog Post" at bounding box center [322, 212] width 30 height 10
click at [141, 180] on div "Add Column" at bounding box center [349, 197] width 633 height 265
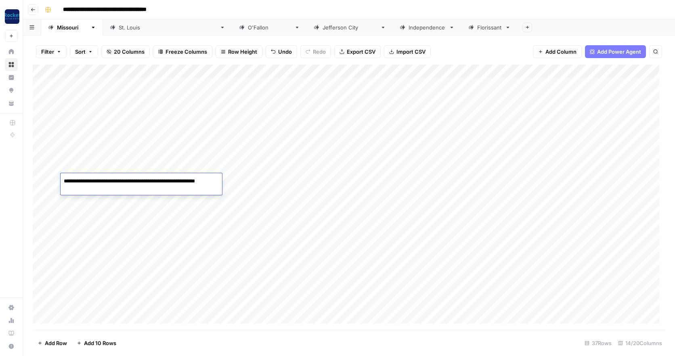
drag, startPoint x: 84, startPoint y: 182, endPoint x: 64, endPoint y: 180, distance: 19.8
click at [64, 180] on textarea "**********" at bounding box center [141, 185] width 161 height 19
click at [170, 181] on textarea "**********" at bounding box center [141, 185] width 161 height 19
drag, startPoint x: 185, startPoint y: 180, endPoint x: 224, endPoint y: 180, distance: 39.6
click at [224, 180] on body "**********" at bounding box center [337, 178] width 675 height 356
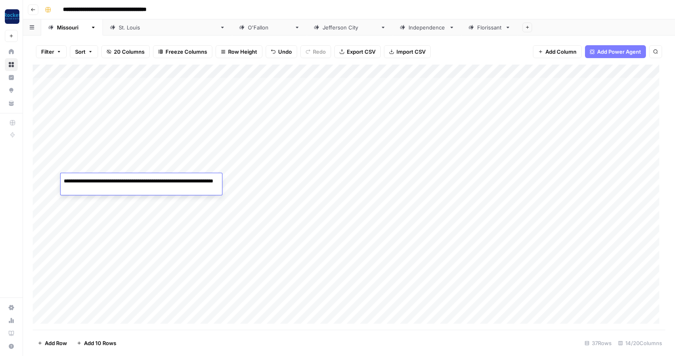
type textarea "**********"
click at [119, 28] on div "[GEOGRAPHIC_DATA][PERSON_NAME]" at bounding box center [168, 27] width 98 height 8
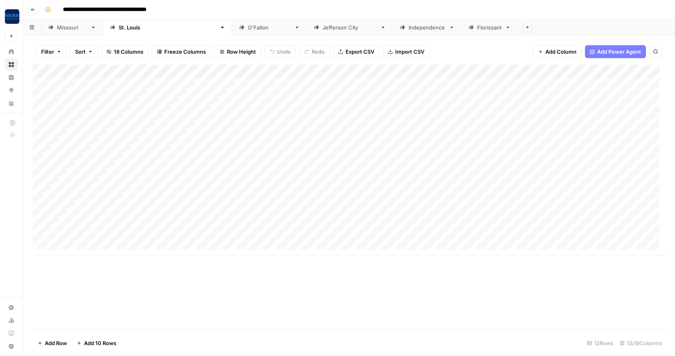
click at [81, 139] on div "Add Column" at bounding box center [349, 160] width 633 height 191
type textarea "**********"
click at [65, 33] on link "[US_STATE]" at bounding box center [72, 27] width 62 height 16
click at [75, 194] on div "Add Column" at bounding box center [349, 197] width 633 height 265
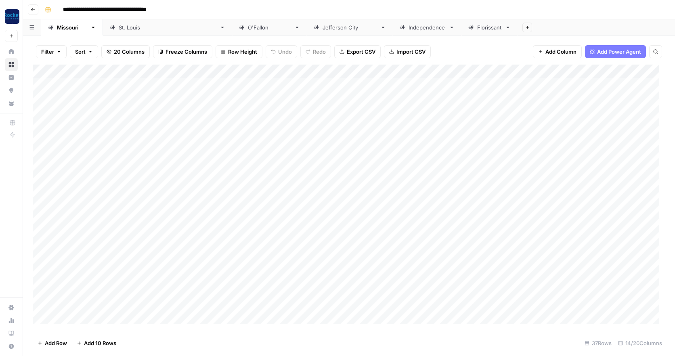
click at [75, 194] on div "Add Column" at bounding box center [349, 197] width 633 height 265
type textarea "**********"
click at [107, 208] on div "Add Column" at bounding box center [349, 197] width 633 height 265
click at [107, 208] on textarea at bounding box center [125, 208] width 129 height 11
type textarea "*"
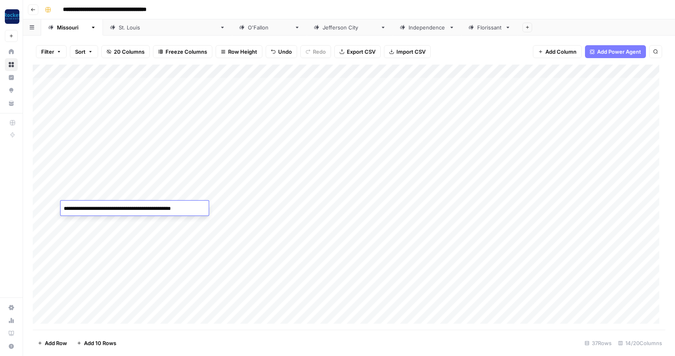
type textarea "**********"
click at [359, 206] on div "Add Column" at bounding box center [349, 197] width 633 height 265
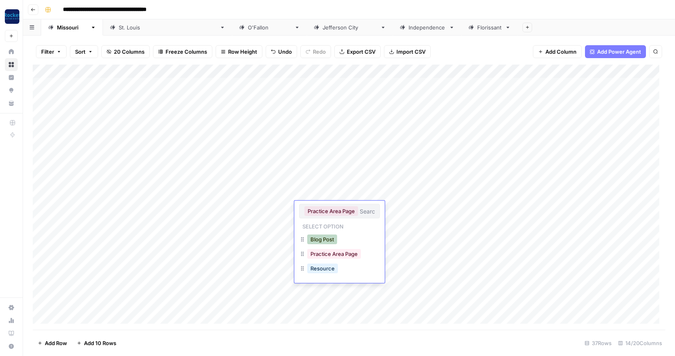
click at [330, 240] on button "Blog Post" at bounding box center [322, 240] width 30 height 10
click at [119, 30] on div "[GEOGRAPHIC_DATA][PERSON_NAME]" at bounding box center [168, 27] width 98 height 8
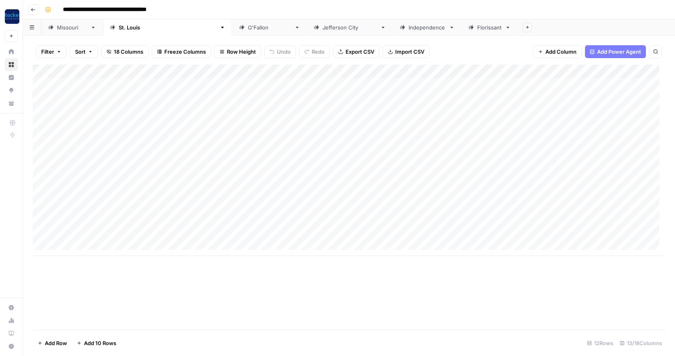
click at [73, 152] on div "Add Column" at bounding box center [349, 160] width 633 height 191
type textarea "**********"
click at [284, 142] on div "Add Column" at bounding box center [349, 160] width 633 height 191
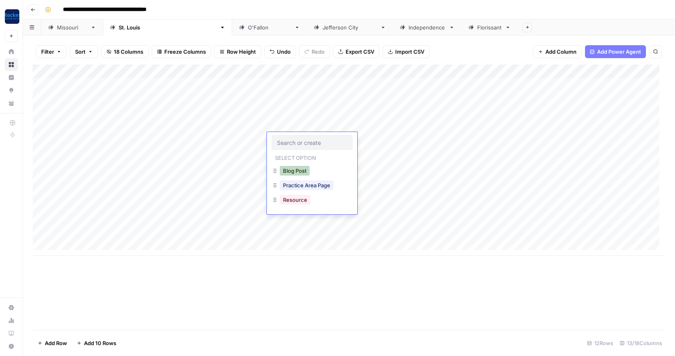
click at [293, 171] on button "Blog Post" at bounding box center [295, 171] width 30 height 10
click at [283, 154] on div "Add Column" at bounding box center [349, 160] width 633 height 191
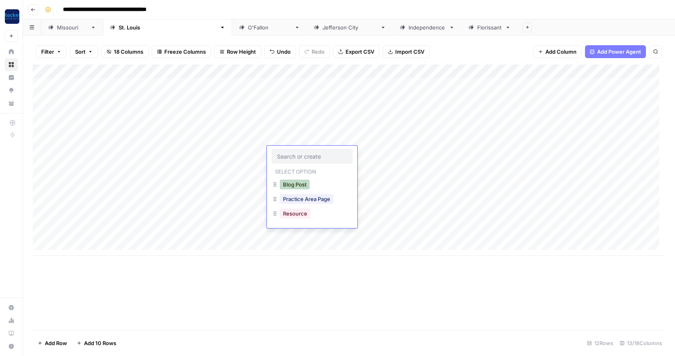
click at [294, 186] on button "Blog Post" at bounding box center [295, 185] width 30 height 10
click at [66, 29] on div "[US_STATE]" at bounding box center [72, 27] width 30 height 8
click at [75, 222] on div "Add Column" at bounding box center [349, 197] width 633 height 265
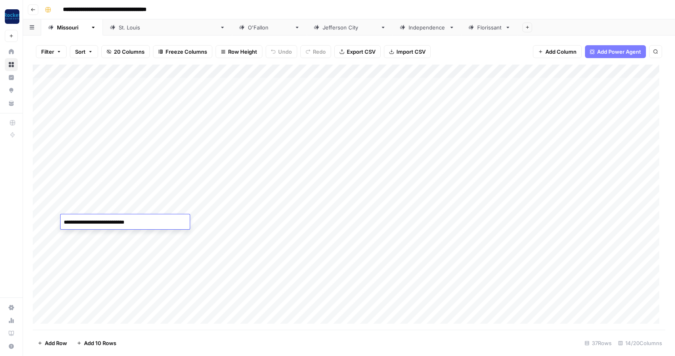
drag, startPoint x: 89, startPoint y: 223, endPoint x: 64, endPoint y: 221, distance: 24.7
click at [64, 221] on textarea "**********" at bounding box center [125, 222] width 129 height 11
click at [147, 221] on textarea "**********" at bounding box center [125, 222] width 129 height 11
type textarea "**********"
click at [127, 30] on div "[GEOGRAPHIC_DATA][PERSON_NAME]" at bounding box center [168, 27] width 98 height 8
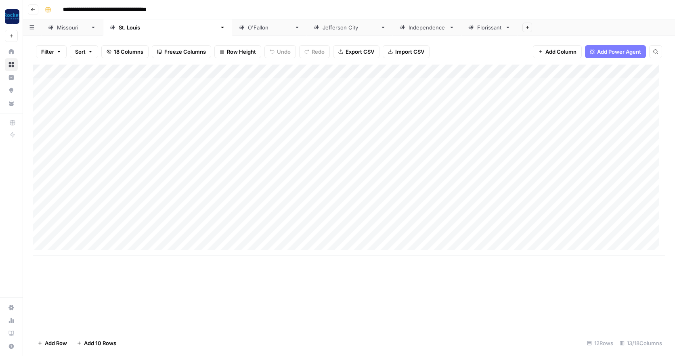
click at [78, 164] on div "Add Column" at bounding box center [349, 160] width 633 height 191
type textarea "**********"
click at [63, 27] on div "[US_STATE]" at bounding box center [72, 27] width 30 height 8
click at [85, 235] on div "Add Column" at bounding box center [349, 197] width 633 height 265
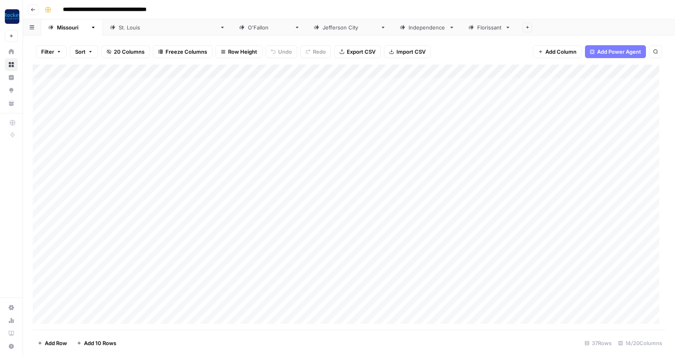
click at [85, 235] on div "Add Column" at bounding box center [349, 197] width 633 height 265
type textarea "**********"
click at [261, 236] on div "Add Column" at bounding box center [349, 197] width 633 height 265
click at [92, 247] on div "Add Column" at bounding box center [349, 197] width 633 height 265
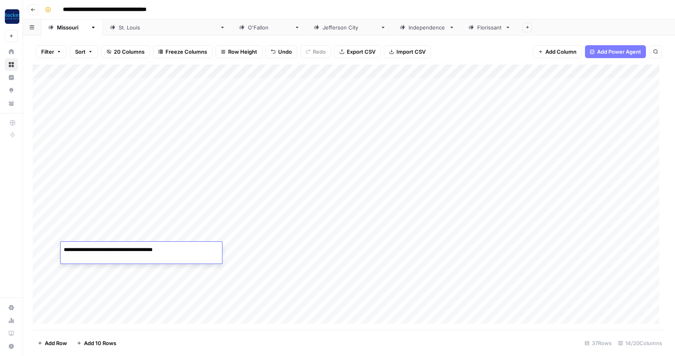
type textarea "**********"
click at [339, 249] on div "Add Column" at bounding box center [349, 197] width 633 height 265
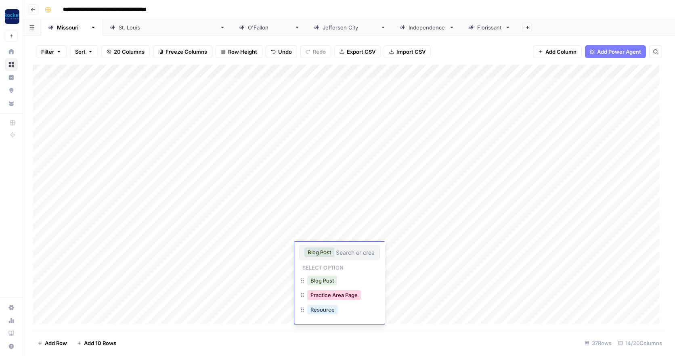
click at [333, 295] on button "Practice Area Page" at bounding box center [334, 295] width 54 height 10
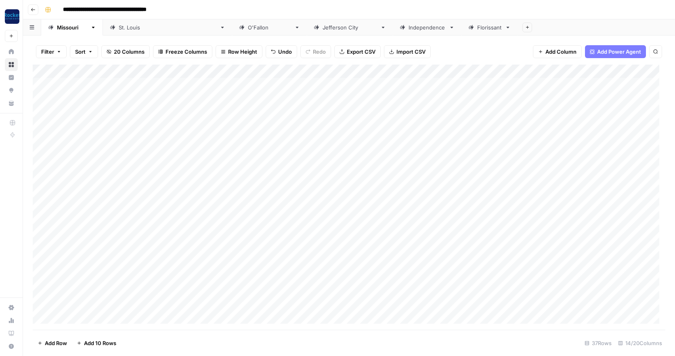
click at [94, 263] on div "Add Column" at bounding box center [349, 197] width 633 height 265
type textarea "**********"
click at [84, 276] on div "Add Column" at bounding box center [349, 197] width 633 height 265
type textarea "**********"
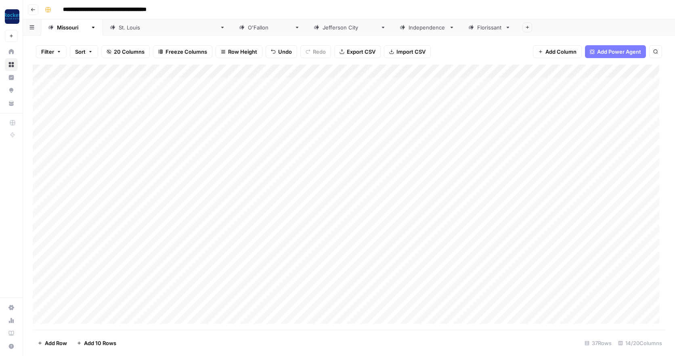
click at [106, 290] on div "Add Column" at bounding box center [349, 197] width 633 height 265
click at [106, 290] on textarea at bounding box center [125, 290] width 129 height 11
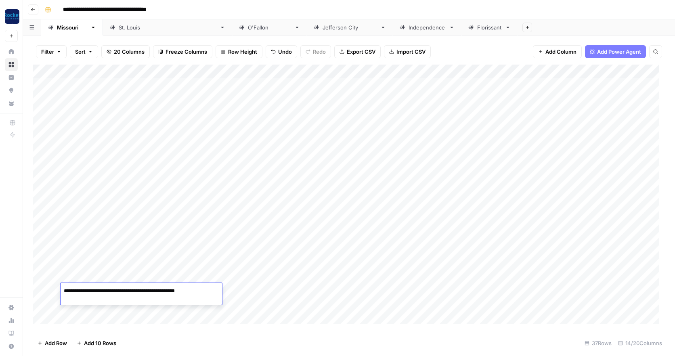
type textarea "**********"
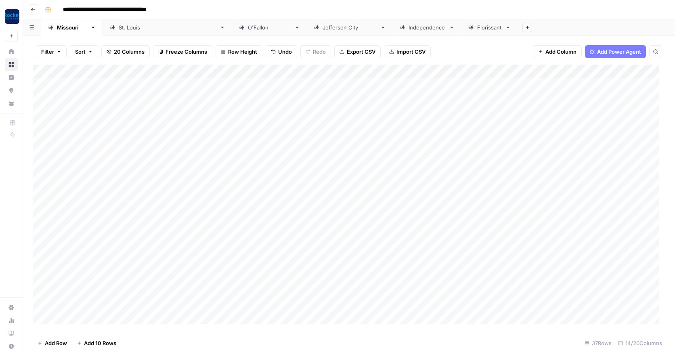
click at [85, 302] on div "Add Column" at bounding box center [349, 197] width 633 height 265
click at [113, 304] on textarea "**********" at bounding box center [125, 304] width 129 height 11
type textarea "**********"
click at [73, 318] on div "Add Column" at bounding box center [349, 197] width 633 height 265
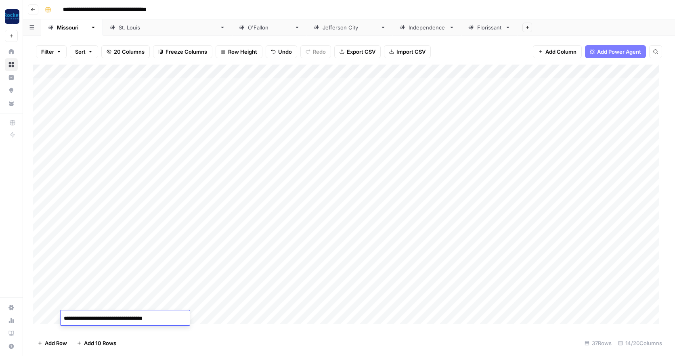
type textarea "**********"
click at [335, 286] on div "Add Column" at bounding box center [349, 197] width 633 height 265
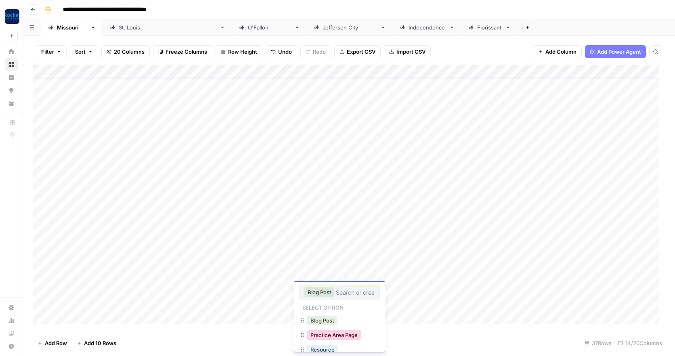
click at [336, 335] on button "Practice Area Page" at bounding box center [334, 335] width 54 height 10
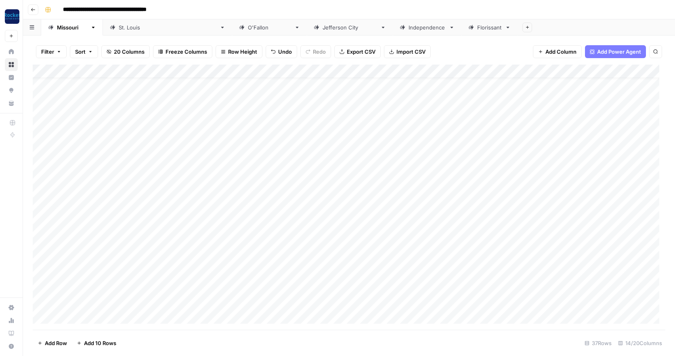
click at [339, 304] on div "Add Column" at bounding box center [349, 197] width 633 height 265
click at [326, 348] on button "Practice Area Page" at bounding box center [334, 349] width 54 height 10
click at [121, 314] on div "Add Column" at bounding box center [349, 197] width 633 height 265
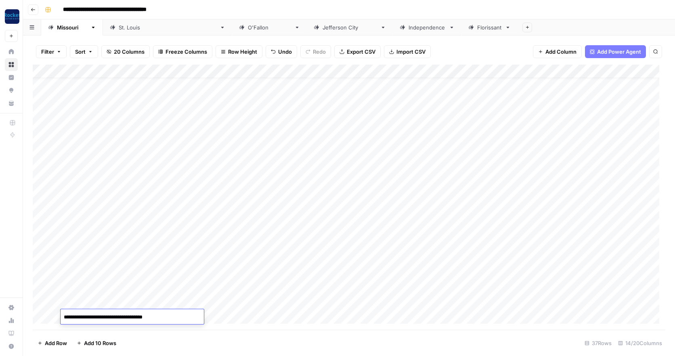
type textarea "**********"
click at [344, 319] on div "Add Column" at bounding box center [349, 197] width 633 height 265
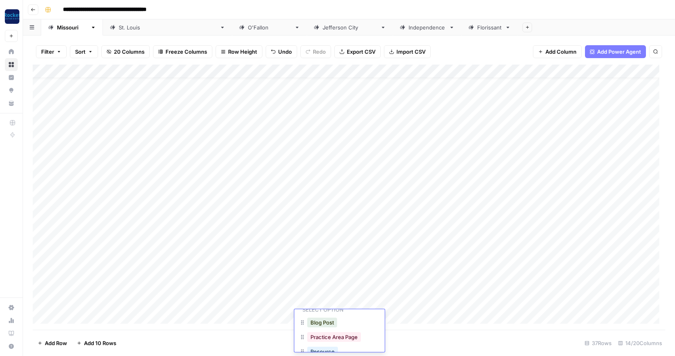
scroll to position [29, 0]
click at [355, 337] on button "Practice Area Page" at bounding box center [334, 334] width 54 height 10
click at [119, 29] on div "[GEOGRAPHIC_DATA][PERSON_NAME]" at bounding box center [168, 27] width 98 height 8
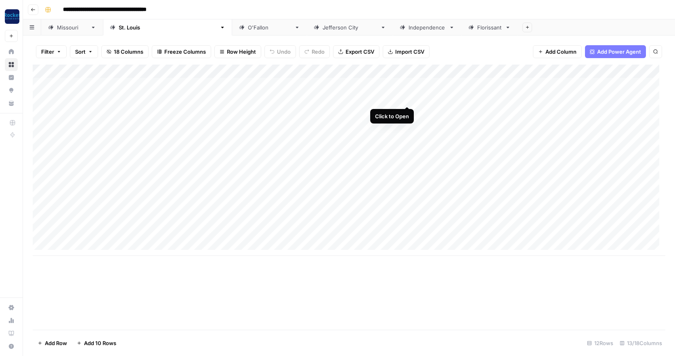
click at [407, 96] on div "Add Column" at bounding box center [349, 160] width 633 height 191
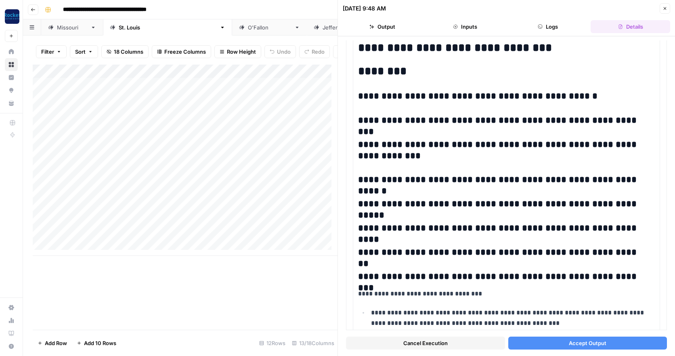
scroll to position [720, 0]
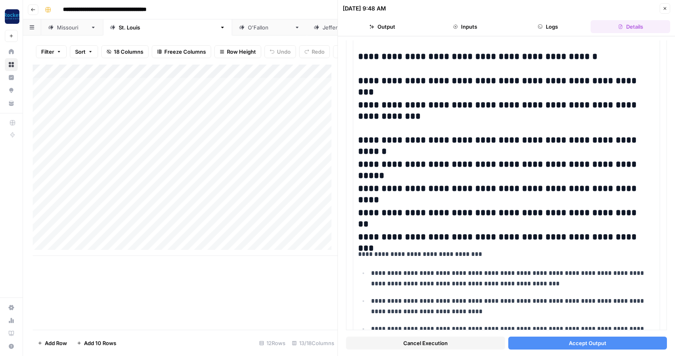
click at [583, 343] on span "Accept Output" at bounding box center [588, 343] width 38 height 8
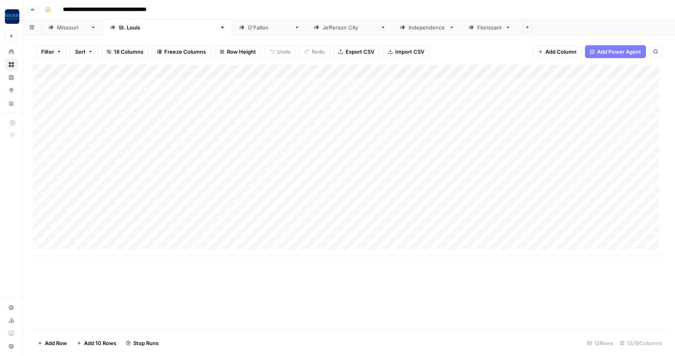
click at [78, 179] on div "Add Column" at bounding box center [349, 160] width 633 height 191
click at [102, 195] on div "Add Column" at bounding box center [349, 160] width 633 height 191
click at [67, 30] on div "[US_STATE]" at bounding box center [72, 27] width 30 height 8
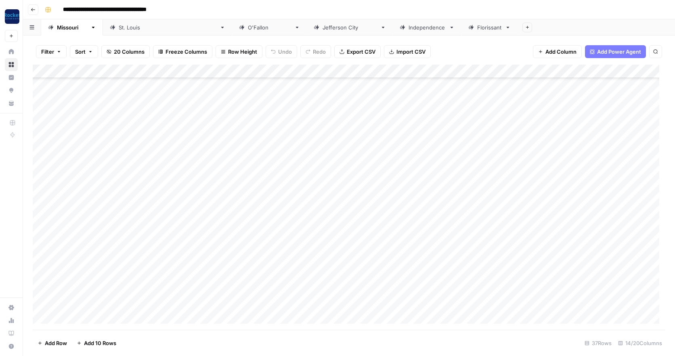
click at [105, 223] on div "Add Column" at bounding box center [349, 197] width 633 height 265
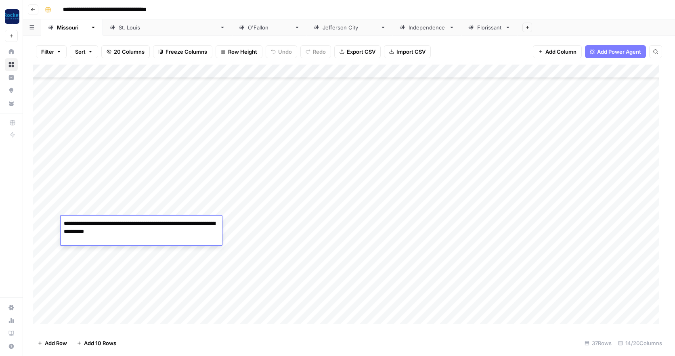
type textarea "**********"
click at [269, 225] on div "Add Column" at bounding box center [349, 197] width 633 height 265
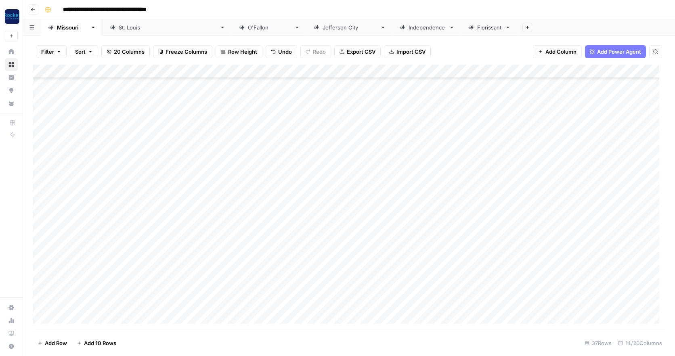
click at [109, 234] on div "Add Column" at bounding box center [349, 197] width 633 height 265
type textarea "**********"
click at [358, 234] on div "Add Column" at bounding box center [349, 197] width 633 height 265
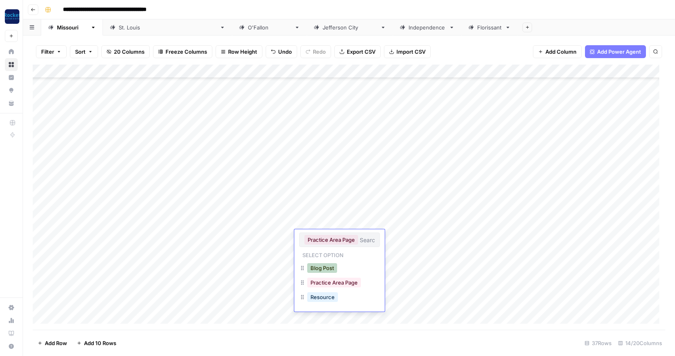
click at [321, 267] on button "Blog Post" at bounding box center [322, 268] width 30 height 10
click at [87, 251] on div "Add Column" at bounding box center [349, 197] width 633 height 265
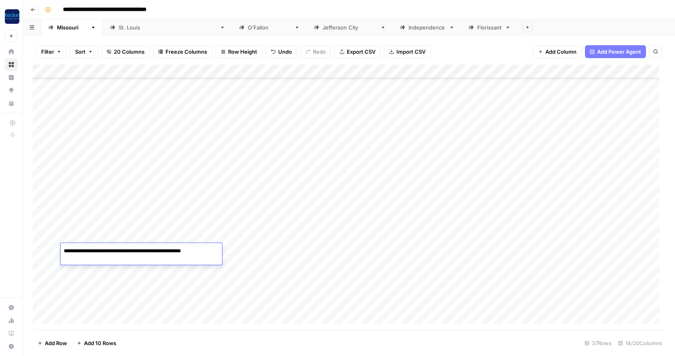
type textarea "**********"
click at [360, 250] on div "Add Column" at bounding box center [349, 197] width 633 height 265
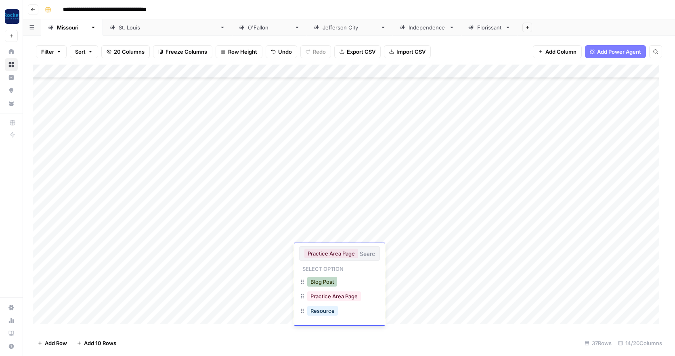
click at [331, 282] on button "Blog Post" at bounding box center [322, 282] width 30 height 10
click at [111, 263] on div "Add Column" at bounding box center [349, 197] width 633 height 265
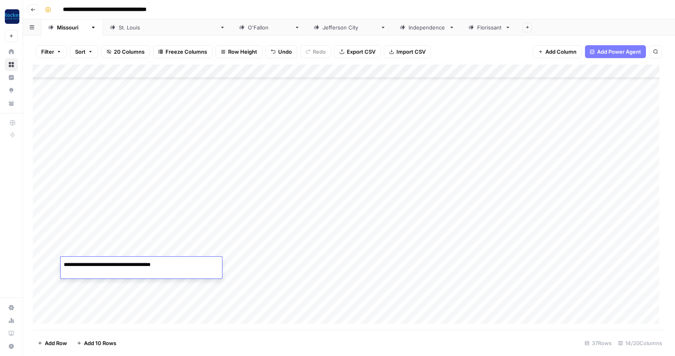
type textarea "**********"
click at [88, 277] on div "Add Column" at bounding box center [349, 197] width 633 height 265
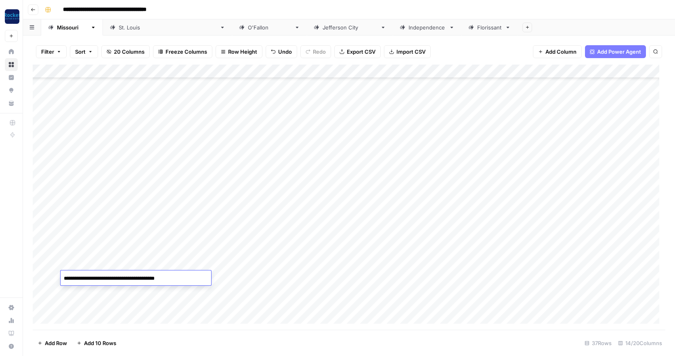
type textarea "**********"
click at [82, 289] on div "Add Column" at bounding box center [349, 197] width 633 height 265
type textarea "**********"
click at [77, 303] on div "Add Column" at bounding box center [349, 197] width 633 height 265
click at [77, 303] on textarea at bounding box center [125, 305] width 129 height 11
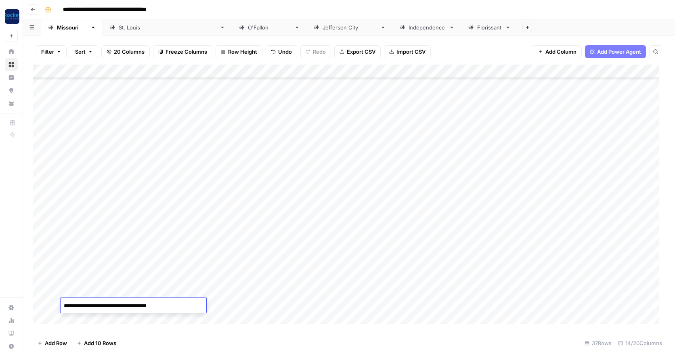
type textarea "**********"
click at [360, 302] on div "Add Column" at bounding box center [349, 197] width 633 height 265
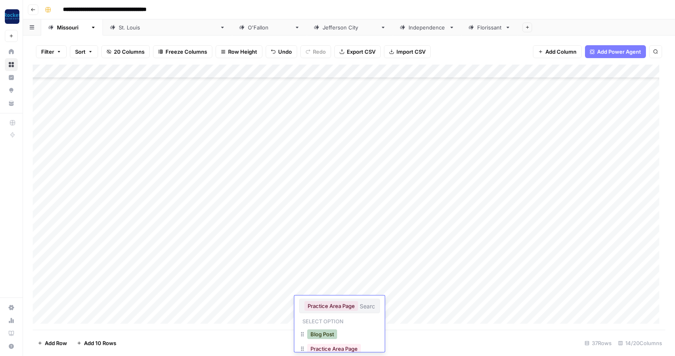
click at [327, 334] on button "Blog Post" at bounding box center [322, 334] width 30 height 10
click at [82, 315] on div "Add Column" at bounding box center [349, 197] width 633 height 265
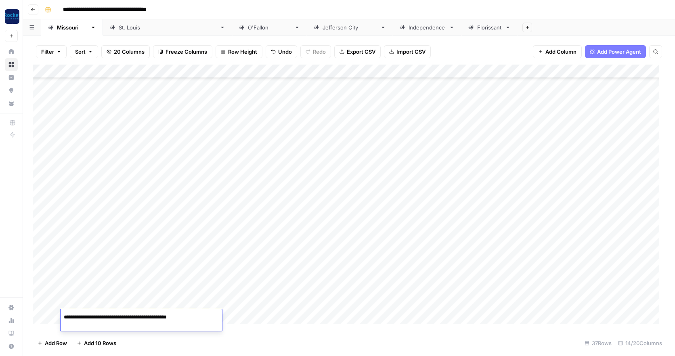
type textarea "**********"
click at [82, 315] on div "Add Column" at bounding box center [349, 197] width 633 height 265
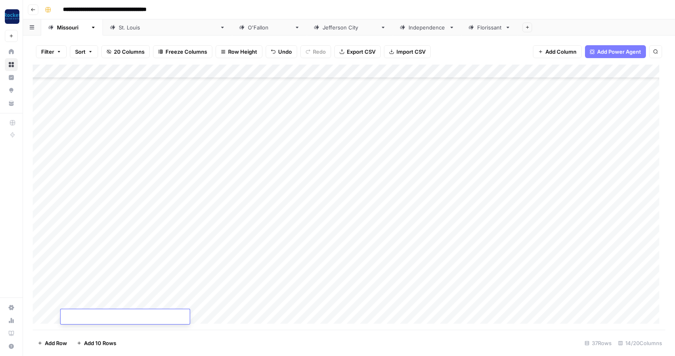
click at [82, 315] on textarea at bounding box center [125, 317] width 129 height 11
type textarea "**********"
click at [360, 302] on div "Add Column" at bounding box center [349, 197] width 633 height 265
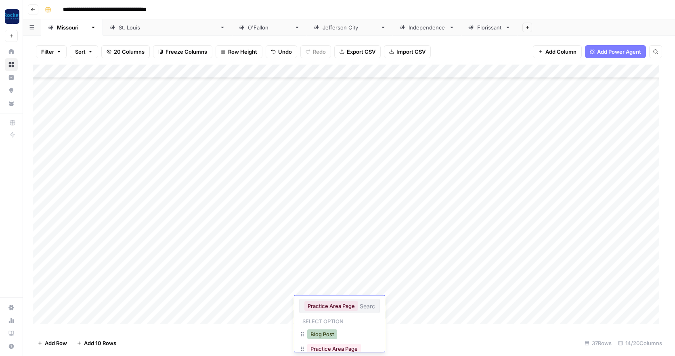
click at [326, 334] on button "Blog Post" at bounding box center [322, 334] width 30 height 10
click at [103, 303] on div "Add Column" at bounding box center [349, 197] width 633 height 265
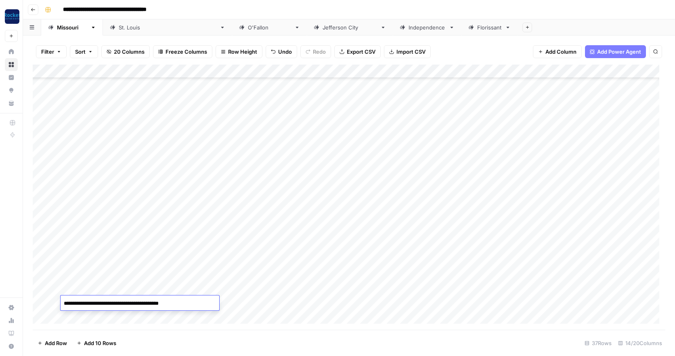
drag, startPoint x: 88, startPoint y: 303, endPoint x: 97, endPoint y: 303, distance: 8.5
click at [97, 303] on textarea "**********" at bounding box center [125, 303] width 129 height 11
click at [112, 304] on textarea "**********" at bounding box center [125, 303] width 129 height 11
type textarea "**********"
click at [341, 300] on div "Add Column" at bounding box center [349, 197] width 633 height 265
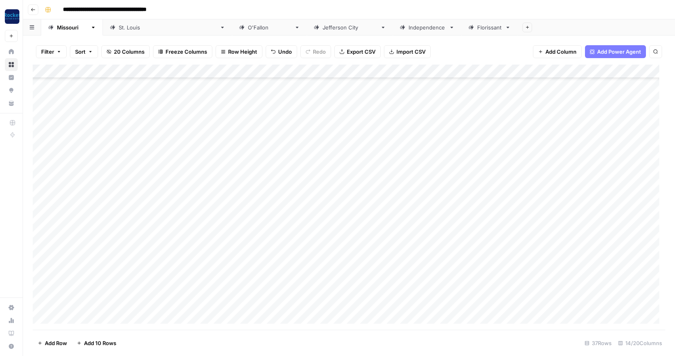
click at [341, 300] on div "Add Column" at bounding box center [349, 197] width 633 height 265
click at [350, 346] on button "Practice Area Page" at bounding box center [334, 349] width 54 height 10
click at [117, 314] on div "Add Column" at bounding box center [349, 197] width 633 height 265
type textarea "**********"
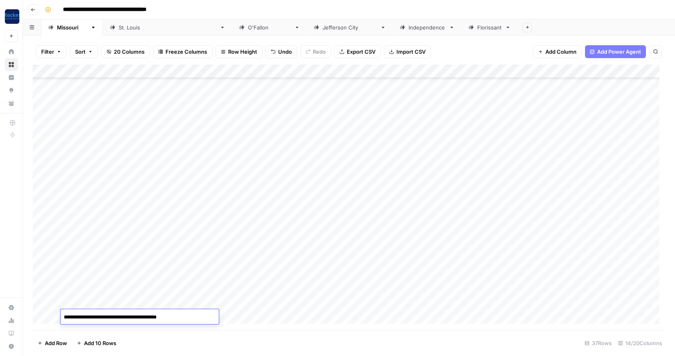
scroll to position [166, 0]
click at [85, 316] on div "Add Column" at bounding box center [349, 197] width 633 height 265
click at [85, 316] on textarea at bounding box center [125, 317] width 129 height 11
type textarea "**********"
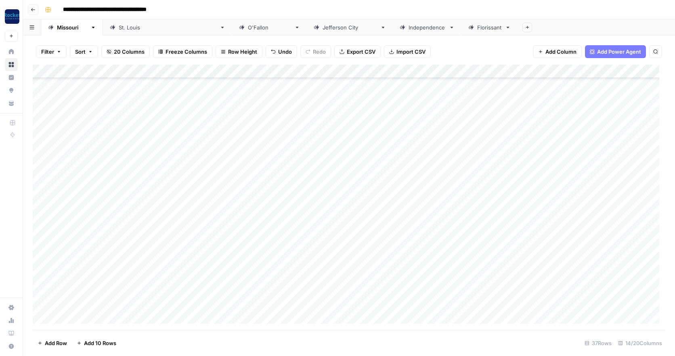
click at [85, 316] on div "Add Column" at bounding box center [349, 197] width 633 height 265
click at [85, 316] on textarea at bounding box center [125, 317] width 129 height 11
type textarea "**********"
click at [342, 302] on div "Add Column" at bounding box center [349, 197] width 633 height 265
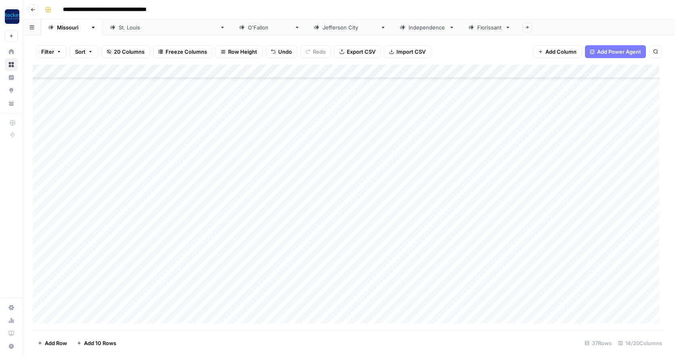
click at [342, 302] on div "Add Column" at bounding box center [349, 197] width 633 height 265
click at [351, 348] on button "Practice Area Page" at bounding box center [334, 349] width 54 height 10
click at [118, 317] on div "Add Column" at bounding box center [349, 197] width 633 height 265
type textarea "**********"
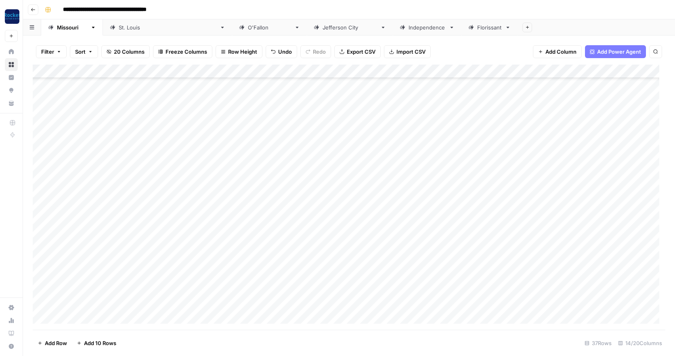
scroll to position [207, 0]
click at [343, 304] on div "Add Column" at bounding box center [349, 197] width 633 height 265
click at [347, 348] on button "Practice Area Page" at bounding box center [334, 349] width 54 height 10
click at [136, 317] on div "Add Column" at bounding box center [349, 197] width 633 height 265
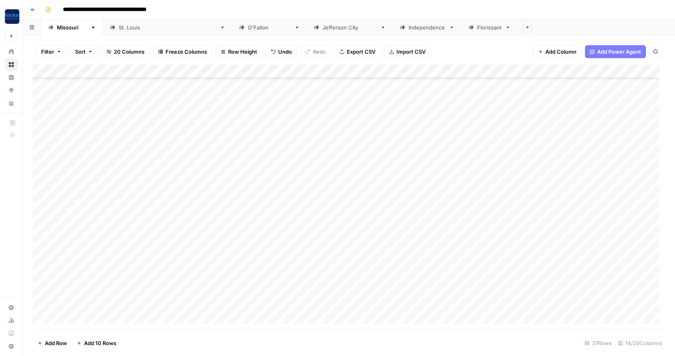
click at [136, 317] on div "Add Column" at bounding box center [349, 197] width 633 height 265
type textarea "**********"
click at [131, 314] on div "Add Column" at bounding box center [349, 197] width 633 height 265
type textarea "**********"
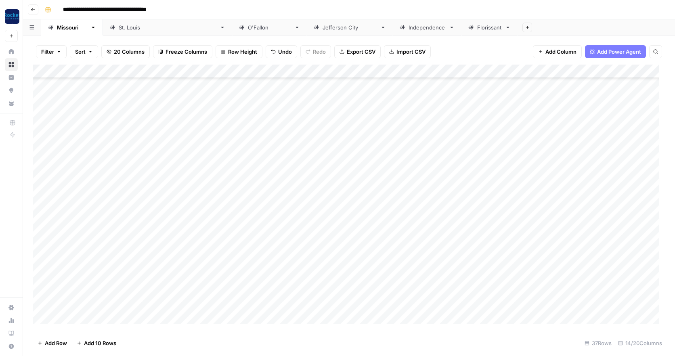
scroll to position [235, 0]
click at [130, 314] on div "Add Column" at bounding box center [349, 197] width 633 height 265
type textarea "**********"
click at [98, 316] on div "Add Column" at bounding box center [349, 197] width 633 height 265
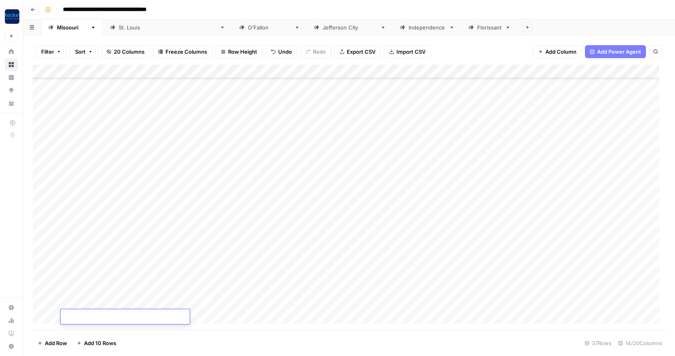
click at [98, 316] on textarea at bounding box center [125, 317] width 129 height 11
type textarea "**********"
click at [121, 27] on div "[GEOGRAPHIC_DATA][PERSON_NAME]" at bounding box center [168, 27] width 98 height 8
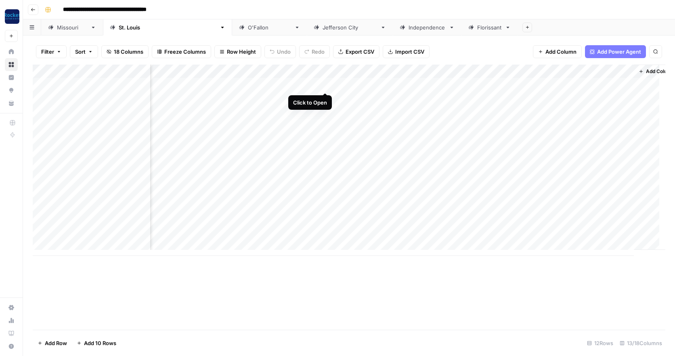
click at [324, 84] on div "Add Column" at bounding box center [349, 160] width 633 height 191
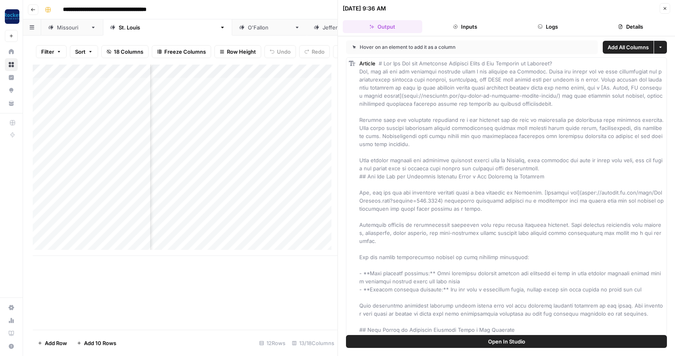
click at [298, 272] on div "Add Column" at bounding box center [185, 197] width 305 height 265
click at [665, 6] on icon "button" at bounding box center [664, 8] width 5 height 5
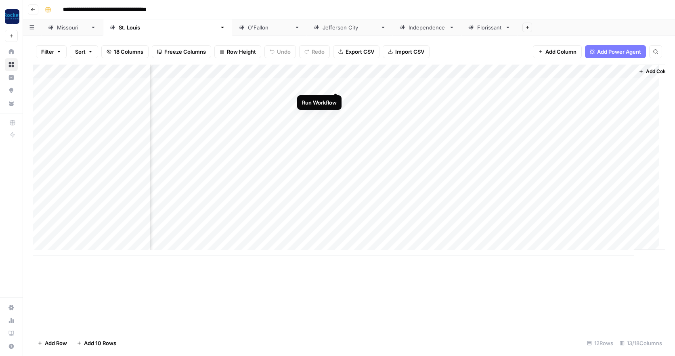
click at [336, 84] on div "Add Column" at bounding box center [349, 160] width 633 height 191
click at [324, 96] on div "Add Column" at bounding box center [349, 160] width 633 height 191
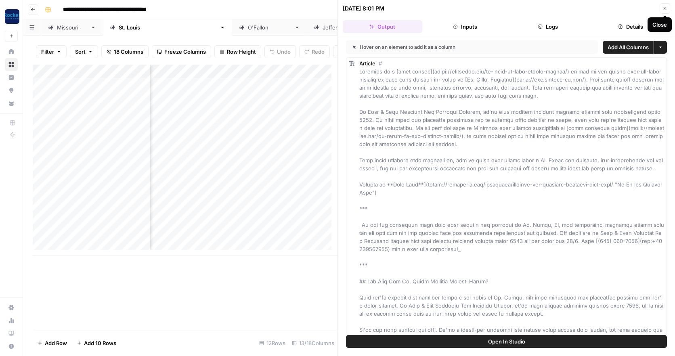
click at [664, 8] on icon "button" at bounding box center [665, 8] width 3 height 3
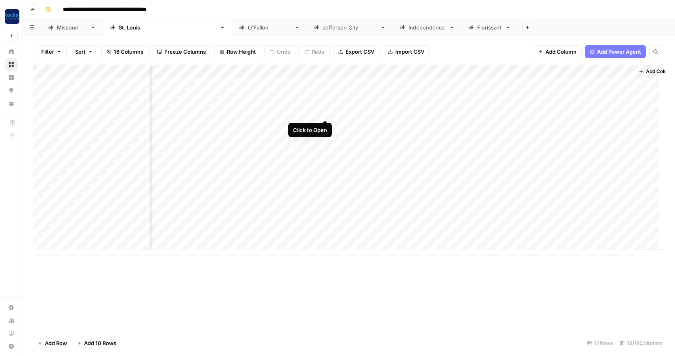
click at [324, 110] on div "Add Column" at bounding box center [349, 160] width 633 height 191
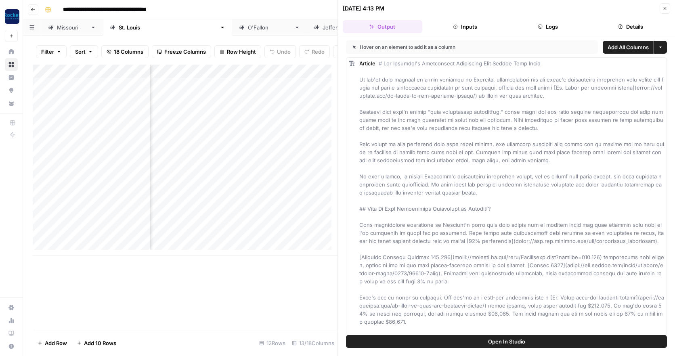
click at [664, 5] on button "Close" at bounding box center [665, 8] width 10 height 10
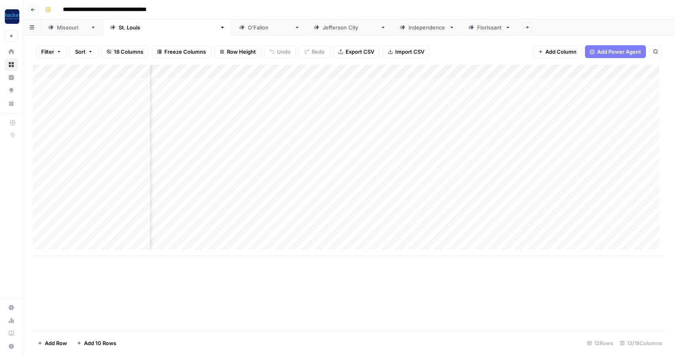
scroll to position [0, 120]
click at [387, 125] on div "Add Column" at bounding box center [349, 160] width 633 height 191
click at [387, 125] on textarea "**********" at bounding box center [431, 126] width 129 height 11
click at [390, 140] on div "Add Column" at bounding box center [349, 160] width 633 height 191
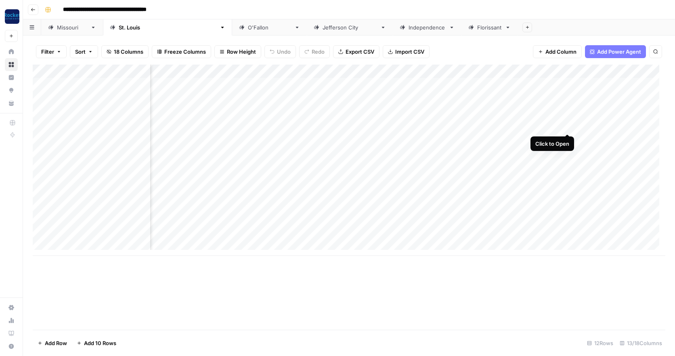
click at [568, 126] on div "Add Column" at bounding box center [349, 160] width 633 height 191
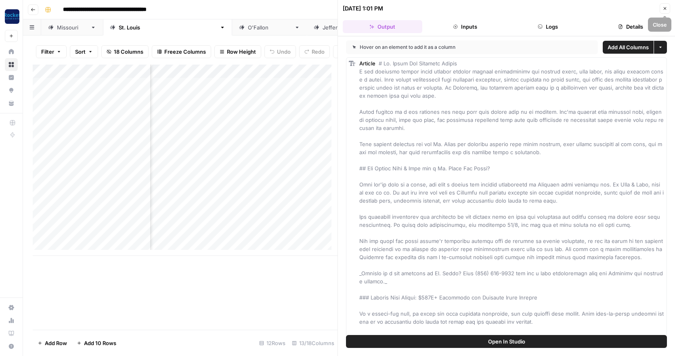
click at [662, 9] on button "Close" at bounding box center [665, 8] width 10 height 10
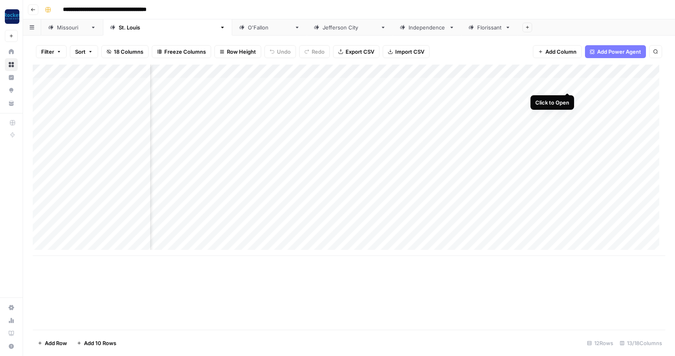
click at [566, 84] on div "Add Column" at bounding box center [349, 160] width 633 height 191
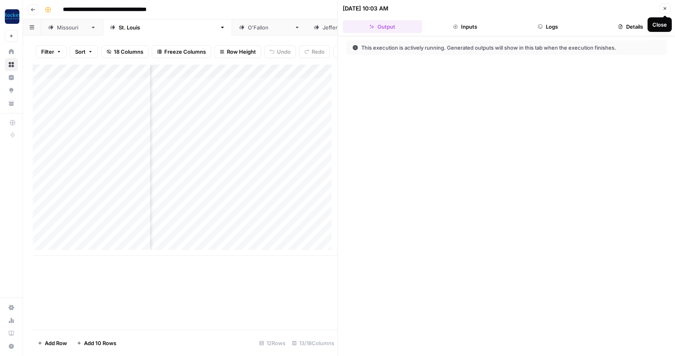
click at [668, 8] on button "Close" at bounding box center [665, 8] width 10 height 10
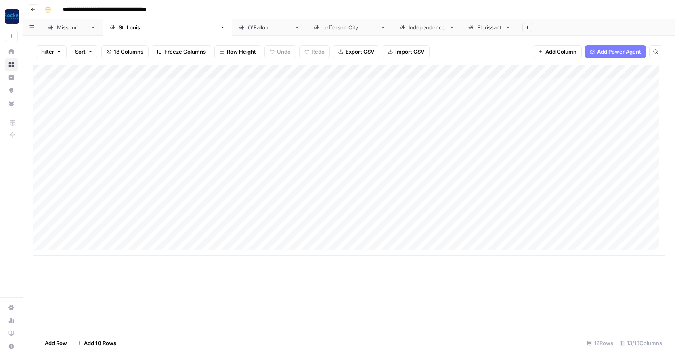
click at [248, 26] on div "[PERSON_NAME]" at bounding box center [269, 27] width 43 height 8
click at [122, 29] on div "[GEOGRAPHIC_DATA][PERSON_NAME]" at bounding box center [168, 27] width 98 height 8
click at [66, 29] on div "[US_STATE]" at bounding box center [72, 27] width 30 height 8
click at [119, 29] on div "[GEOGRAPHIC_DATA][PERSON_NAME]" at bounding box center [168, 27] width 98 height 8
click at [477, 29] on div "Florissant" at bounding box center [489, 27] width 25 height 8
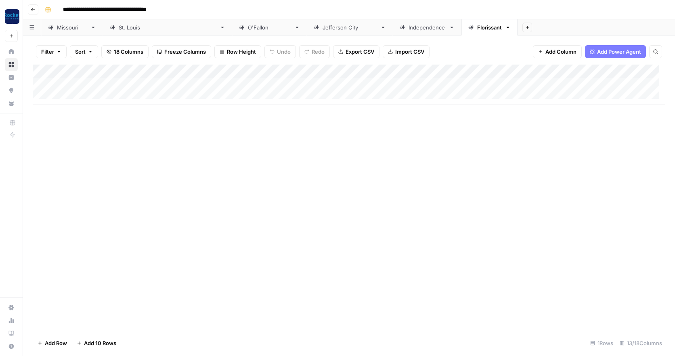
drag, startPoint x: 363, startPoint y: 29, endPoint x: 466, endPoint y: 26, distance: 103.4
click at [518, 26] on div "Add Sheet" at bounding box center [596, 27] width 157 height 16
click at [505, 27] on icon "button" at bounding box center [508, 28] width 6 height 6
click at [406, 70] on span "Delete Sheet" at bounding box center [414, 72] width 39 height 8
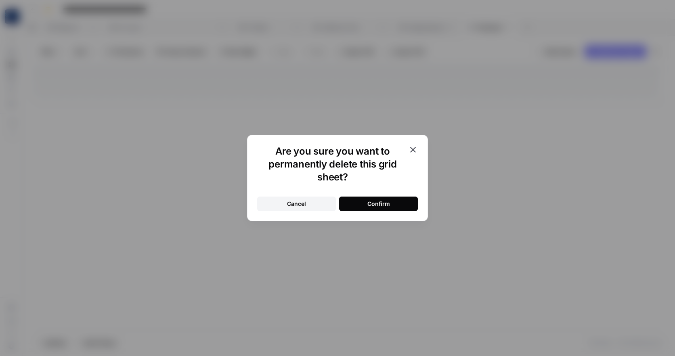
click at [378, 204] on div "Confirm" at bounding box center [378, 204] width 23 height 8
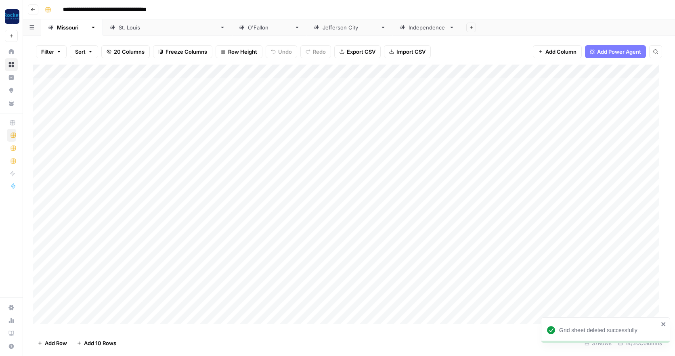
click at [451, 28] on icon at bounding box center [452, 28] width 3 height 2
click at [451, 28] on icon "button" at bounding box center [452, 28] width 3 height 2
click at [348, 71] on span "Delete Sheet" at bounding box center [358, 72] width 39 height 8
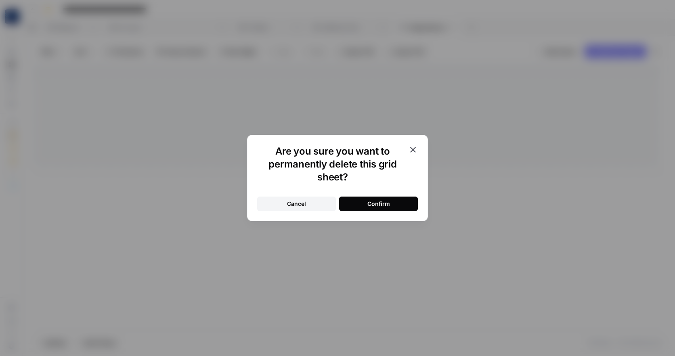
click at [383, 203] on div "Confirm" at bounding box center [378, 204] width 23 height 8
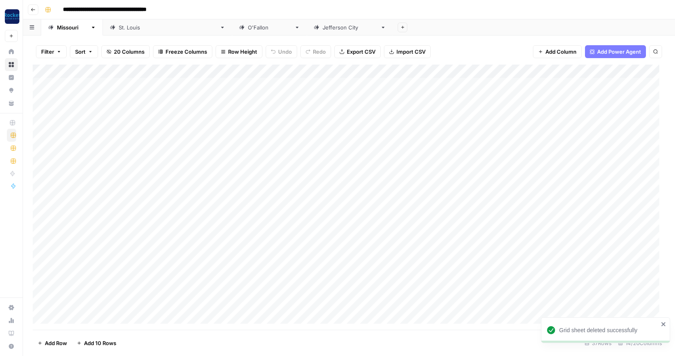
click at [380, 26] on icon at bounding box center [383, 28] width 6 height 6
click at [380, 26] on icon "button" at bounding box center [383, 28] width 6 height 6
click at [280, 73] on span "Delete Sheet" at bounding box center [290, 72] width 39 height 8
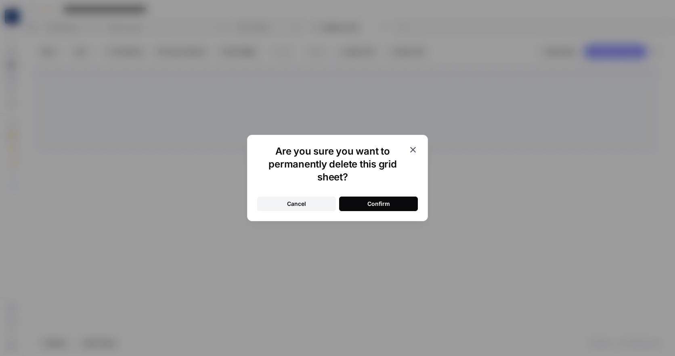
click at [376, 201] on div "Confirm" at bounding box center [378, 204] width 23 height 8
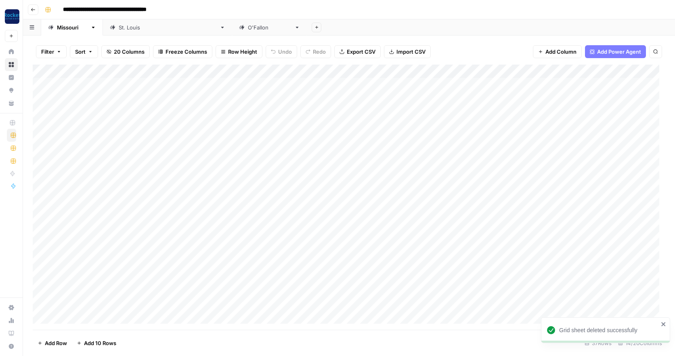
click at [294, 27] on icon at bounding box center [297, 28] width 6 height 6
click at [294, 27] on icon "button" at bounding box center [297, 28] width 6 height 6
click at [214, 74] on span "Delete Sheet" at bounding box center [222, 72] width 39 height 8
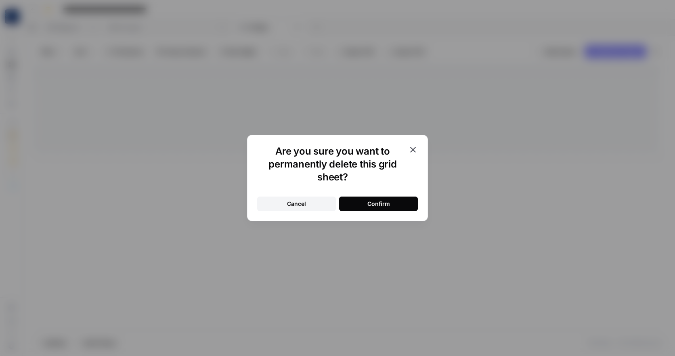
click at [383, 205] on div "Confirm" at bounding box center [378, 204] width 23 height 8
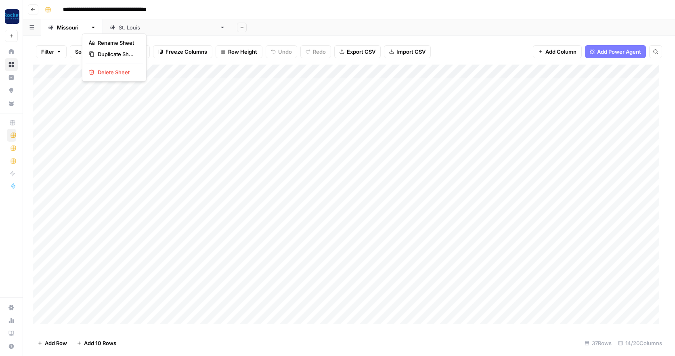
click at [90, 26] on icon "button" at bounding box center [93, 28] width 6 height 6
click at [103, 50] on span "Duplicate Sheet" at bounding box center [117, 54] width 39 height 8
drag, startPoint x: 175, startPoint y: 29, endPoint x: 116, endPoint y: 30, distance: 58.9
click at [116, 30] on div "Missouri St. Louis Missouri Add Sheet" at bounding box center [349, 27] width 652 height 16
click at [184, 28] on div "[GEOGRAPHIC_DATA][PERSON_NAME]" at bounding box center [229, 27] width 98 height 8
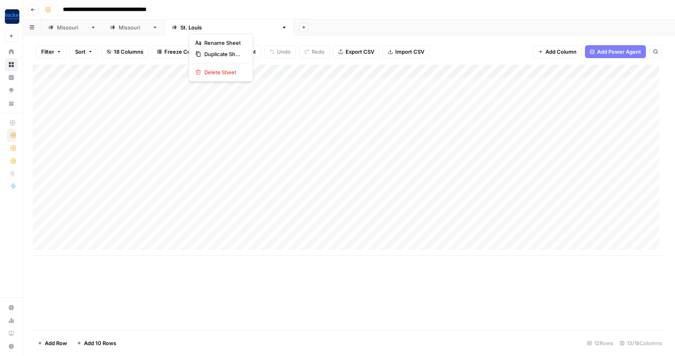
click at [283, 27] on icon "button" at bounding box center [284, 28] width 3 height 2
click at [216, 42] on span "Rename Sheet" at bounding box center [223, 43] width 39 height 8
type input "**********"
click at [123, 30] on div "[US_STATE]" at bounding box center [134, 27] width 30 height 8
click at [154, 27] on icon "button" at bounding box center [155, 28] width 3 height 2
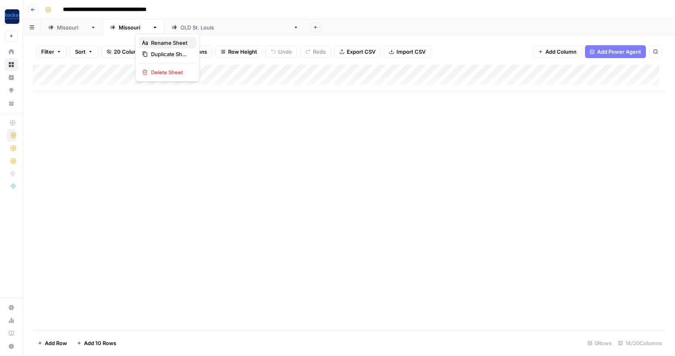
click at [152, 42] on span "Rename Sheet" at bounding box center [170, 43] width 39 height 8
type input "*"
type input "*********"
click at [248, 27] on div "OLD St. Louis" at bounding box center [302, 27] width 109 height 8
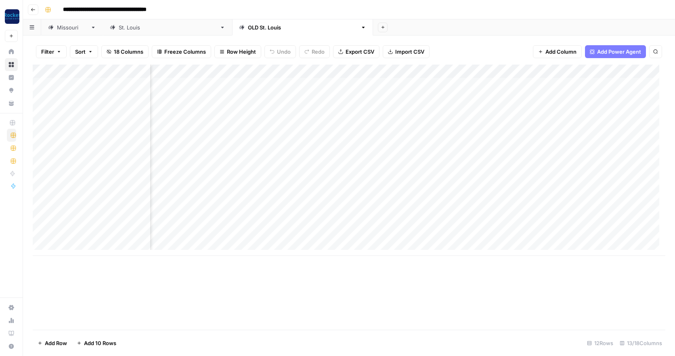
scroll to position [0, 168]
click at [520, 111] on div "Add Column" at bounding box center [349, 160] width 633 height 191
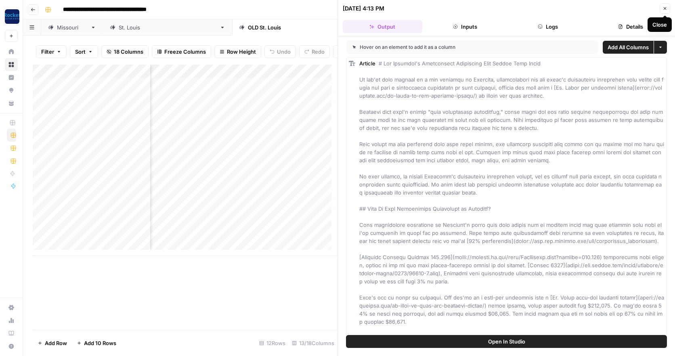
click at [664, 6] on button "Close" at bounding box center [665, 8] width 10 height 10
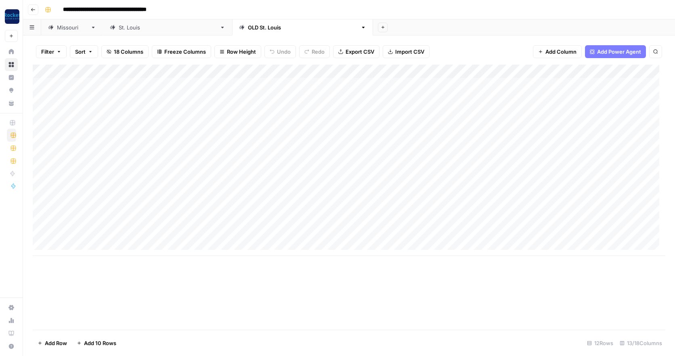
click at [102, 84] on div "Add Column" at bounding box center [349, 160] width 633 height 191
click at [102, 84] on textarea "**********" at bounding box center [125, 85] width 129 height 11
drag, startPoint x: 172, startPoint y: 84, endPoint x: 62, endPoint y: 82, distance: 109.4
click at [62, 82] on textarea "**********" at bounding box center [125, 85] width 129 height 11
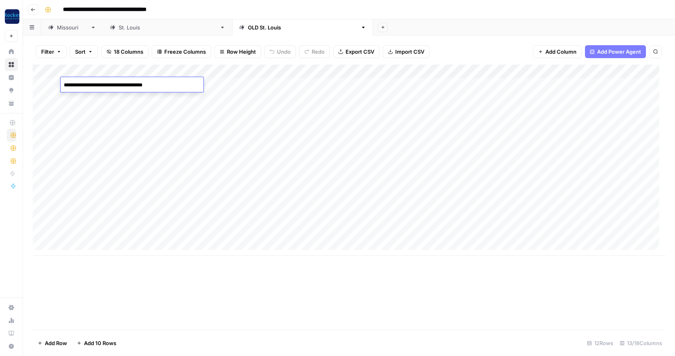
click at [104, 180] on div "Add Column" at bounding box center [349, 160] width 633 height 191
click at [119, 27] on div "[GEOGRAPHIC_DATA][PERSON_NAME]" at bounding box center [168, 27] width 98 height 8
click at [91, 81] on div "Add Column" at bounding box center [349, 78] width 633 height 27
type textarea "**********"
click at [204, 82] on div "Add Column" at bounding box center [349, 85] width 633 height 40
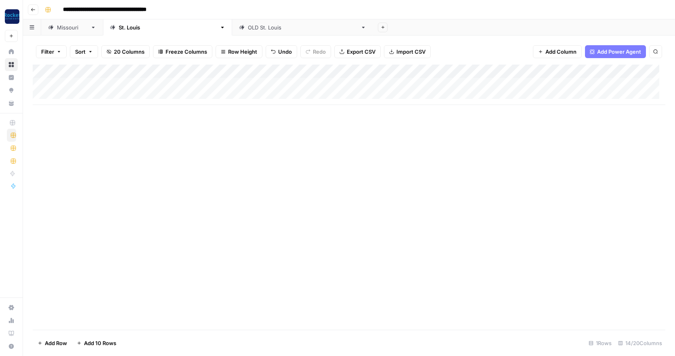
click at [542, 70] on div "Add Column" at bounding box center [349, 85] width 633 height 40
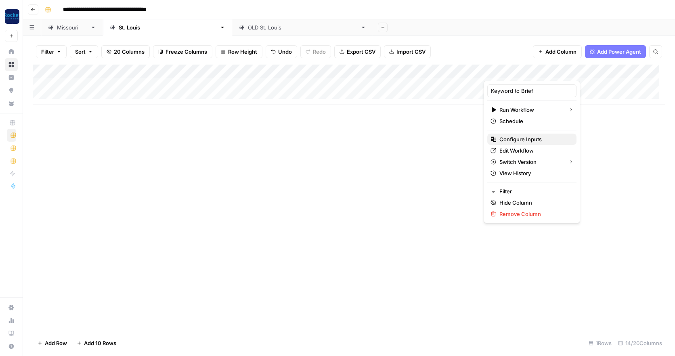
click at [520, 137] on span "Configure Inputs" at bounding box center [534, 139] width 71 height 8
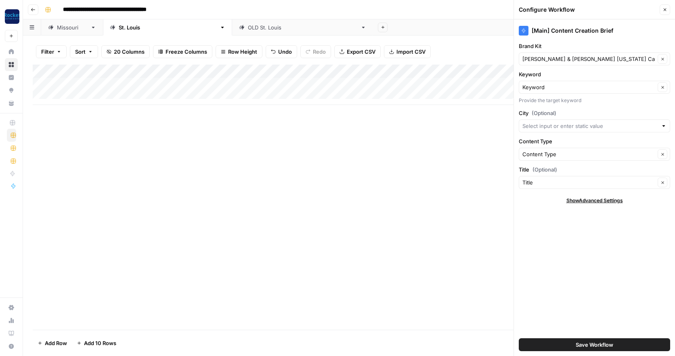
click at [562, 342] on button "Save Workflow" at bounding box center [594, 344] width 151 height 13
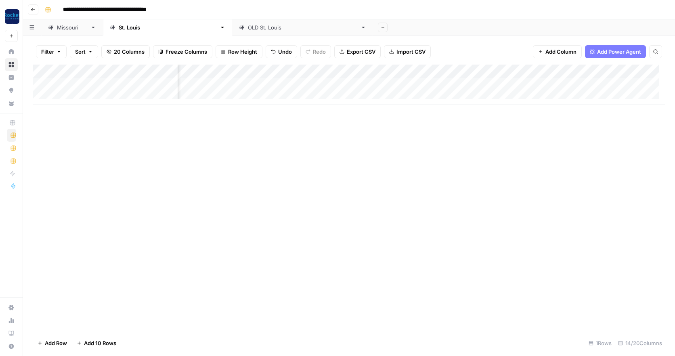
scroll to position [0, 285]
click at [474, 71] on div "Add Column" at bounding box center [349, 85] width 633 height 40
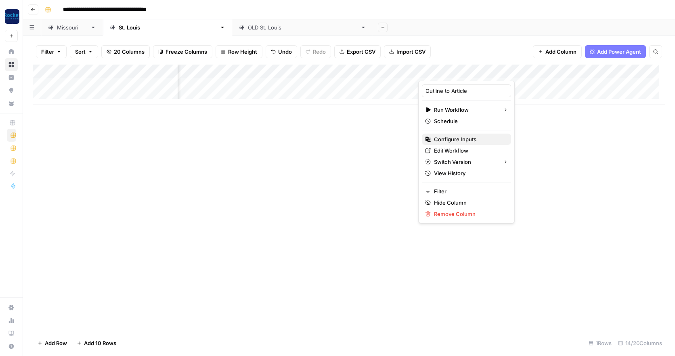
click at [455, 139] on span "Configure Inputs" at bounding box center [469, 139] width 71 height 8
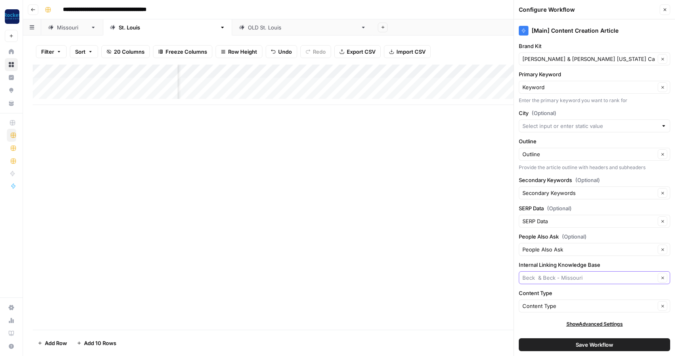
click at [551, 276] on input "Internal Linking Knowledge Base" at bounding box center [588, 278] width 133 height 8
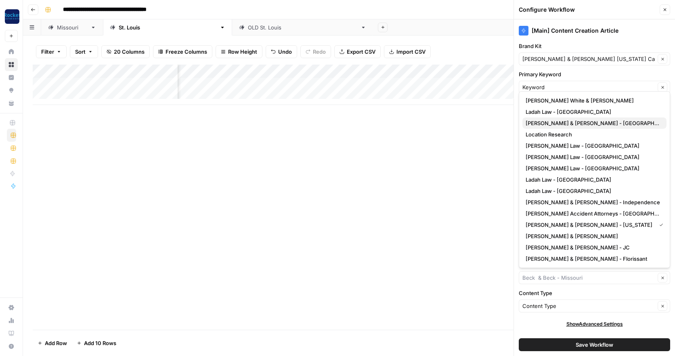
click at [538, 122] on span "[PERSON_NAME] & [PERSON_NAME] - [GEOGRAPHIC_DATA][PERSON_NAME]" at bounding box center [593, 123] width 134 height 8
type input "[PERSON_NAME] & [PERSON_NAME] - [GEOGRAPHIC_DATA][PERSON_NAME]"
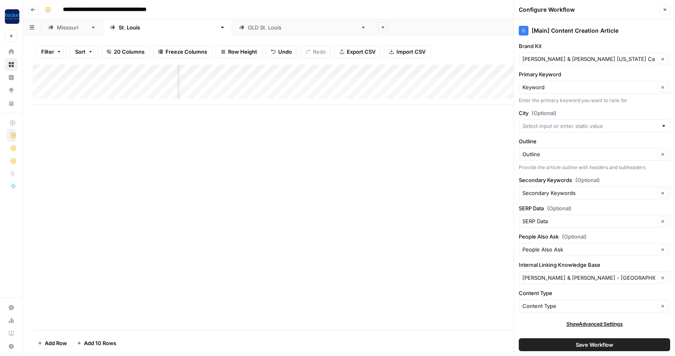
click at [590, 344] on span "Save Workflow" at bounding box center [595, 345] width 38 height 8
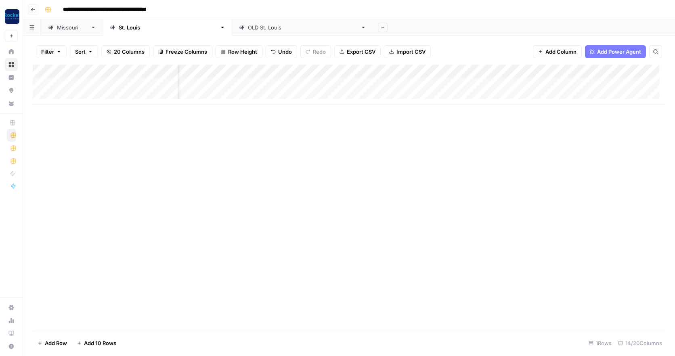
scroll to position [0, 0]
click at [248, 27] on div "OLD St. Louis" at bounding box center [302, 27] width 109 height 8
click at [103, 100] on div "Add Column" at bounding box center [349, 160] width 633 height 191
drag, startPoint x: 186, startPoint y: 98, endPoint x: 55, endPoint y: 98, distance: 130.4
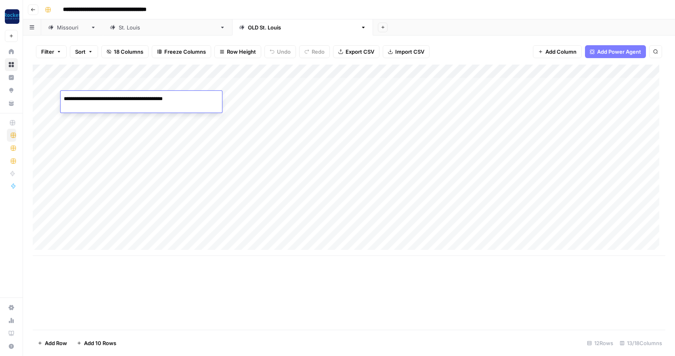
click at [55, 98] on body "**********" at bounding box center [337, 178] width 675 height 356
click at [119, 26] on div "[GEOGRAPHIC_DATA][PERSON_NAME]" at bounding box center [168, 27] width 98 height 8
click at [89, 95] on div "Add Column" at bounding box center [349, 85] width 633 height 40
click at [89, 95] on body "**********" at bounding box center [337, 178] width 675 height 356
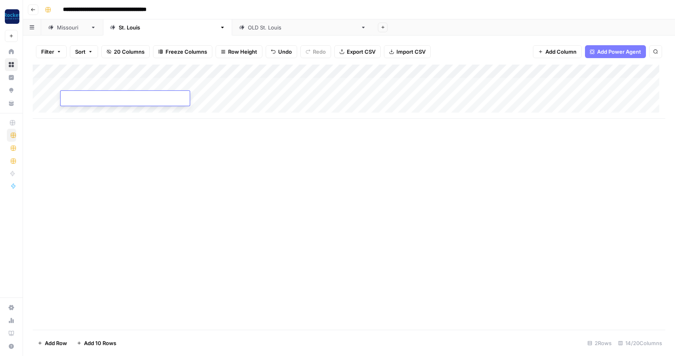
type textarea "**********"
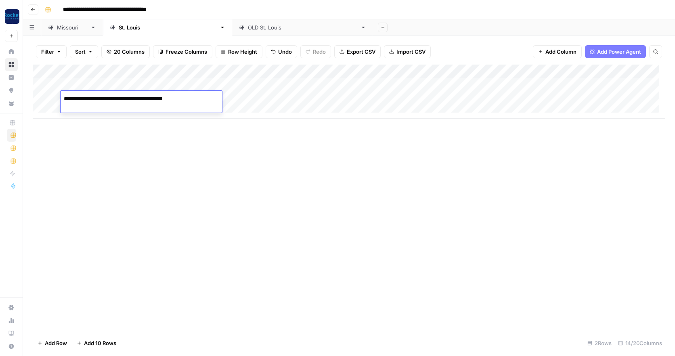
click at [125, 108] on div "Add Column" at bounding box center [349, 92] width 633 height 54
click at [248, 29] on div "OLD St. Louis" at bounding box center [302, 27] width 109 height 8
click at [108, 113] on div "Add Column" at bounding box center [349, 160] width 633 height 191
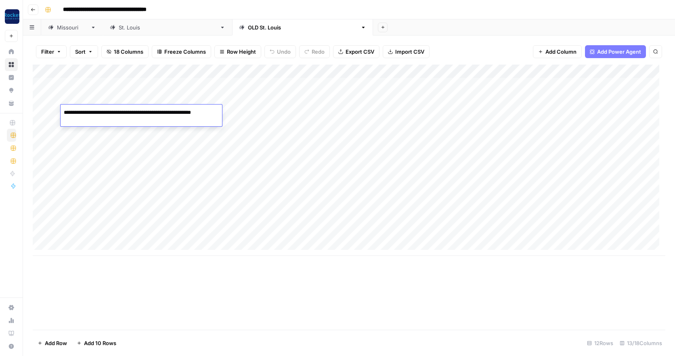
click at [182, 110] on textarea "**********" at bounding box center [137, 112] width 153 height 11
click at [126, 125] on div "Add Column" at bounding box center [349, 160] width 633 height 191
click at [121, 32] on link "[GEOGRAPHIC_DATA][PERSON_NAME]" at bounding box center [167, 27] width 129 height 16
click at [83, 111] on div "Add Column" at bounding box center [349, 99] width 633 height 68
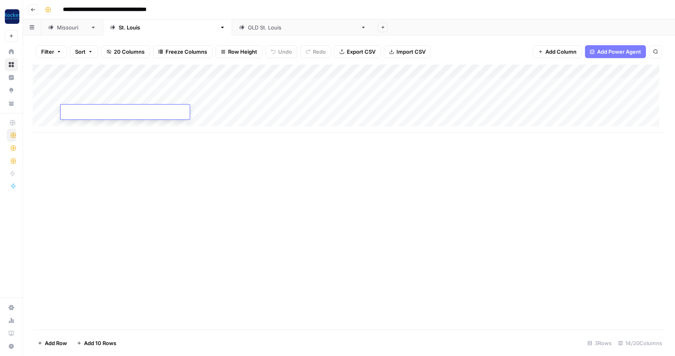
type textarea "**********"
click at [194, 82] on div "Add Column" at bounding box center [349, 99] width 633 height 68
click at [248, 27] on div "OLD St. Louis" at bounding box center [302, 27] width 109 height 8
click at [82, 125] on div "Add Column" at bounding box center [349, 160] width 633 height 191
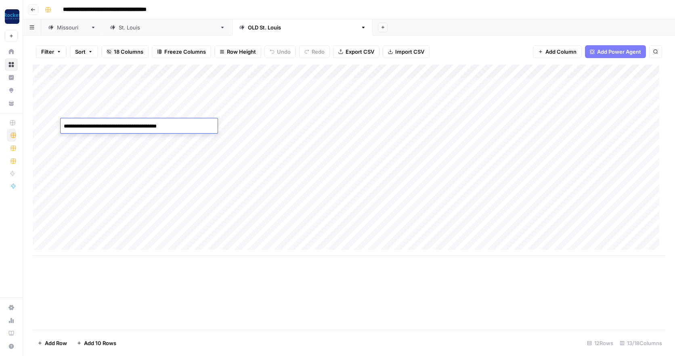
click at [84, 139] on div "Add Column" at bounding box center [349, 160] width 633 height 191
click at [121, 26] on div "[GEOGRAPHIC_DATA][PERSON_NAME]" at bounding box center [168, 27] width 98 height 8
click at [88, 122] on div "Add Column" at bounding box center [349, 99] width 633 height 68
type textarea "**********"
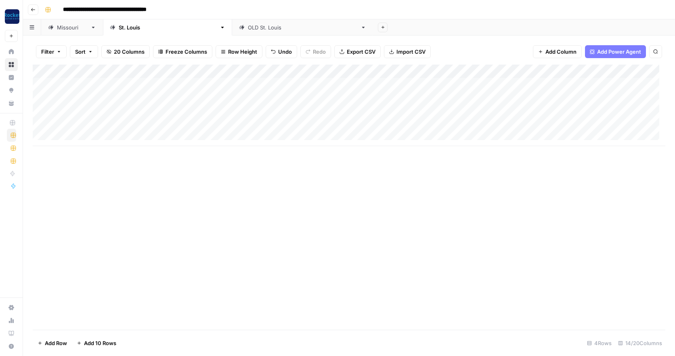
click at [109, 110] on div "Add Column" at bounding box center [349, 106] width 633 height 82
click at [248, 29] on div "OLD St. Louis" at bounding box center [302, 27] width 109 height 8
click at [86, 136] on div "Add Column" at bounding box center [349, 160] width 633 height 191
click at [90, 125] on div "Add Column" at bounding box center [349, 160] width 633 height 191
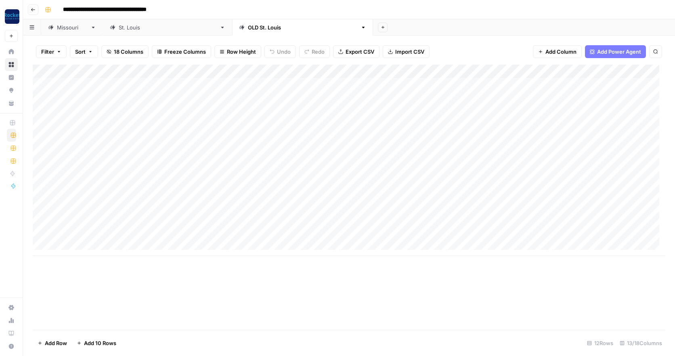
click at [119, 27] on div "[GEOGRAPHIC_DATA][PERSON_NAME]" at bounding box center [168, 27] width 98 height 8
click at [103, 134] on div "Add Column" at bounding box center [349, 106] width 633 height 82
type textarea "**********"
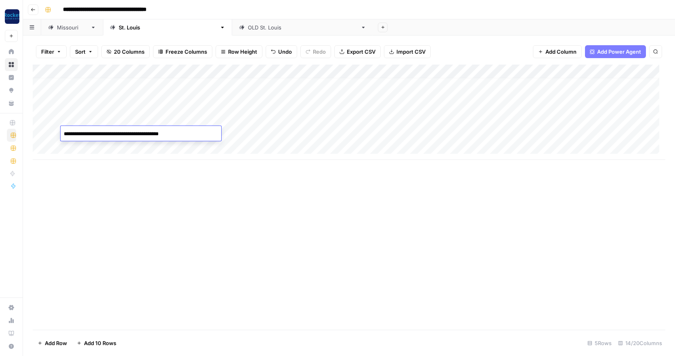
click at [119, 145] on div "Add Column" at bounding box center [349, 112] width 633 height 95
click at [248, 29] on div "OLD St. Louis" at bounding box center [302, 27] width 109 height 8
click at [83, 151] on div "Add Column" at bounding box center [349, 160] width 633 height 191
click at [94, 137] on div "Add Column" at bounding box center [349, 160] width 633 height 191
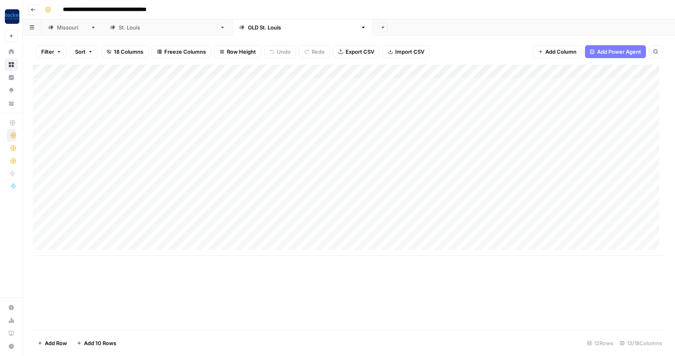
click at [119, 27] on div "[GEOGRAPHIC_DATA][PERSON_NAME]" at bounding box center [168, 27] width 98 height 8
click at [85, 151] on div "Add Column" at bounding box center [349, 119] width 633 height 109
click at [248, 27] on div "OLD St. Louis" at bounding box center [302, 27] width 109 height 8
click at [88, 166] on div "Add Column" at bounding box center [349, 160] width 633 height 191
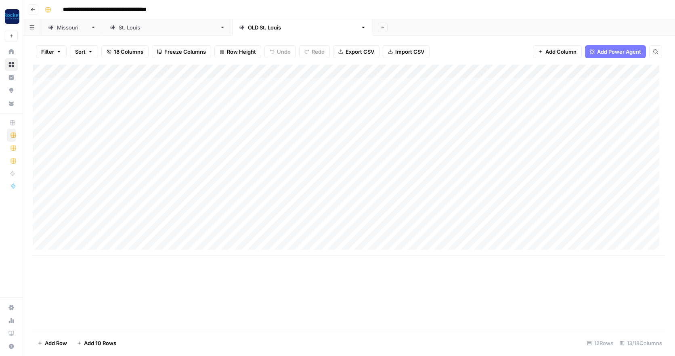
click at [88, 166] on div "Add Column" at bounding box center [349, 160] width 633 height 191
click at [92, 151] on div "Add Column" at bounding box center [349, 160] width 633 height 191
click at [119, 27] on div "[GEOGRAPHIC_DATA][PERSON_NAME]" at bounding box center [168, 27] width 98 height 8
click at [84, 162] on div "Add Column" at bounding box center [349, 119] width 633 height 109
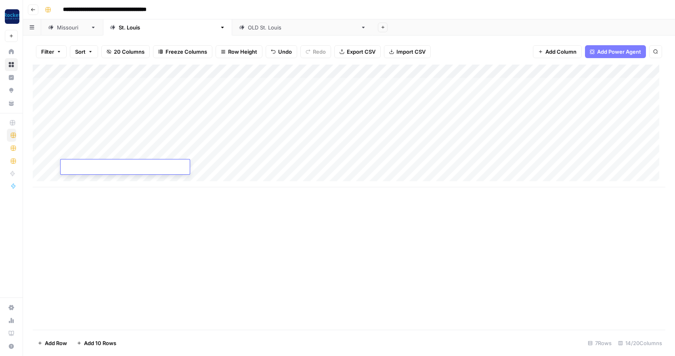
type textarea "**********"
click at [119, 149] on div "Add Column" at bounding box center [349, 126] width 633 height 123
click at [311, 85] on div "Add Column" at bounding box center [349, 126] width 633 height 123
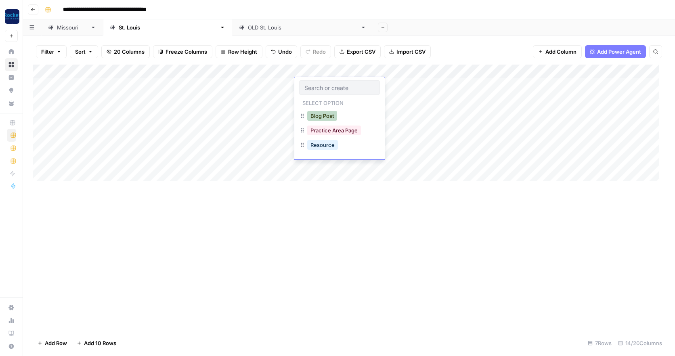
click at [321, 114] on button "Blog Post" at bounding box center [322, 116] width 30 height 10
click at [319, 98] on div "Add Column" at bounding box center [349, 126] width 633 height 123
click at [323, 133] on button "Blog Post" at bounding box center [322, 130] width 30 height 10
click at [314, 113] on div "Add Column" at bounding box center [349, 126] width 633 height 123
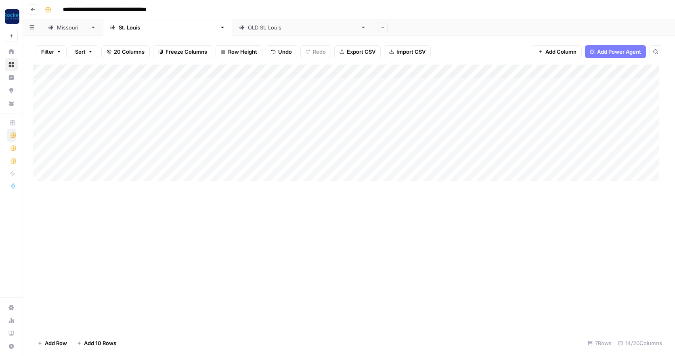
click at [314, 113] on div "Add Column" at bounding box center [349, 126] width 633 height 123
click at [325, 144] on button "Blog Post" at bounding box center [322, 143] width 30 height 10
click at [310, 127] on div "Add Column" at bounding box center [349, 126] width 633 height 123
click at [321, 156] on button "Blog Post" at bounding box center [322, 157] width 30 height 10
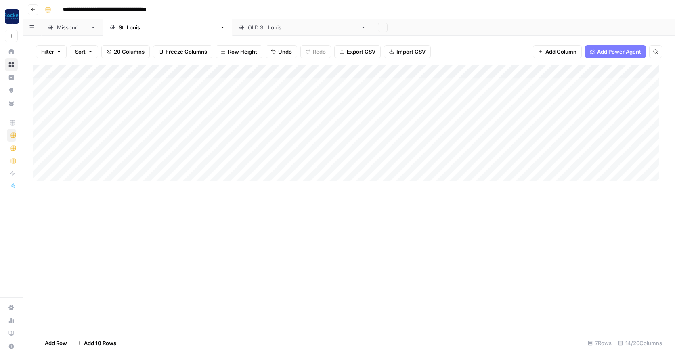
click at [310, 138] on div "Add Column" at bounding box center [349, 126] width 633 height 123
click at [319, 171] on button "Blog Post" at bounding box center [322, 171] width 30 height 10
click at [314, 153] on div "Add Column" at bounding box center [349, 126] width 633 height 123
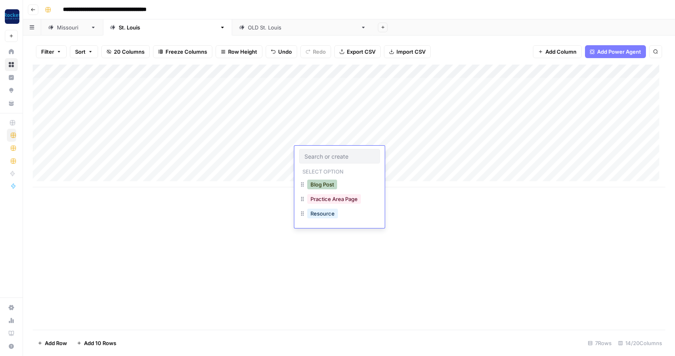
click at [322, 183] on button "Blog Post" at bounding box center [322, 185] width 30 height 10
click at [315, 166] on div "Add Column" at bounding box center [349, 126] width 633 height 123
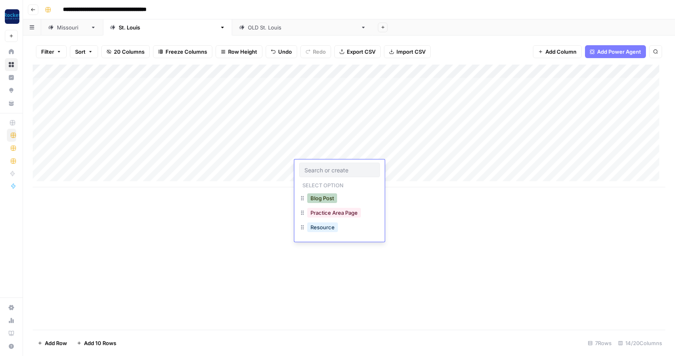
click at [322, 197] on button "Blog Post" at bounding box center [322, 198] width 30 height 10
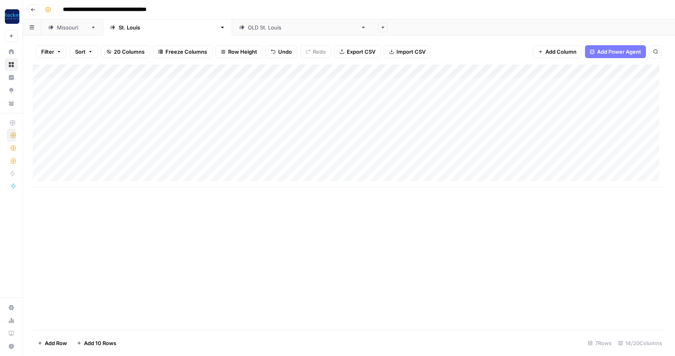
click at [248, 29] on div "OLD St. Louis" at bounding box center [302, 27] width 109 height 8
click at [342, 82] on div "Add Column" at bounding box center [349, 160] width 633 height 191
click at [119, 27] on div "[GEOGRAPHIC_DATA][PERSON_NAME]" at bounding box center [168, 27] width 98 height 8
click at [520, 83] on div "Add Column" at bounding box center [349, 126] width 633 height 123
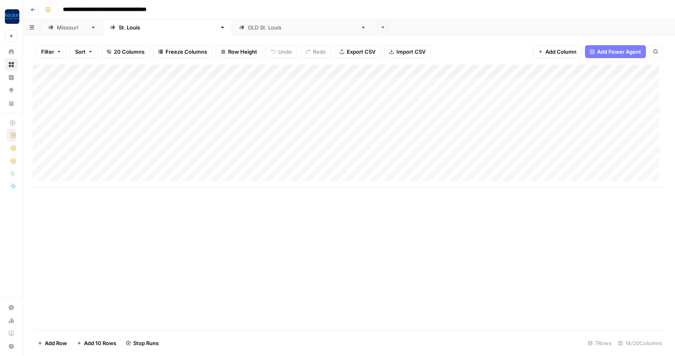
click at [67, 28] on div "[US_STATE]" at bounding box center [72, 27] width 30 height 8
click at [453, 83] on div "Add Column" at bounding box center [349, 197] width 633 height 265
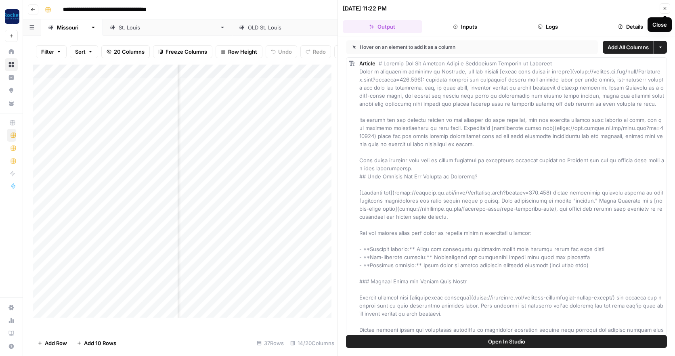
click at [664, 8] on icon "button" at bounding box center [664, 8] width 5 height 5
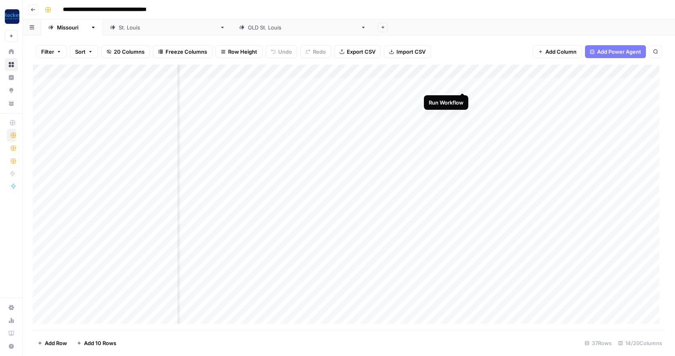
click at [463, 82] on div "Add Column" at bounding box center [349, 197] width 633 height 265
click at [248, 27] on div "OLD St. Louis" at bounding box center [302, 27] width 109 height 8
click at [119, 29] on div "[GEOGRAPHIC_DATA][PERSON_NAME]" at bounding box center [168, 27] width 98 height 8
drag, startPoint x: 483, startPoint y: 69, endPoint x: 413, endPoint y: 68, distance: 69.8
click at [413, 68] on div "Add Column" at bounding box center [349, 126] width 633 height 123
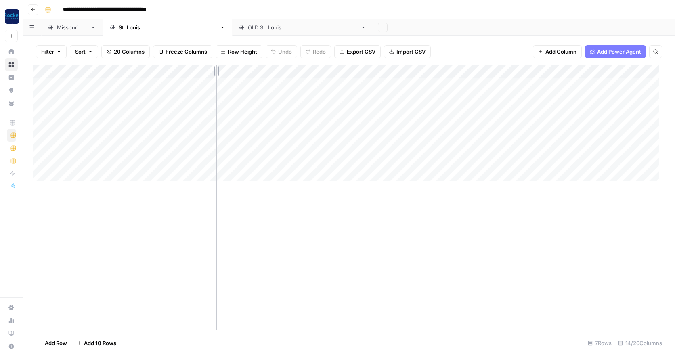
drag, startPoint x: 233, startPoint y: 71, endPoint x: 216, endPoint y: 71, distance: 17.4
click at [216, 71] on div "Add Column" at bounding box center [349, 126] width 633 height 123
drag, startPoint x: 279, startPoint y: 70, endPoint x: 255, endPoint y: 70, distance: 23.4
click at [255, 70] on div "Add Column" at bounding box center [349, 126] width 633 height 123
click at [59, 27] on div "[US_STATE]" at bounding box center [72, 27] width 30 height 8
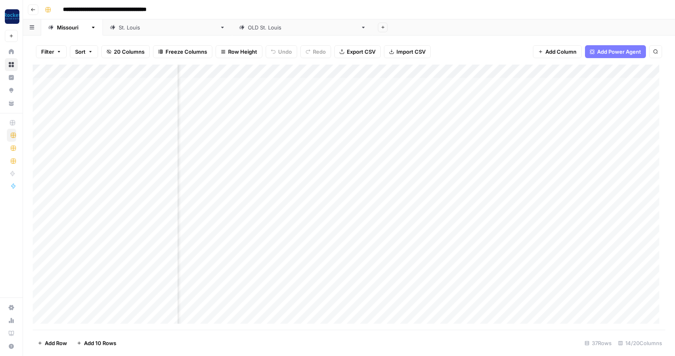
scroll to position [0, 423]
click at [121, 27] on div "[GEOGRAPHIC_DATA][PERSON_NAME]" at bounding box center [168, 27] width 98 height 8
click at [248, 27] on div "OLD St. Louis" at bounding box center [302, 27] width 109 height 8
click at [119, 29] on div "[GEOGRAPHIC_DATA][PERSON_NAME]" at bounding box center [168, 27] width 98 height 8
click at [443, 84] on div "Add Column" at bounding box center [349, 126] width 633 height 123
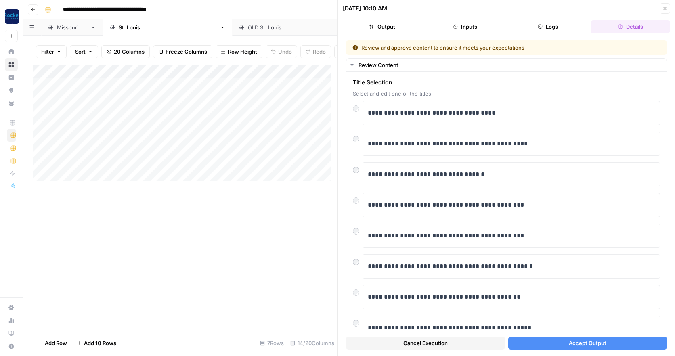
click at [555, 343] on button "Accept Output" at bounding box center [587, 343] width 159 height 13
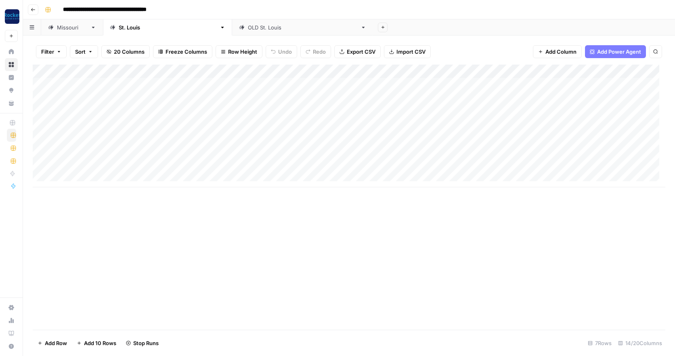
click at [62, 27] on div "[US_STATE]" at bounding box center [72, 27] width 30 height 8
drag, startPoint x: 236, startPoint y: 71, endPoint x: 210, endPoint y: 69, distance: 25.9
click at [210, 69] on div "Add Column" at bounding box center [349, 197] width 633 height 265
drag, startPoint x: 278, startPoint y: 69, endPoint x: 248, endPoint y: 69, distance: 29.5
click at [248, 69] on div "Add Column" at bounding box center [349, 197] width 633 height 265
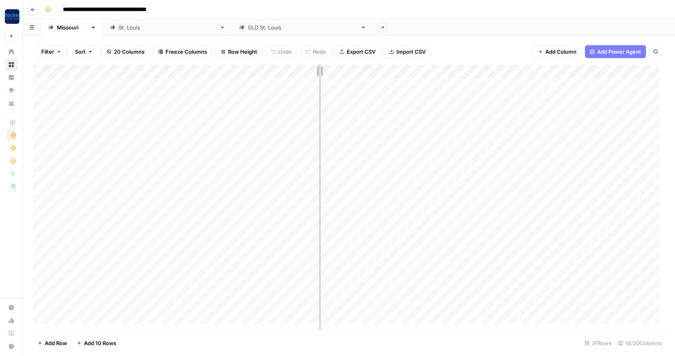
drag, startPoint x: 331, startPoint y: 67, endPoint x: 321, endPoint y: 66, distance: 10.1
click at [321, 66] on div "Add Column" at bounding box center [349, 197] width 633 height 265
drag, startPoint x: 436, startPoint y: 67, endPoint x: 357, endPoint y: 69, distance: 79.2
click at [357, 69] on div "Add Column" at bounding box center [349, 197] width 633 height 265
drag, startPoint x: 220, startPoint y: 71, endPoint x: 206, endPoint y: 71, distance: 13.3
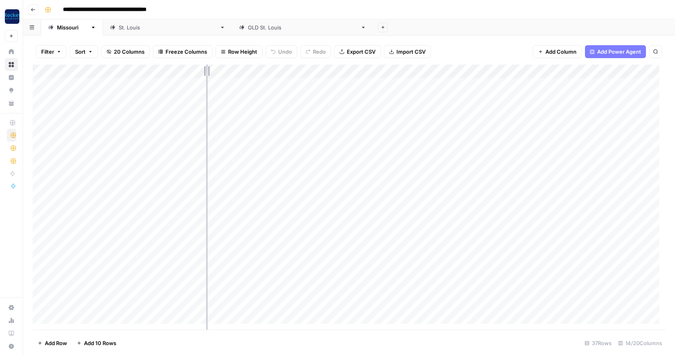
click at [206, 71] on div "Add Column" at bounding box center [349, 197] width 633 height 265
drag, startPoint x: 258, startPoint y: 71, endPoint x: 249, endPoint y: 71, distance: 9.3
click at [249, 71] on div "Add Column" at bounding box center [349, 197] width 633 height 265
drag, startPoint x: 361, startPoint y: 70, endPoint x: 350, endPoint y: 70, distance: 10.5
click at [350, 70] on div "Add Column" at bounding box center [349, 197] width 633 height 265
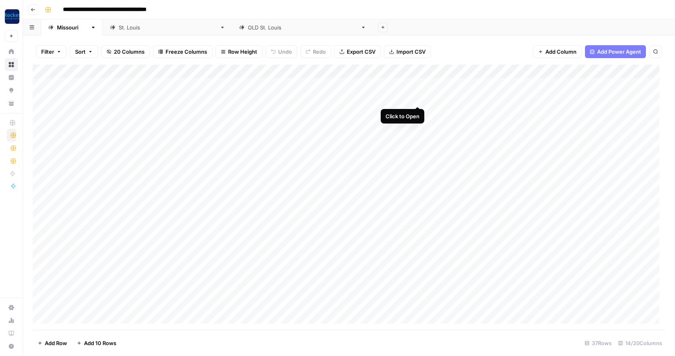
click at [416, 98] on div "Add Column" at bounding box center [349, 197] width 633 height 265
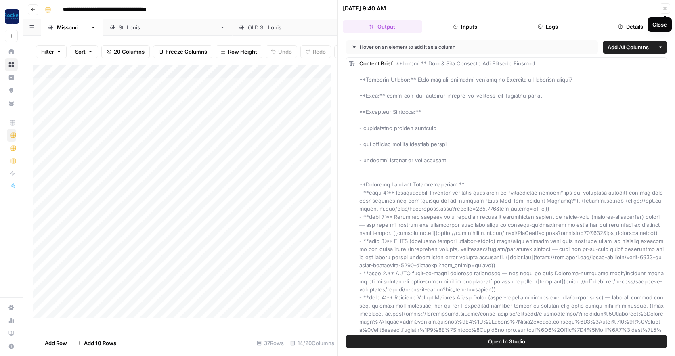
click at [662, 7] on icon "button" at bounding box center [664, 8] width 5 height 5
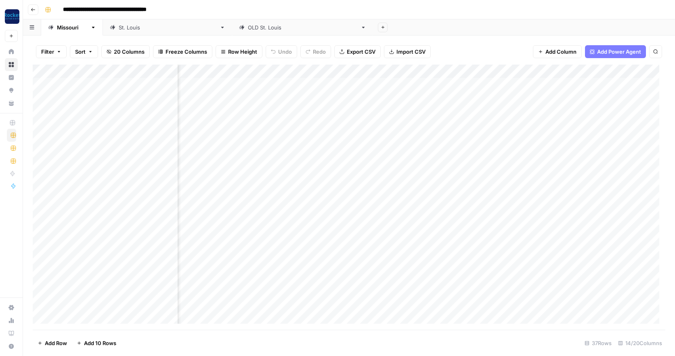
scroll to position [0, 83]
click at [119, 27] on div "[GEOGRAPHIC_DATA][PERSON_NAME]" at bounding box center [168, 27] width 98 height 8
click at [248, 29] on div "OLD St. Louis" at bounding box center [302, 27] width 109 height 8
click at [360, 26] on icon "button" at bounding box center [363, 28] width 6 height 6
click at [225, 73] on span "Delete Sheet" at bounding box center [235, 72] width 39 height 8
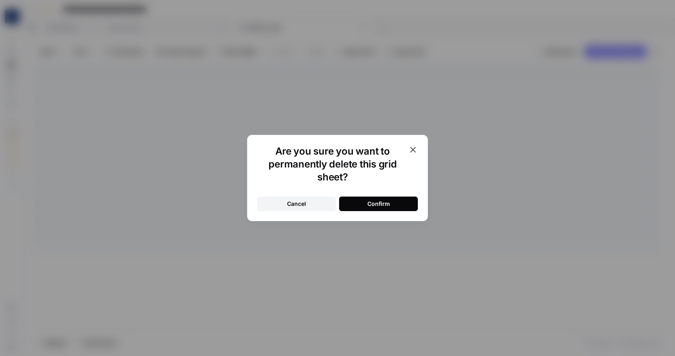
click at [397, 205] on button "Confirm" at bounding box center [378, 204] width 79 height 15
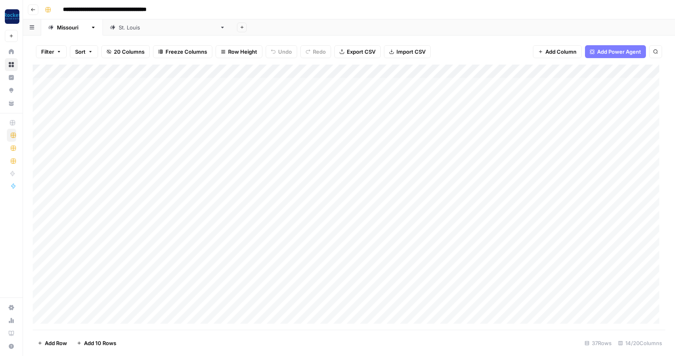
click at [119, 29] on div "[GEOGRAPHIC_DATA][PERSON_NAME]" at bounding box center [168, 27] width 98 height 8
click at [62, 27] on div "[US_STATE]" at bounding box center [72, 27] width 30 height 8
click at [119, 29] on div "[GEOGRAPHIC_DATA][PERSON_NAME]" at bounding box center [168, 27] width 98 height 8
click at [444, 84] on div "Add Column" at bounding box center [349, 126] width 633 height 123
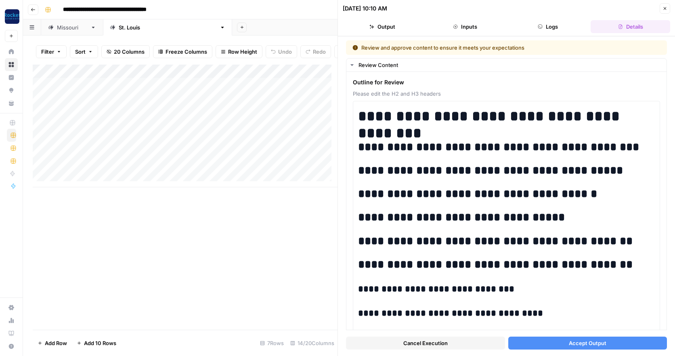
click at [551, 342] on button "Accept Output" at bounding box center [587, 343] width 159 height 13
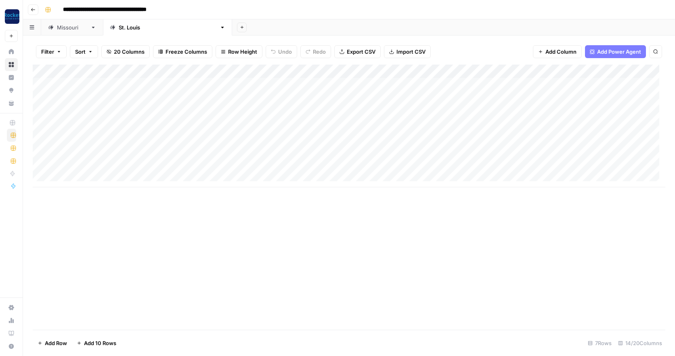
click at [65, 27] on div "[US_STATE]" at bounding box center [72, 27] width 30 height 8
click at [119, 28] on div "[GEOGRAPHIC_DATA][PERSON_NAME]" at bounding box center [168, 27] width 98 height 8
click at [377, 83] on div "Add Column" at bounding box center [349, 126] width 633 height 123
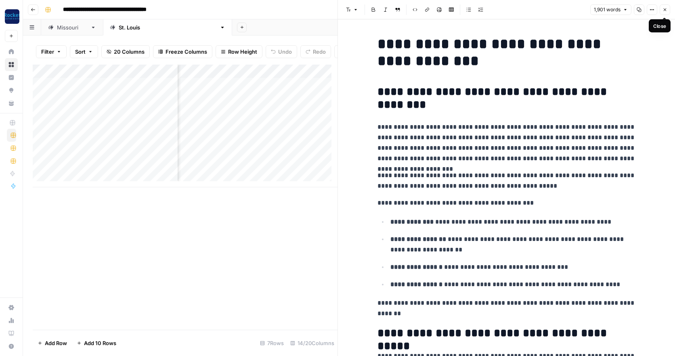
click at [665, 9] on icon "button" at bounding box center [664, 9] width 5 height 5
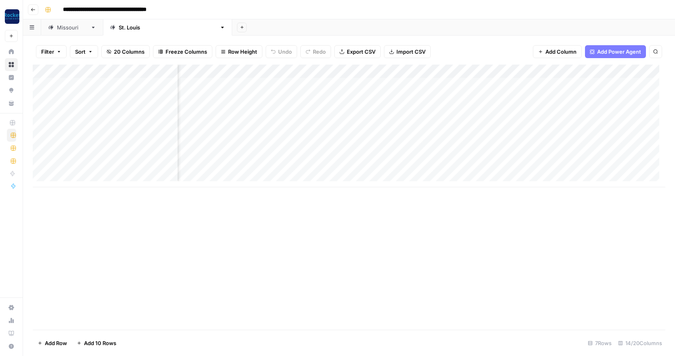
click at [420, 83] on div "Add Column" at bounding box center [349, 126] width 633 height 123
click at [60, 28] on div "[US_STATE]" at bounding box center [72, 27] width 30 height 8
click at [119, 27] on div "[GEOGRAPHIC_DATA][PERSON_NAME]" at bounding box center [168, 27] width 98 height 8
click at [413, 96] on div "Add Column" at bounding box center [349, 126] width 633 height 123
click at [412, 110] on div "Add Column" at bounding box center [349, 126] width 633 height 123
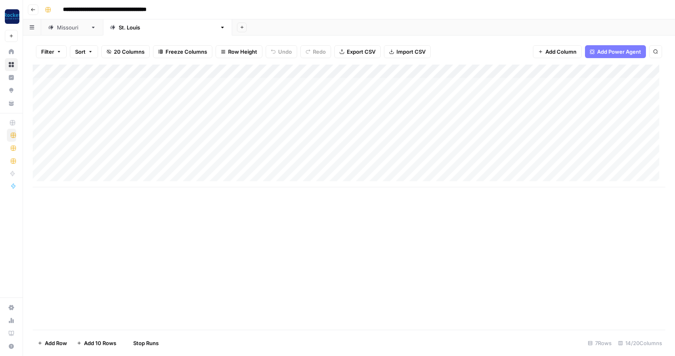
click at [65, 29] on div "[US_STATE]" at bounding box center [72, 27] width 30 height 8
